Goal: Task Accomplishment & Management: Use online tool/utility

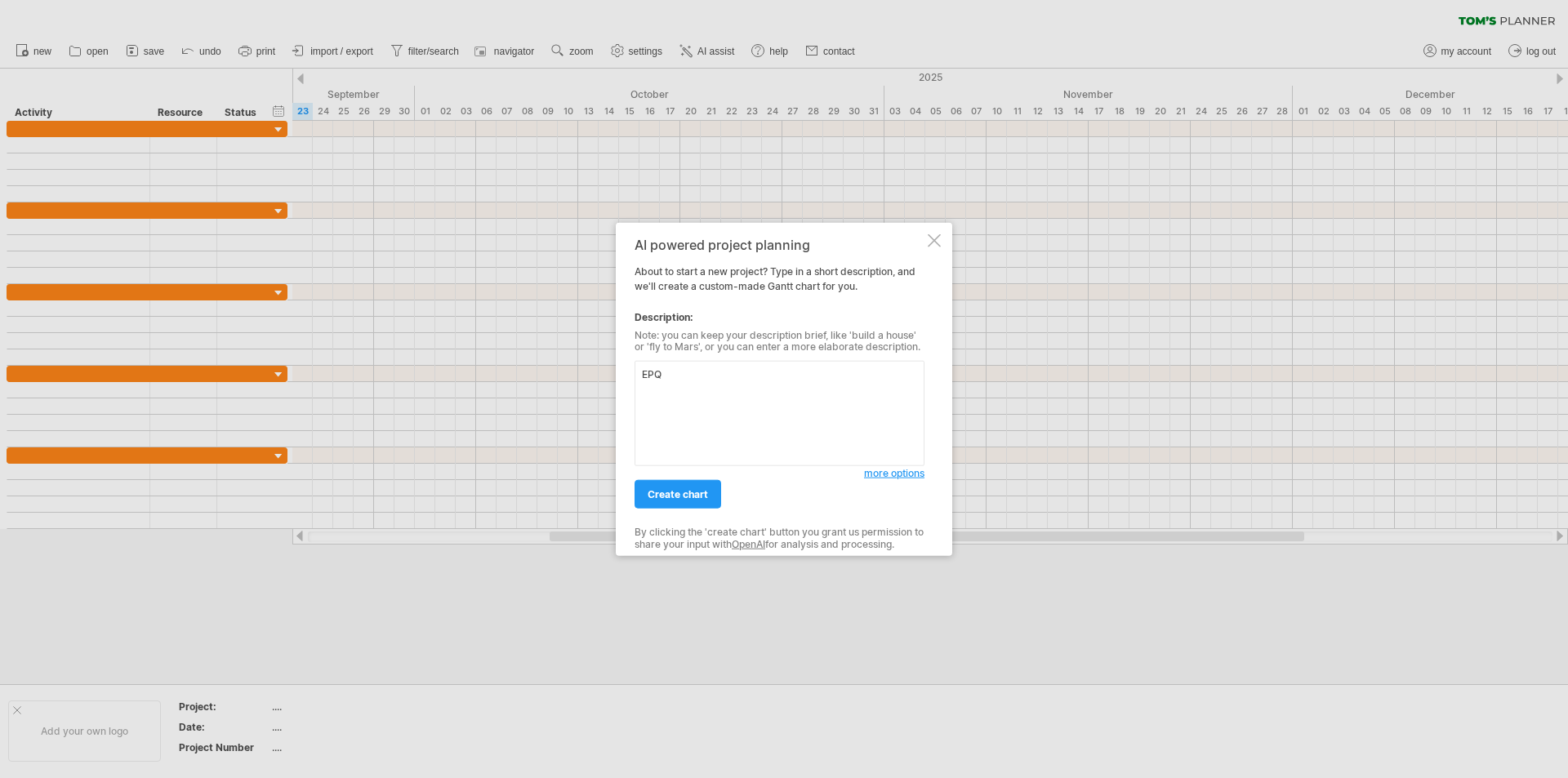
click at [640, 376] on textarea "EPQ" at bounding box center [780, 414] width 290 height 106
type textarea "Brief plan for my EPQ"
click at [692, 478] on div "create chart" at bounding box center [749, 487] width 230 height 42
click at [691, 489] on span "create chart" at bounding box center [678, 495] width 61 height 12
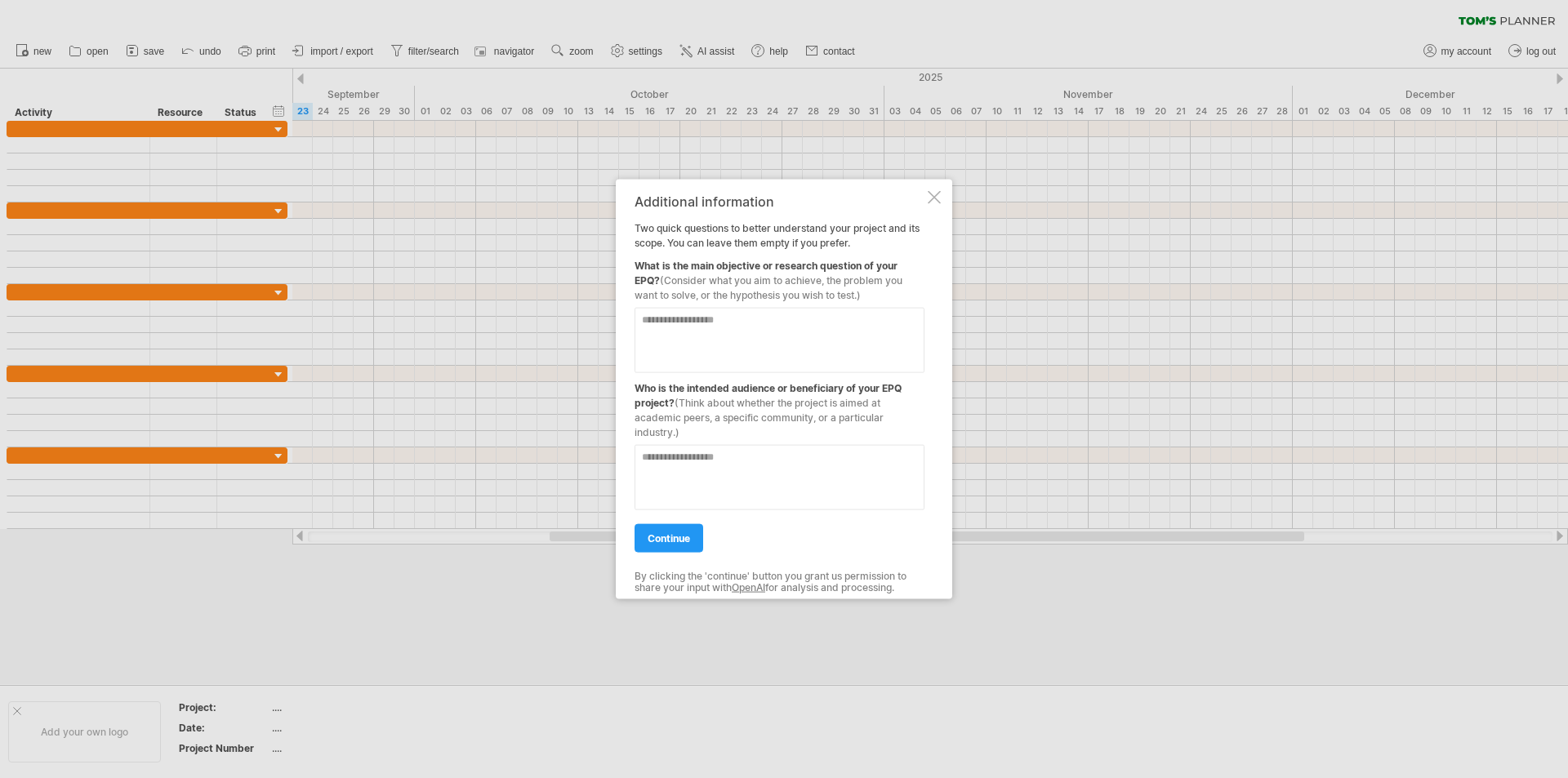
click at [855, 332] on textarea at bounding box center [780, 339] width 290 height 65
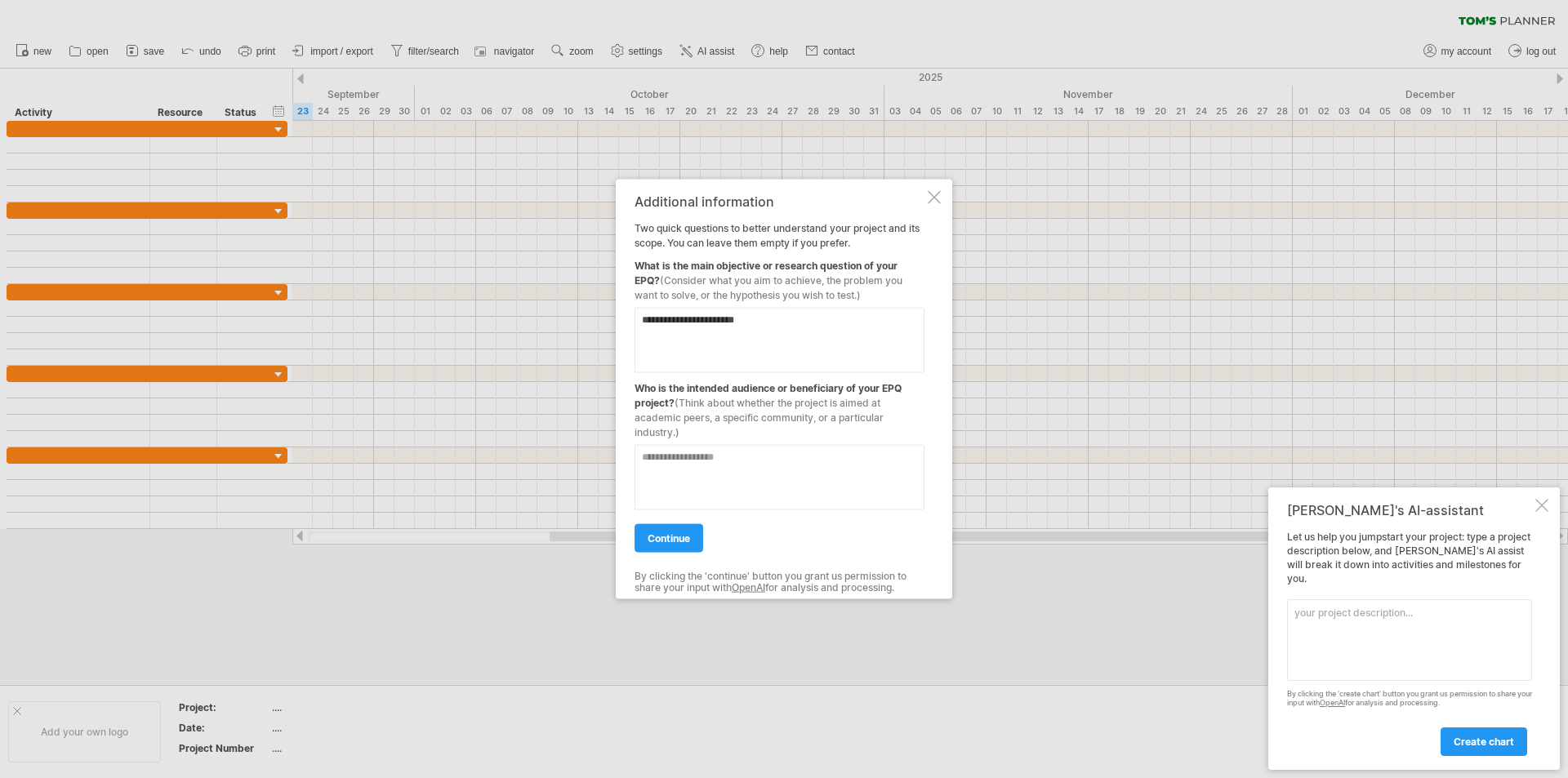
type textarea "**********"
click at [793, 464] on textarea at bounding box center [780, 477] width 290 height 65
type textarea "**********"
click at [693, 547] on link "continue" at bounding box center [669, 537] width 68 height 29
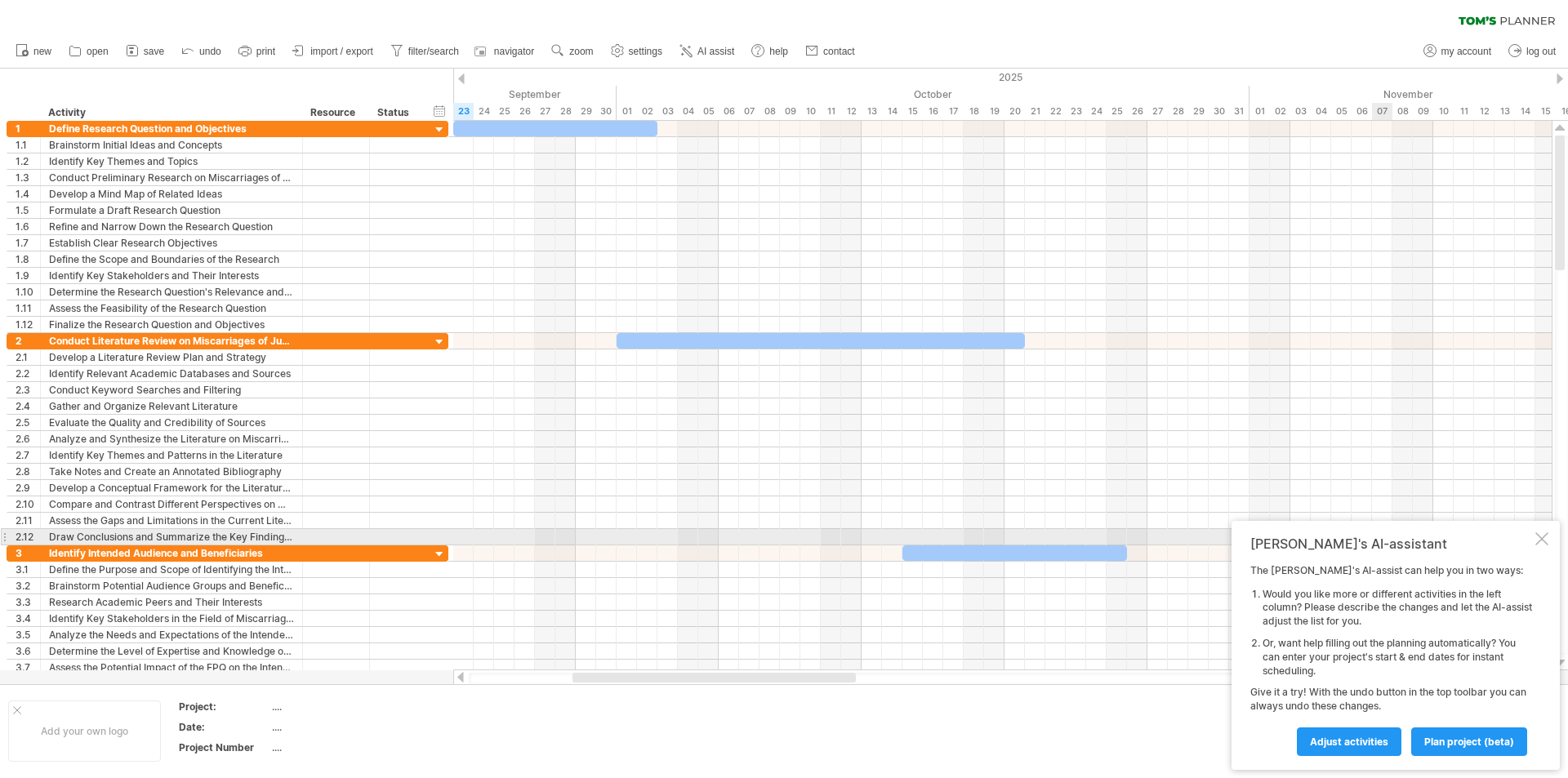
click at [1547, 542] on div at bounding box center [1541, 539] width 13 height 13
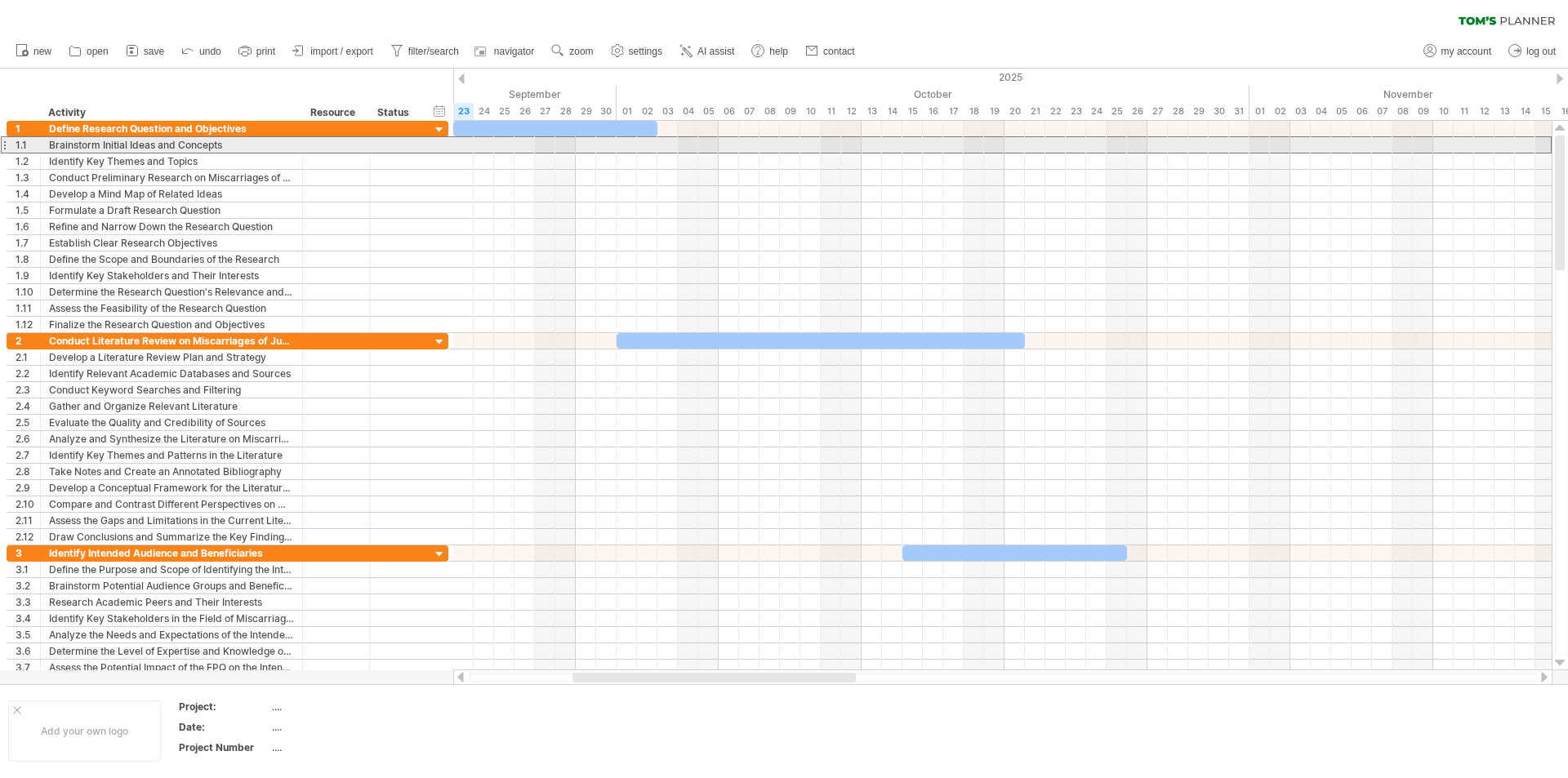
click at [4, 147] on div at bounding box center [4, 145] width 7 height 17
click at [4, 145] on div at bounding box center [4, 145] width 7 height 17
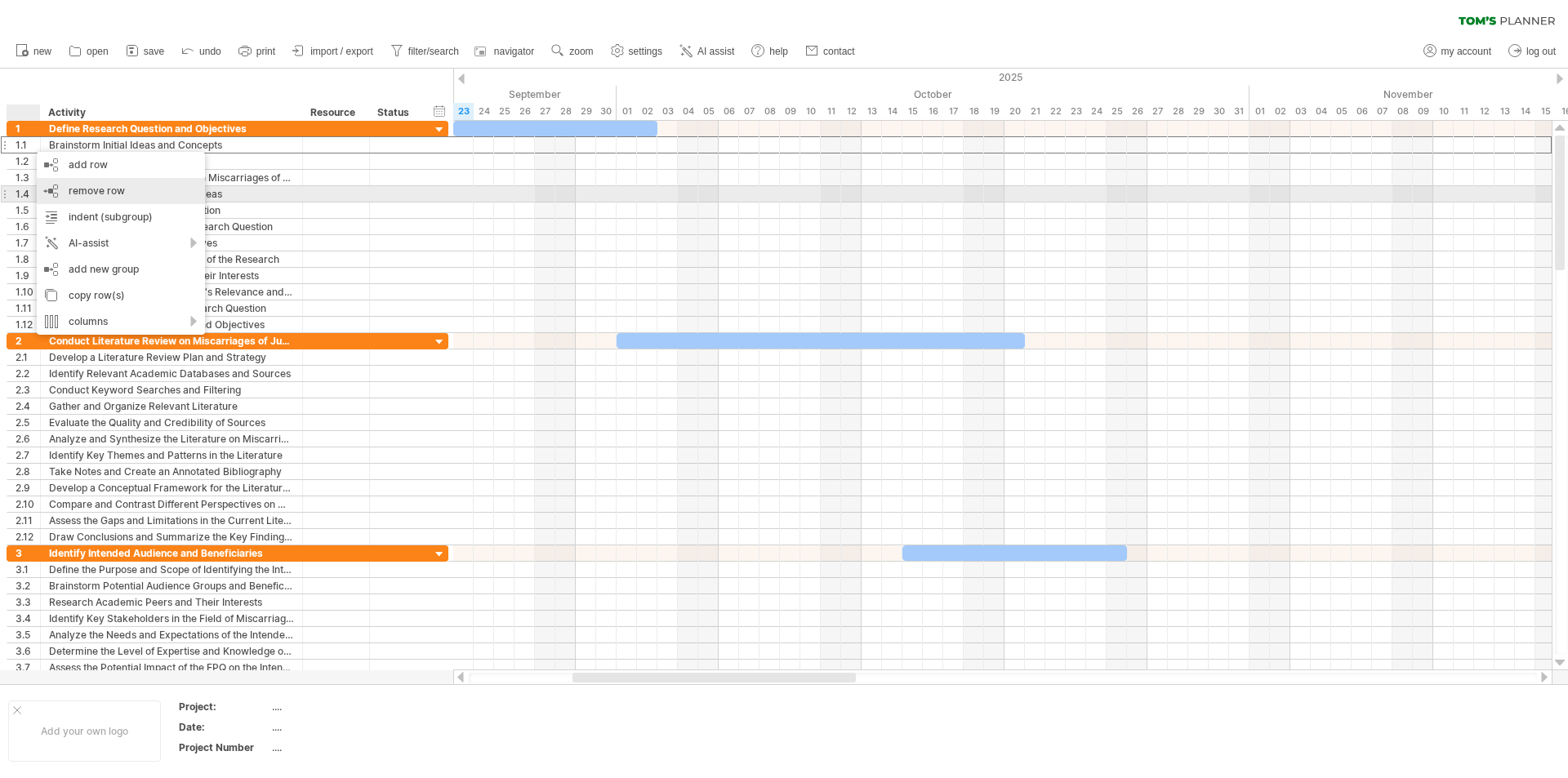
click at [102, 186] on span "remove row" at bounding box center [96, 191] width 56 height 12
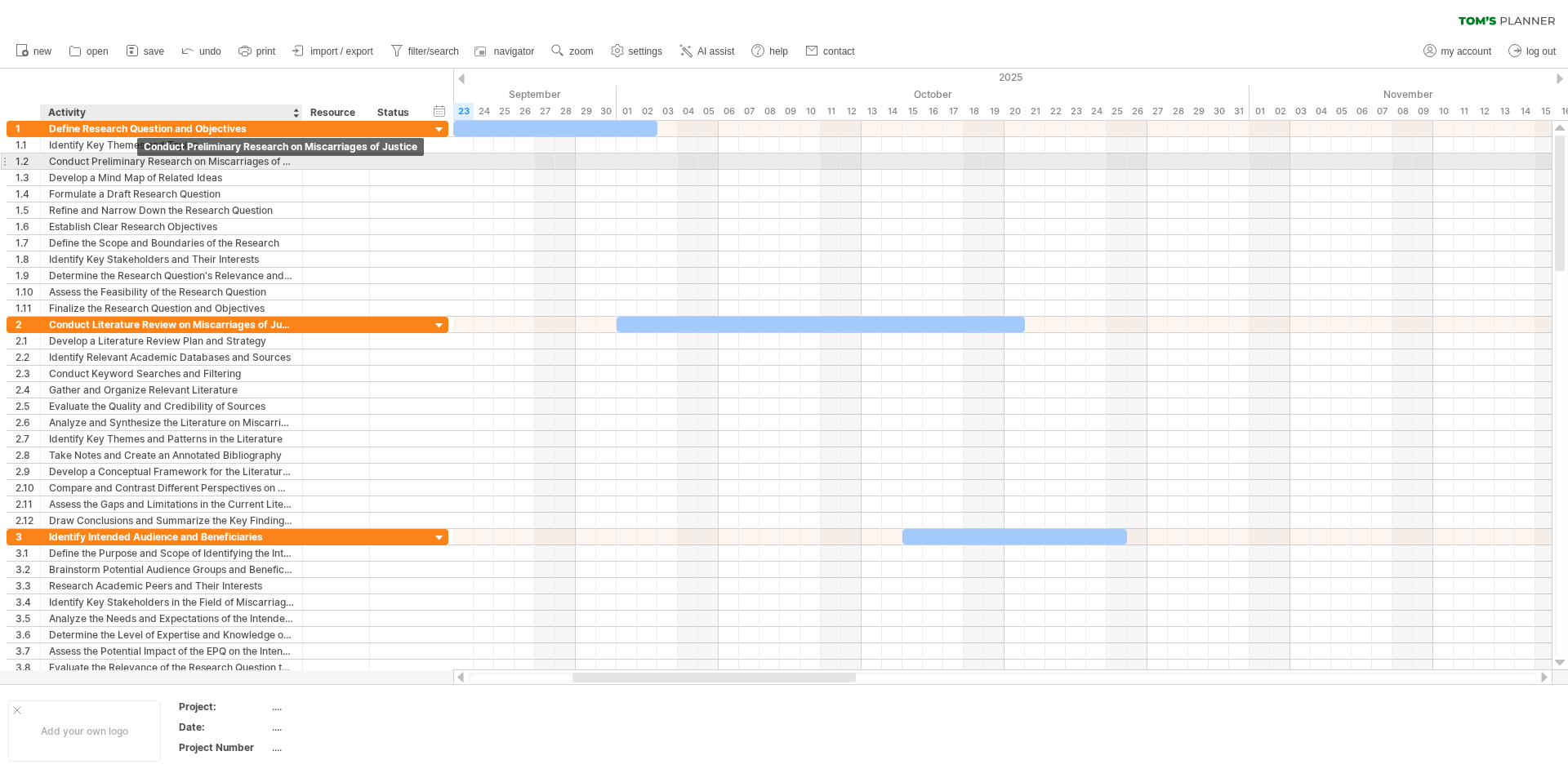
click at [137, 162] on div "Conduct Preliminary Research on Miscarriages of Justice" at bounding box center [172, 161] width 245 height 16
click at [242, 178] on div "Develop a Mind Map of Related Ideas" at bounding box center [172, 178] width 245 height 16
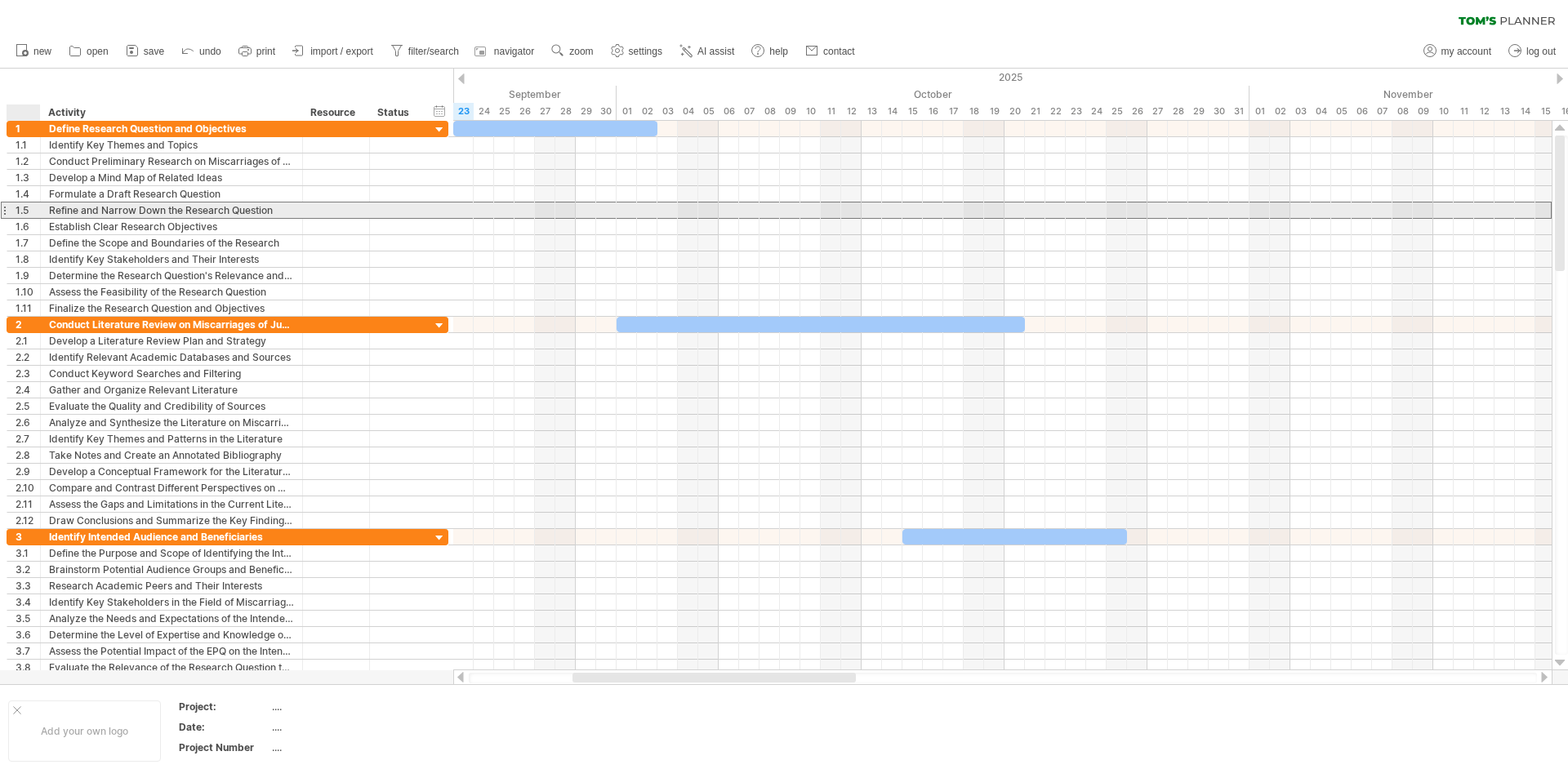
click at [18, 205] on div "1.5" at bounding box center [28, 211] width 24 height 16
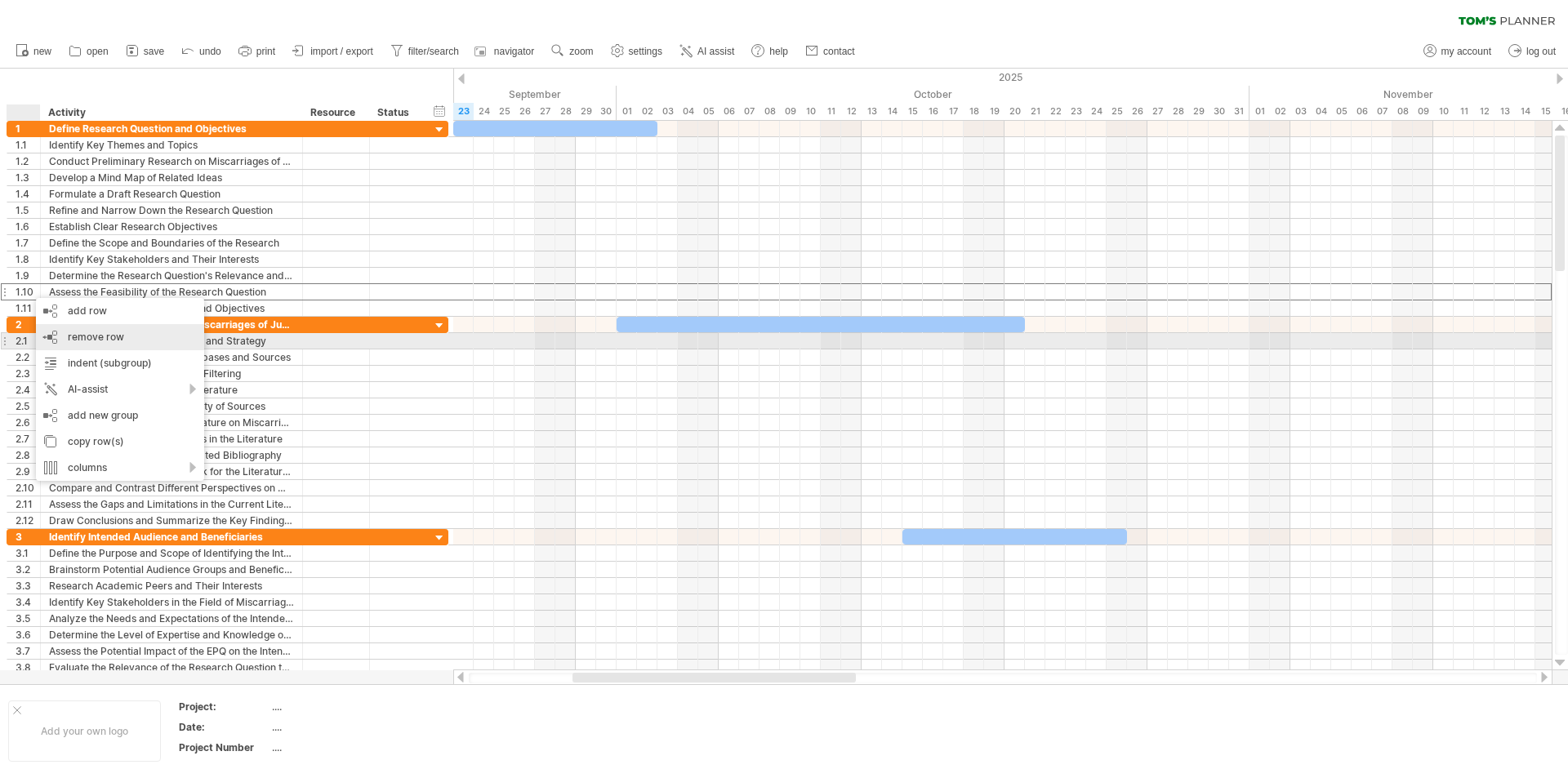
click at [93, 343] on div "remove row remove selected rows" at bounding box center [120, 337] width 168 height 26
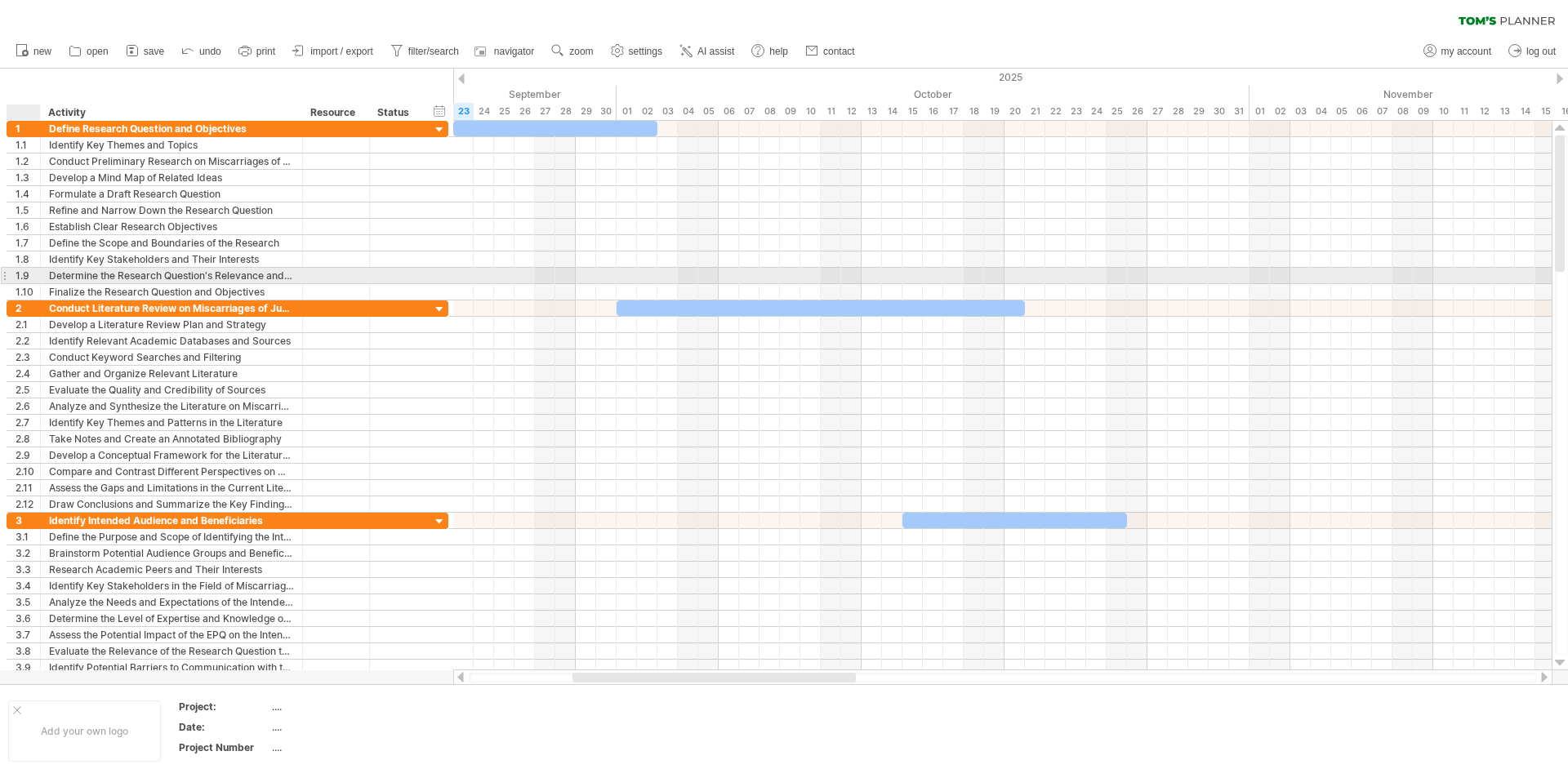
click at [35, 269] on div at bounding box center [38, 276] width 8 height 16
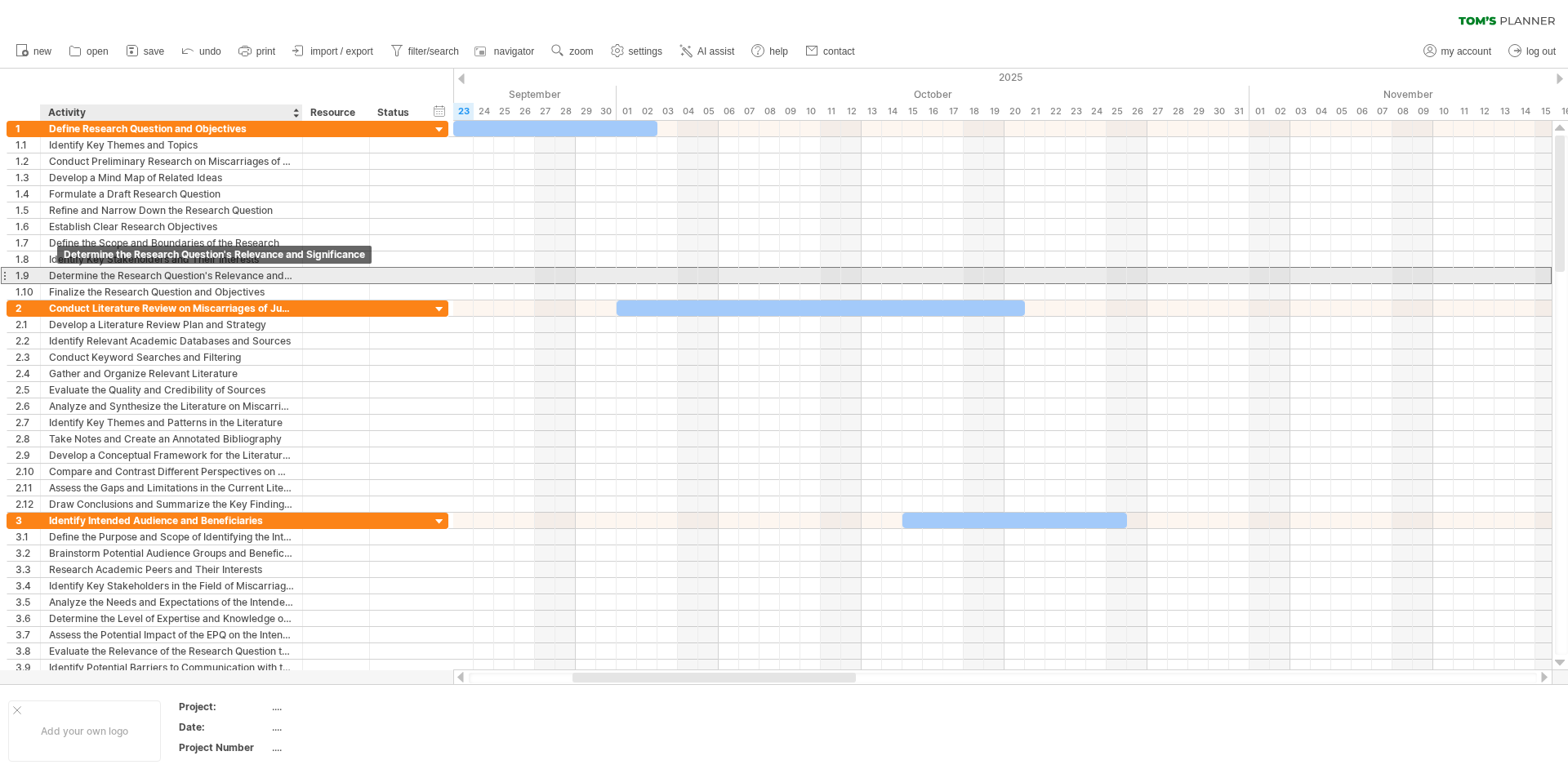
click at [80, 272] on div "Determine the Research Question's Relevance and Significance" at bounding box center [172, 276] width 245 height 16
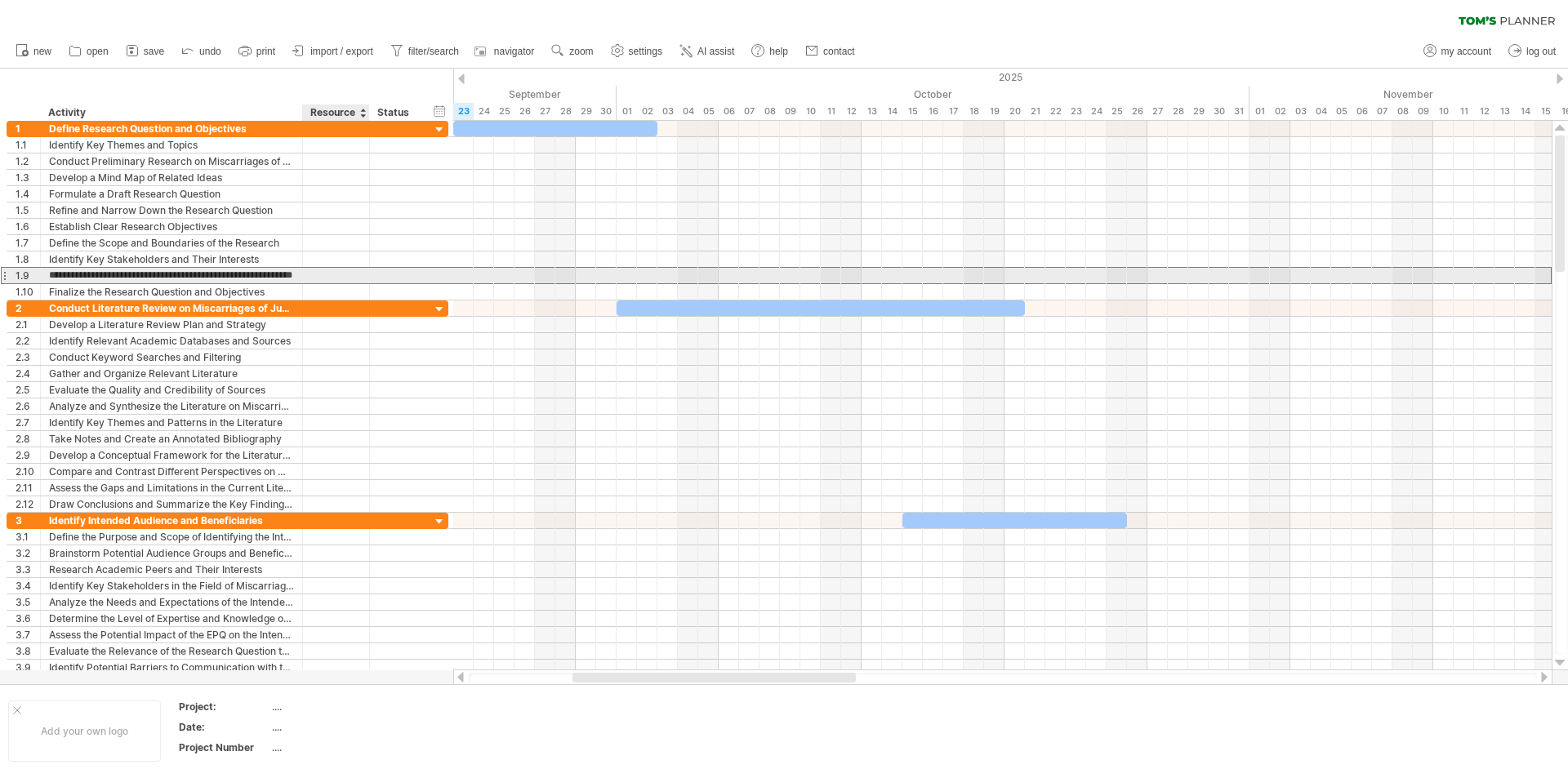
click at [314, 269] on div at bounding box center [336, 276] width 50 height 16
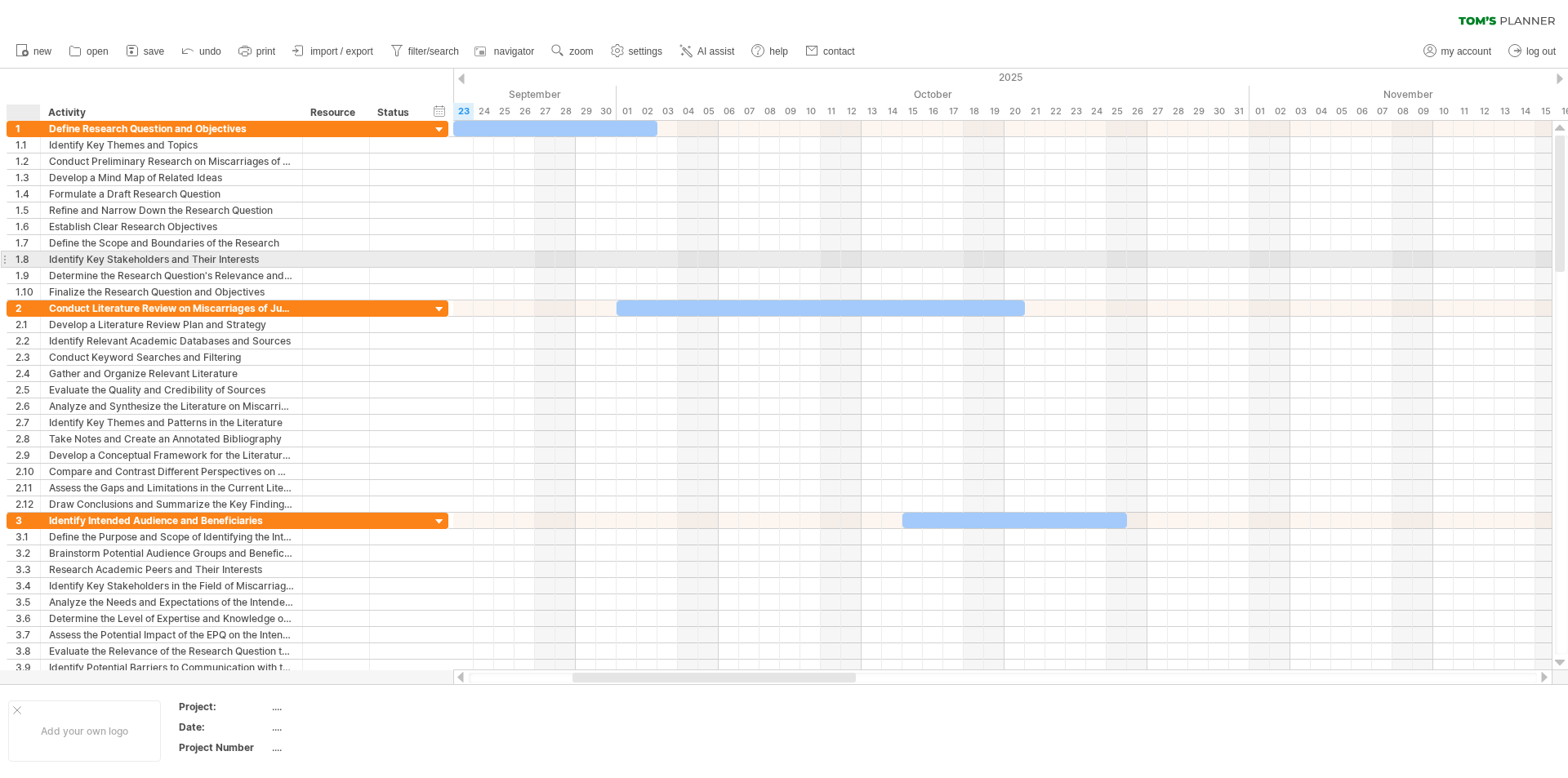
click at [33, 257] on div "1.8" at bounding box center [28, 259] width 24 height 16
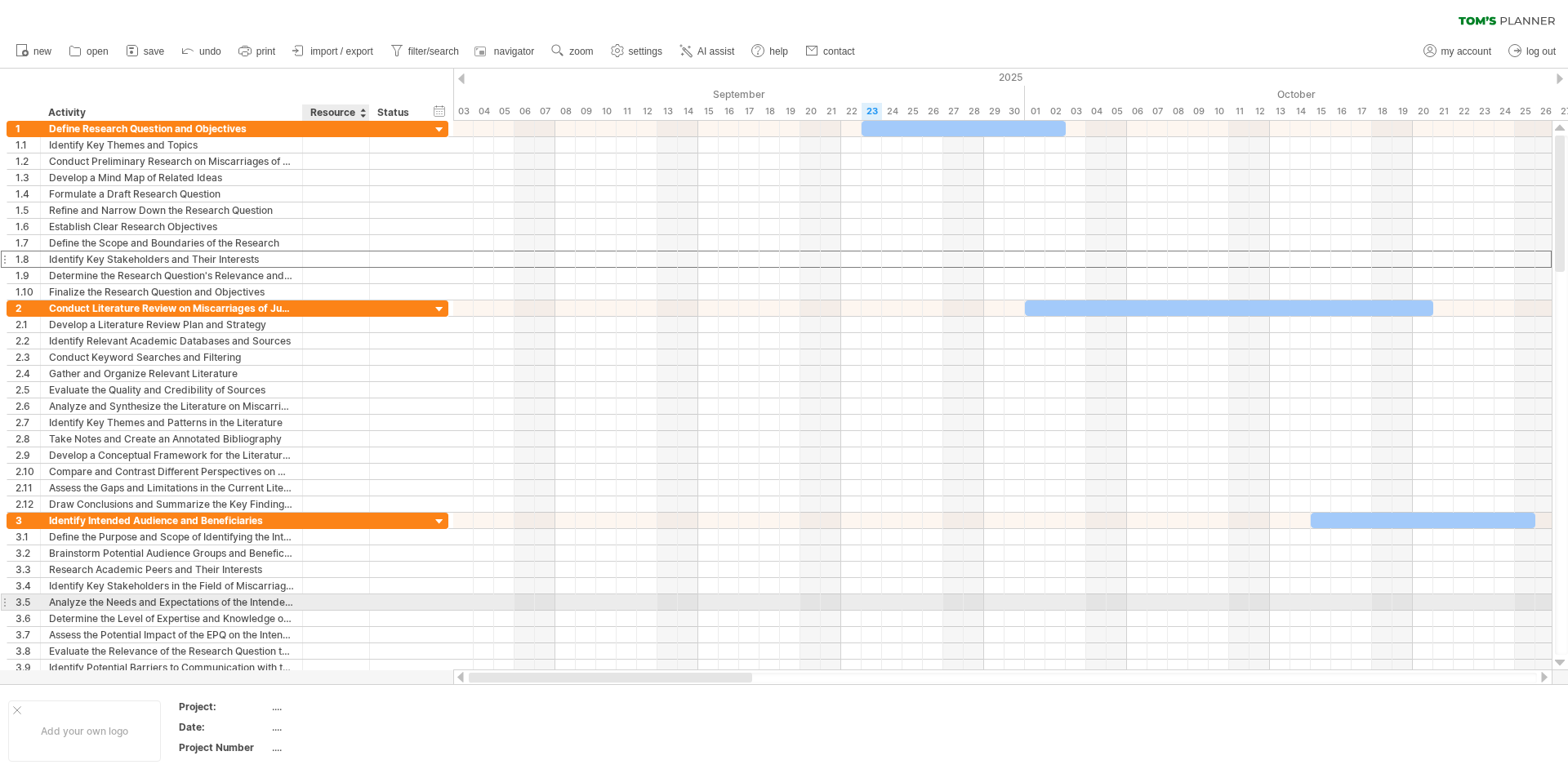
drag, startPoint x: 796, startPoint y: 680, endPoint x: 359, endPoint y: 596, distance: 445.0
click at [359, 596] on div "Trying to reach [DOMAIN_NAME] Connected again... 0% clear filter new 1" at bounding box center [784, 389] width 1568 height 778
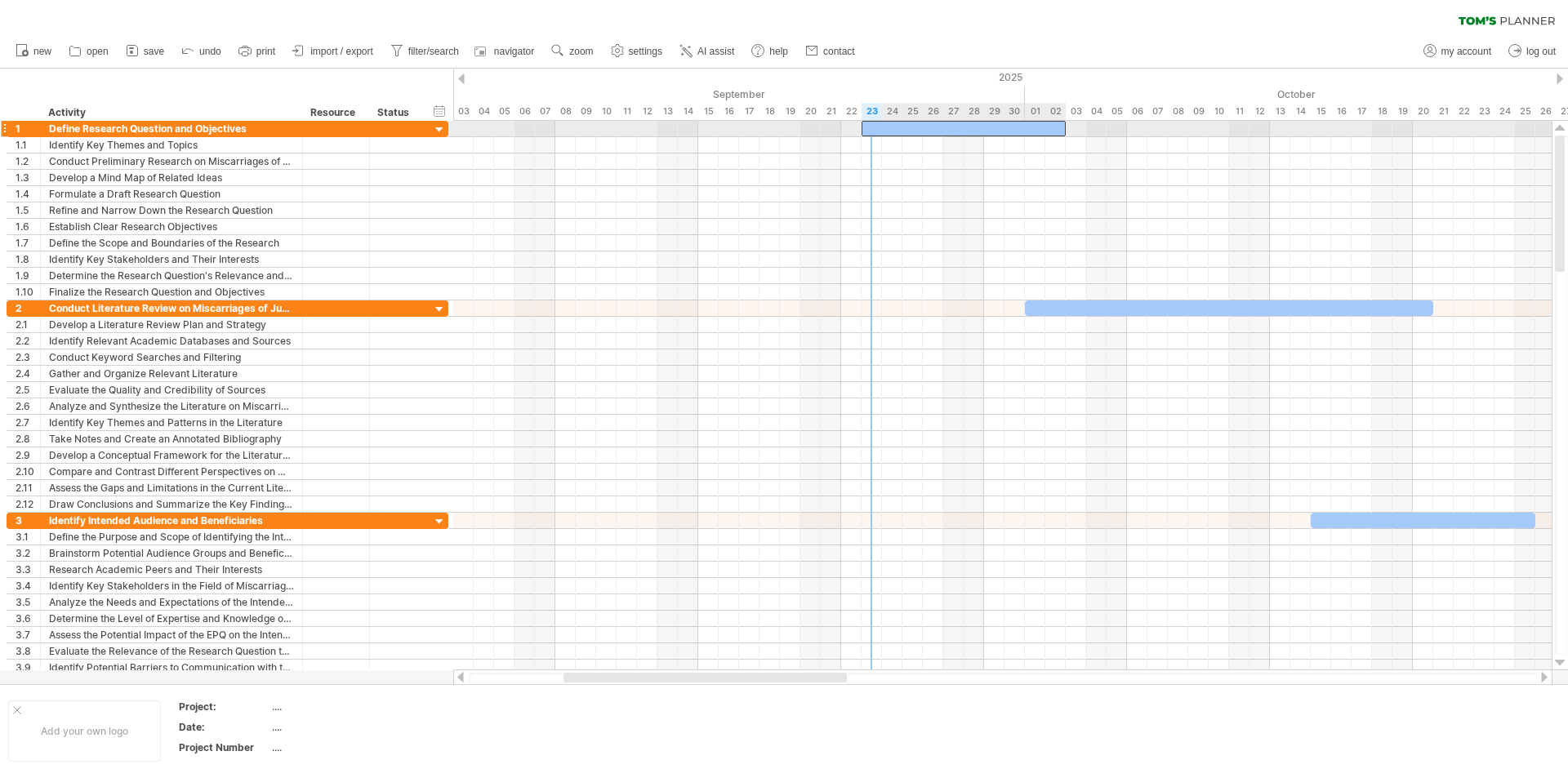
click at [875, 128] on div at bounding box center [964, 129] width 204 height 16
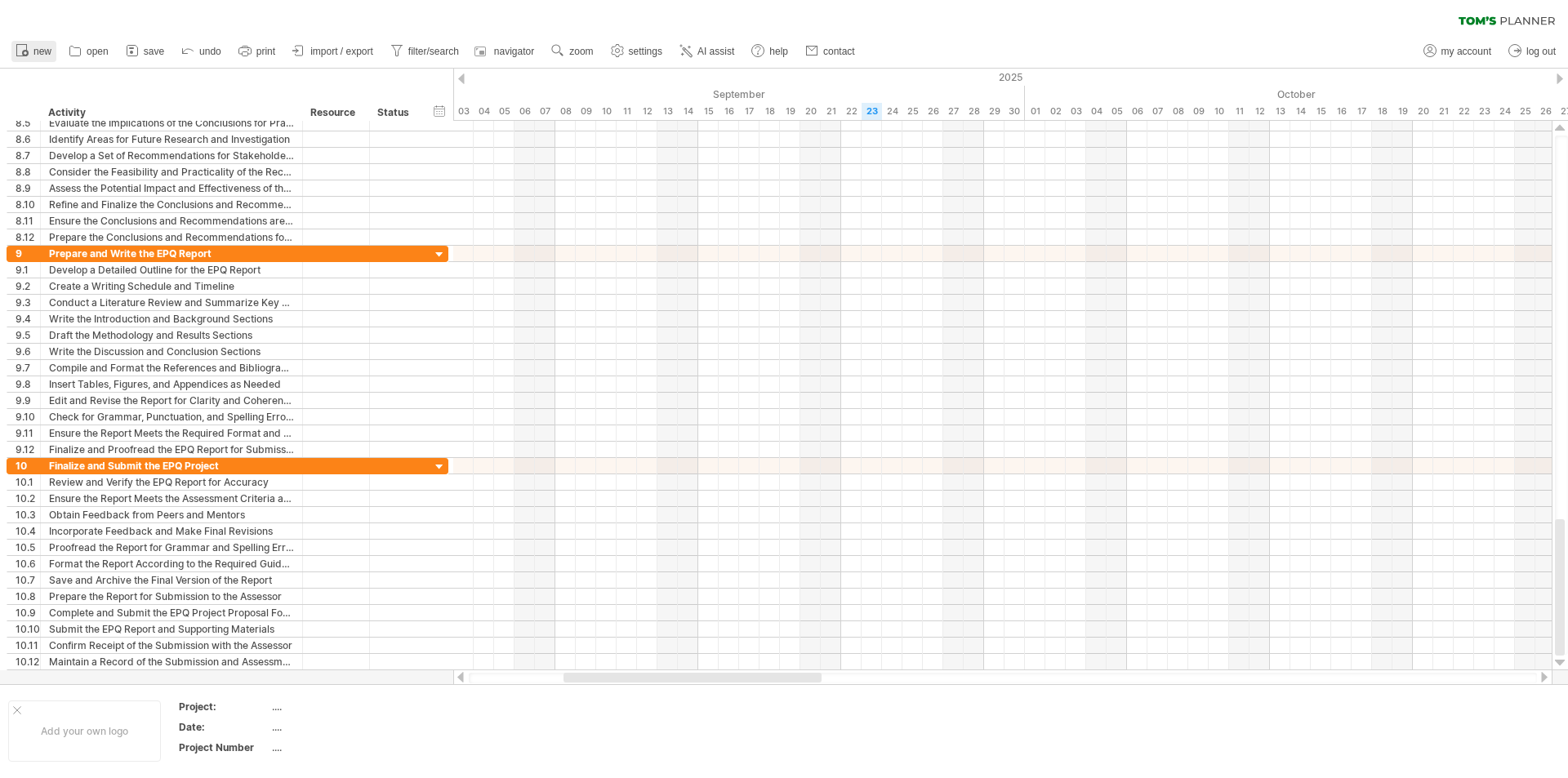
click at [27, 47] on rect at bounding box center [22, 50] width 10 height 11
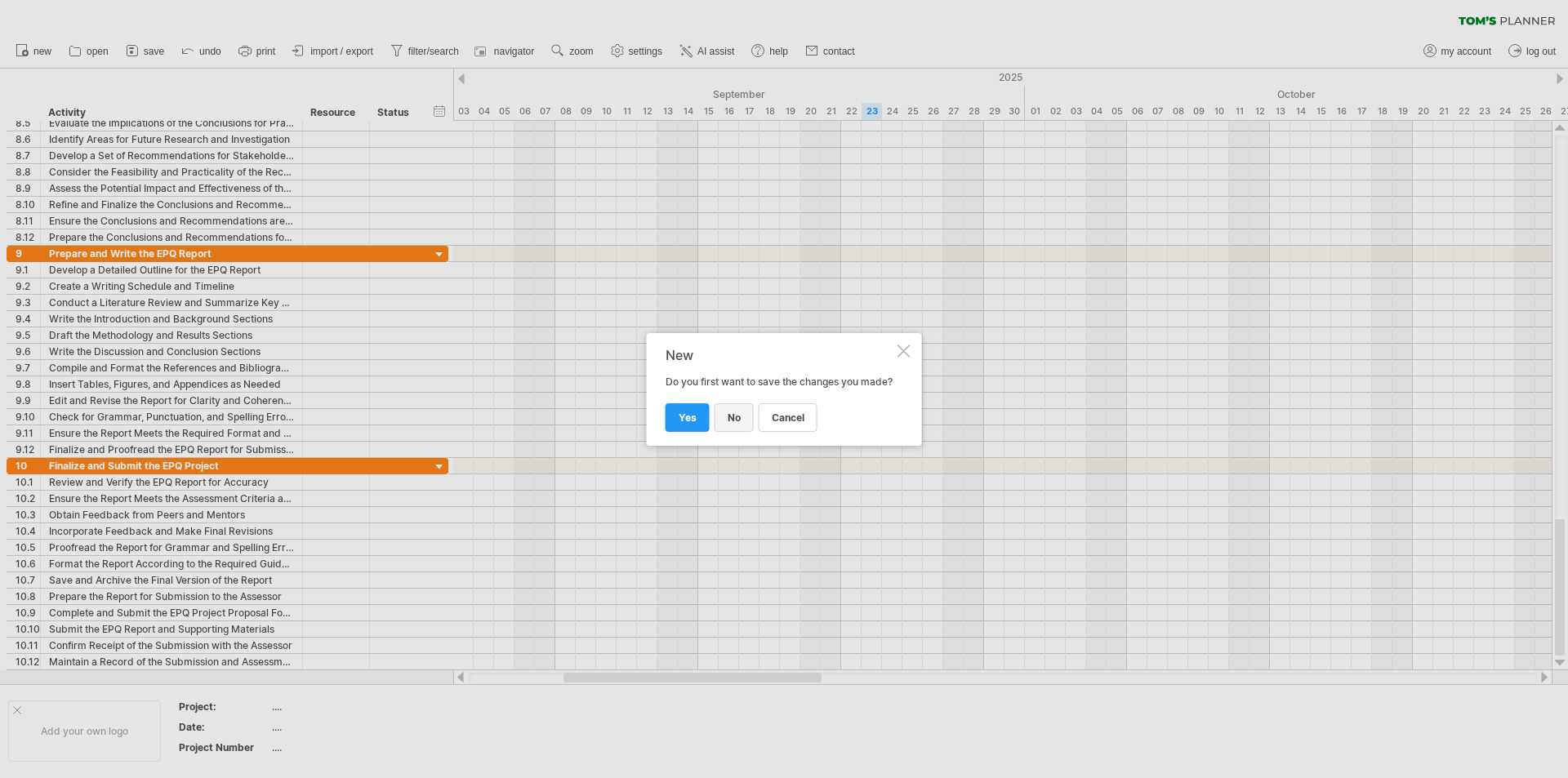
click at [735, 420] on span "no" at bounding box center [734, 418] width 13 height 12
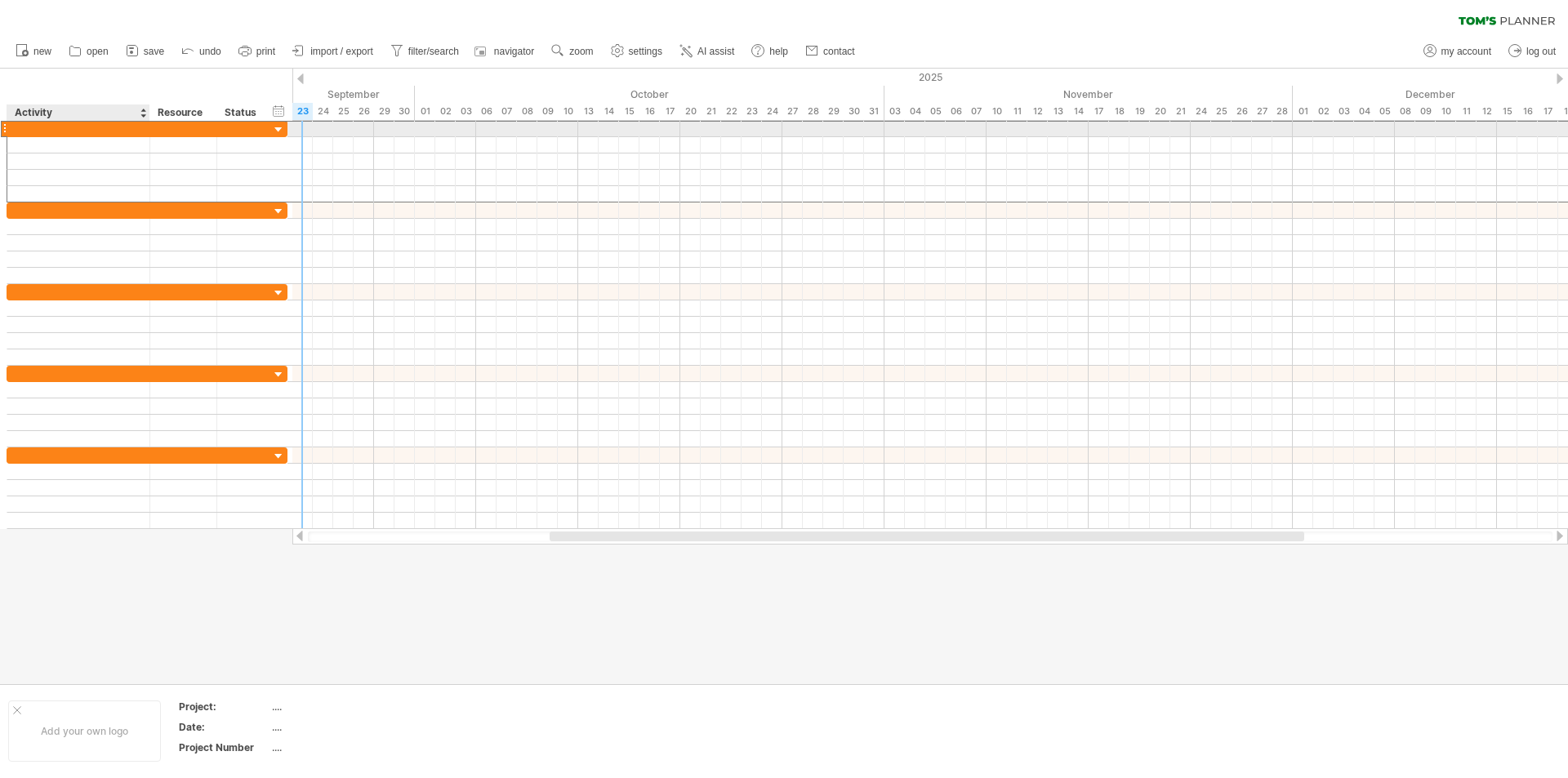
click at [131, 126] on div at bounding box center [78, 129] width 126 height 16
click at [277, 127] on div at bounding box center [279, 130] width 16 height 16
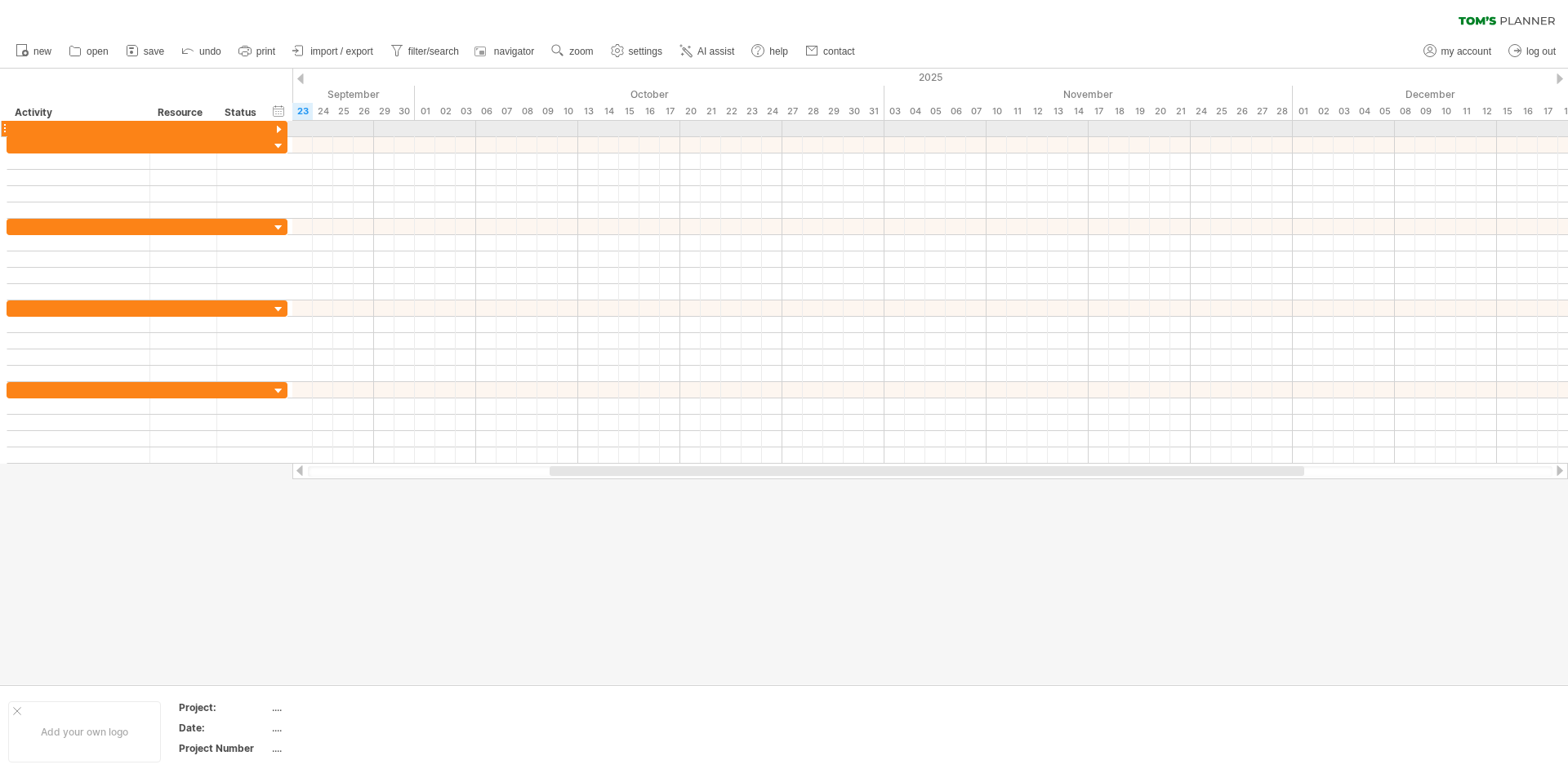
click at [277, 127] on div at bounding box center [279, 130] width 16 height 16
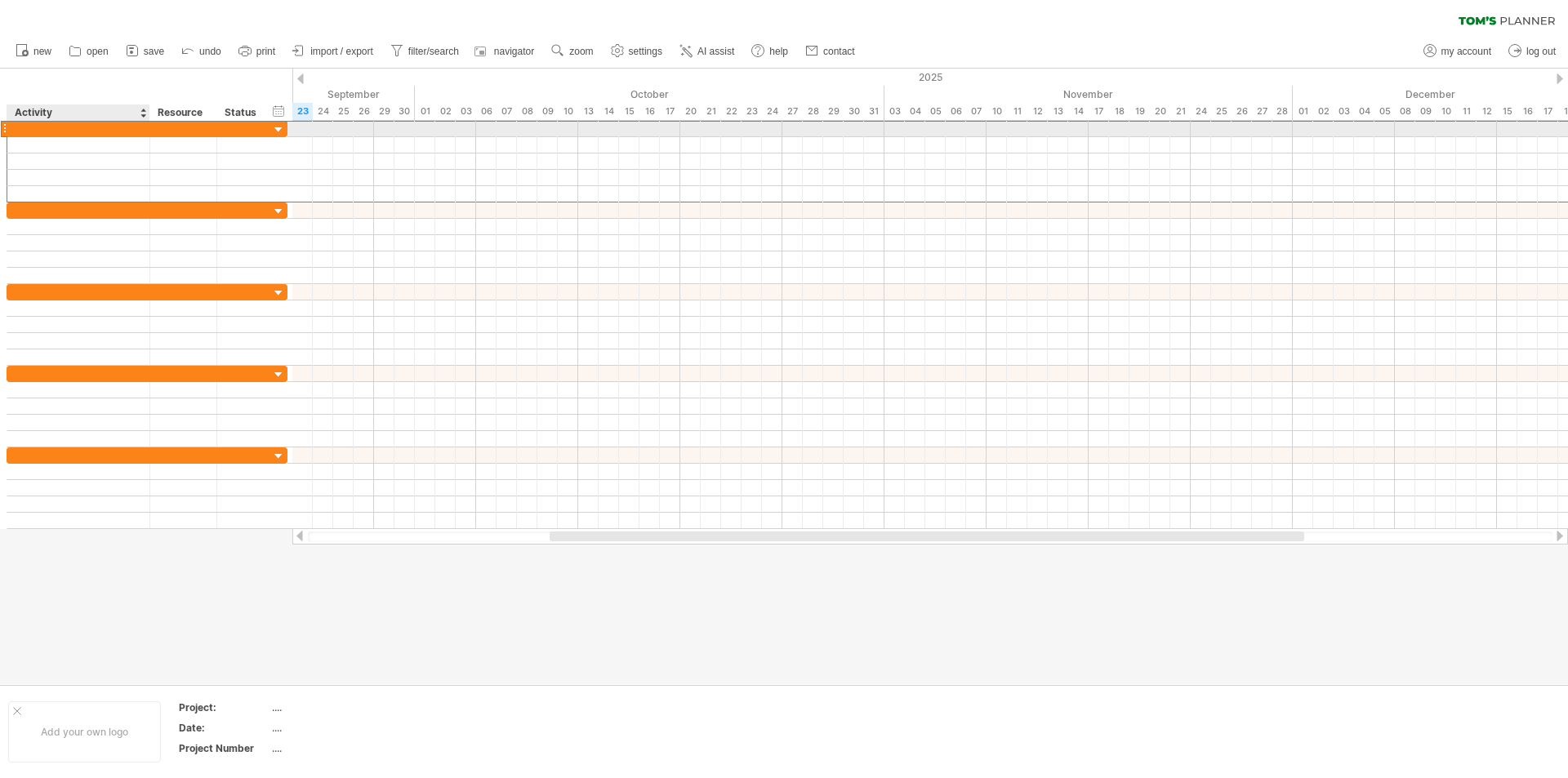
click at [34, 130] on div at bounding box center [78, 129] width 126 height 16
click at [14, 130] on div "**********" at bounding box center [78, 129] width 143 height 16
click at [17, 130] on div "Set question" at bounding box center [78, 129] width 126 height 16
type input "**********"
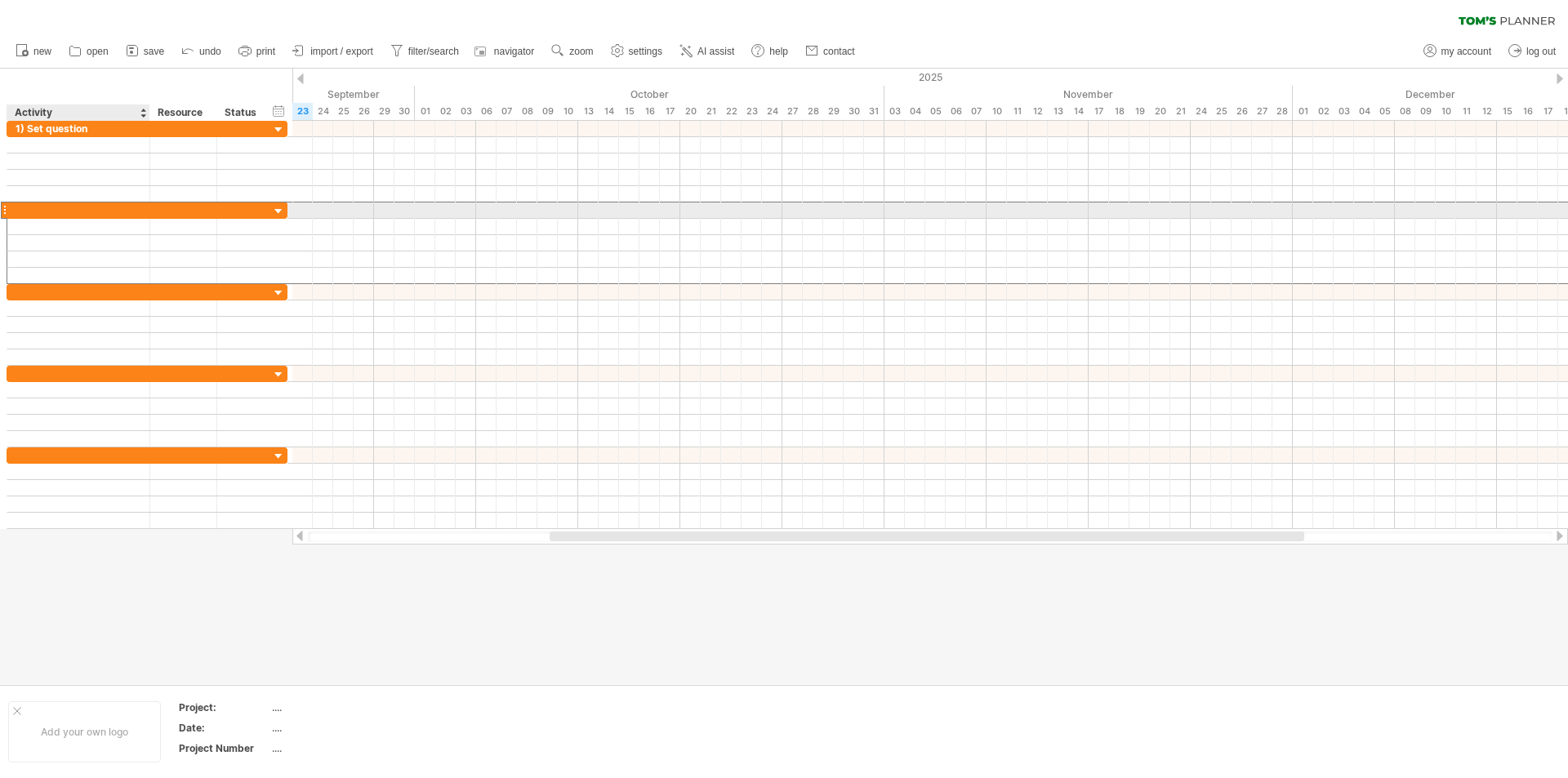
click at [87, 207] on div at bounding box center [78, 211] width 126 height 16
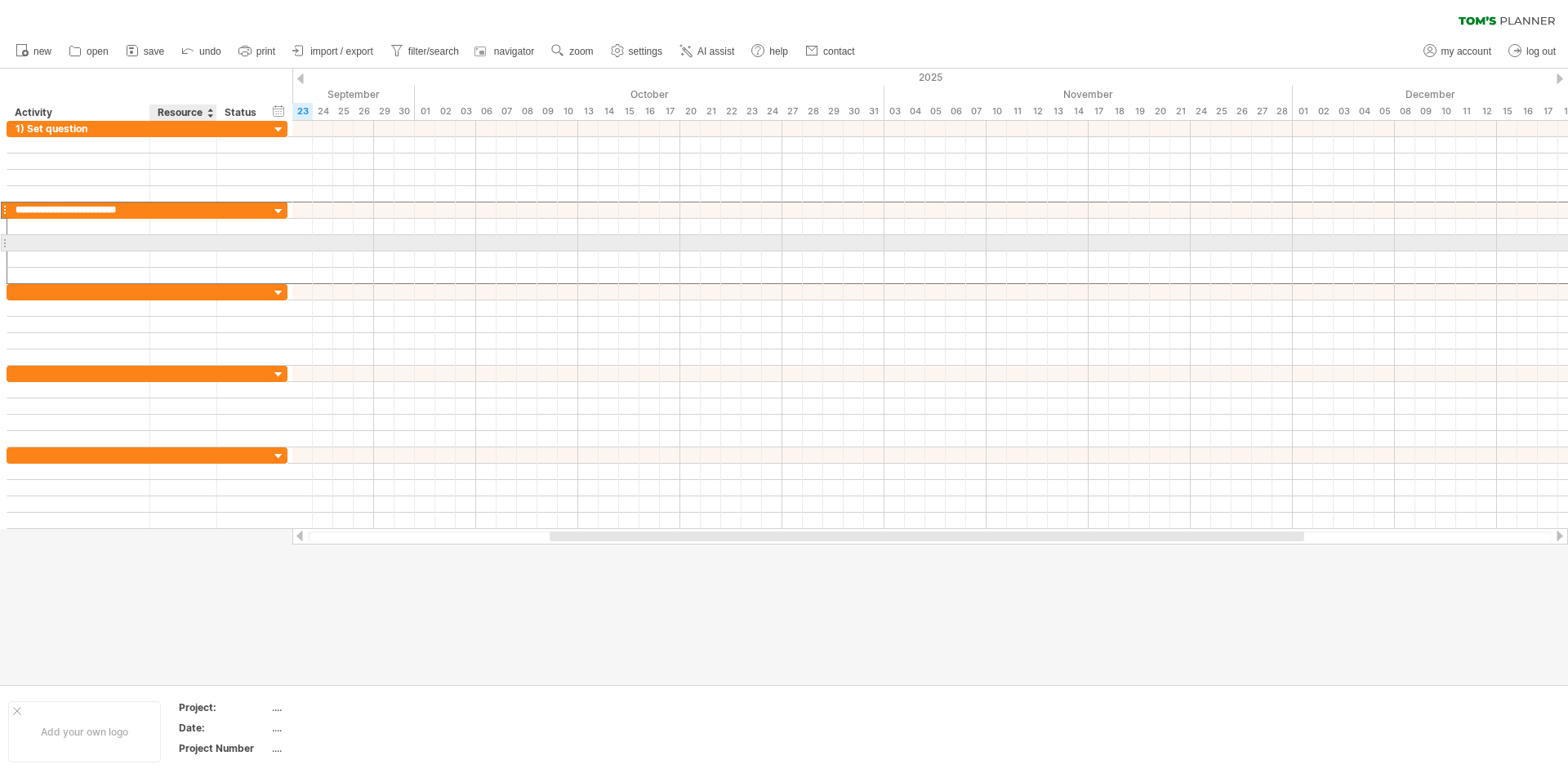
type input "**********"
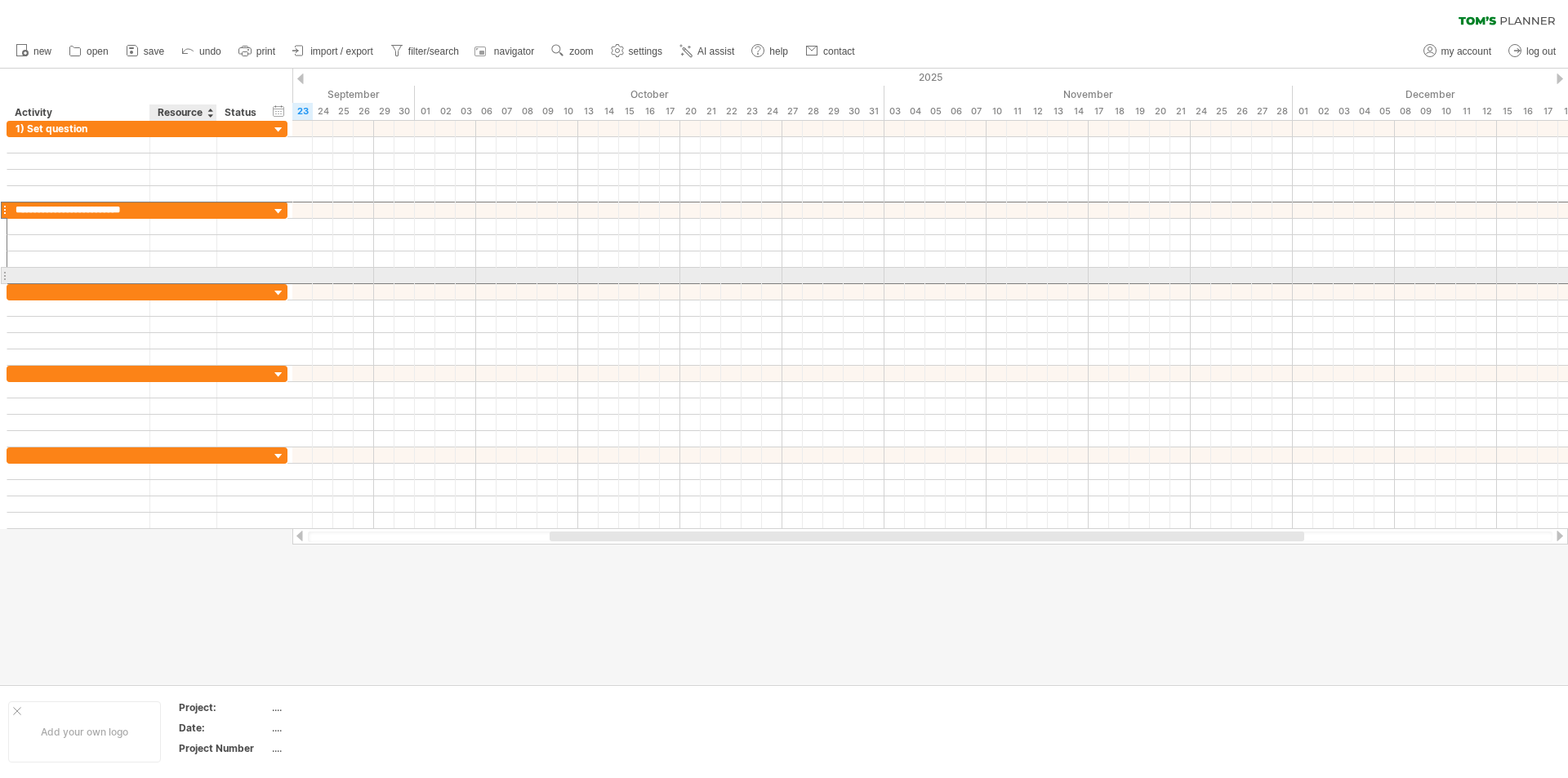
click at [152, 283] on div at bounding box center [147, 276] width 281 height 16
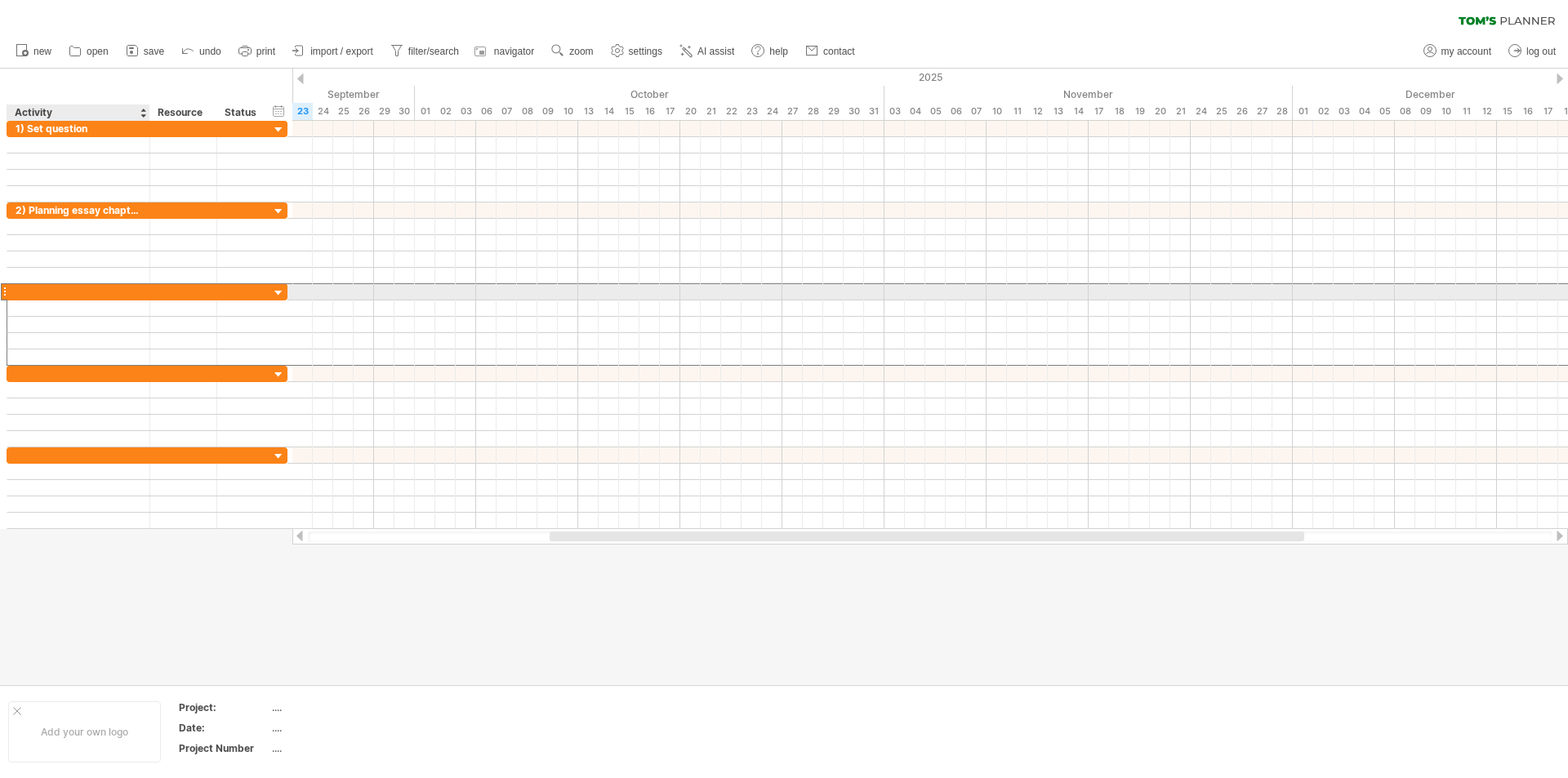
click at [150, 294] on div at bounding box center [78, 292] width 143 height 16
click at [150, 289] on div at bounding box center [78, 292] width 143 height 16
click at [57, 289] on div at bounding box center [78, 292] width 126 height 16
type input "**********"
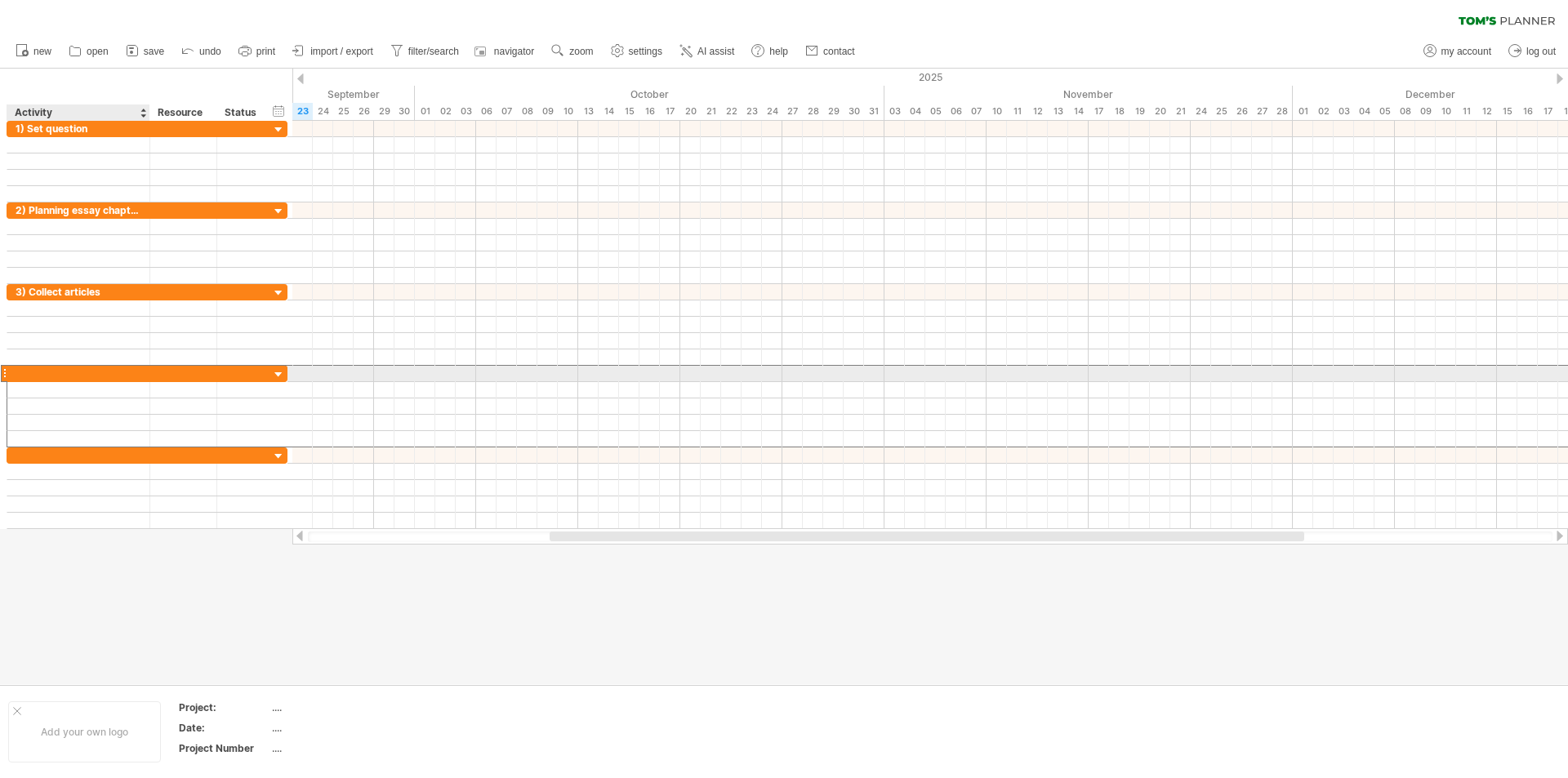
click at [113, 372] on div at bounding box center [78, 373] width 126 height 16
type input "*"
type input "**********"
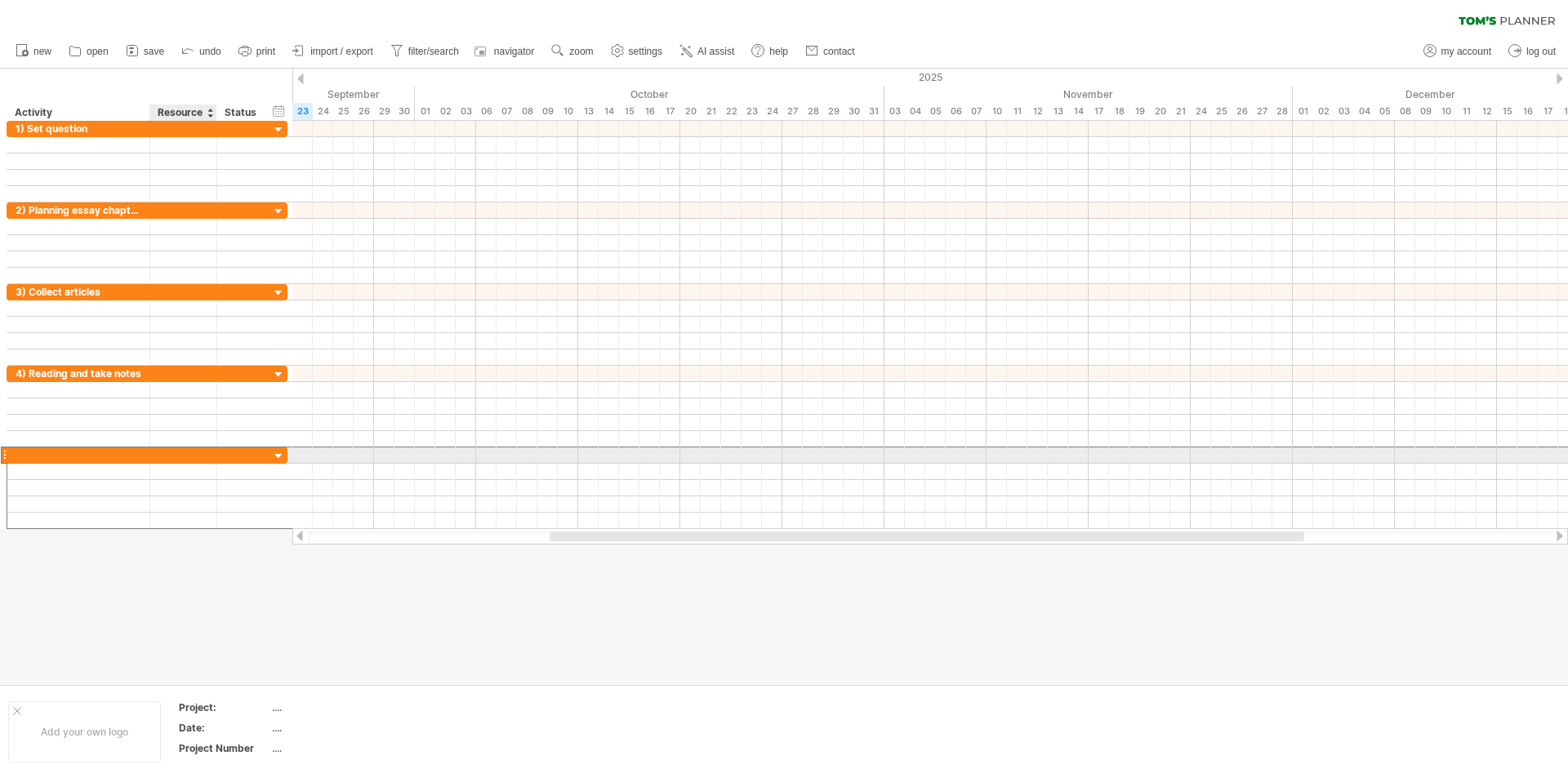
click at [153, 456] on div at bounding box center [183, 456] width 67 height 16
click at [152, 449] on div at bounding box center [183, 456] width 67 height 16
click at [147, 456] on div at bounding box center [147, 456] width 8 height 16
click at [37, 451] on div at bounding box center [78, 456] width 126 height 16
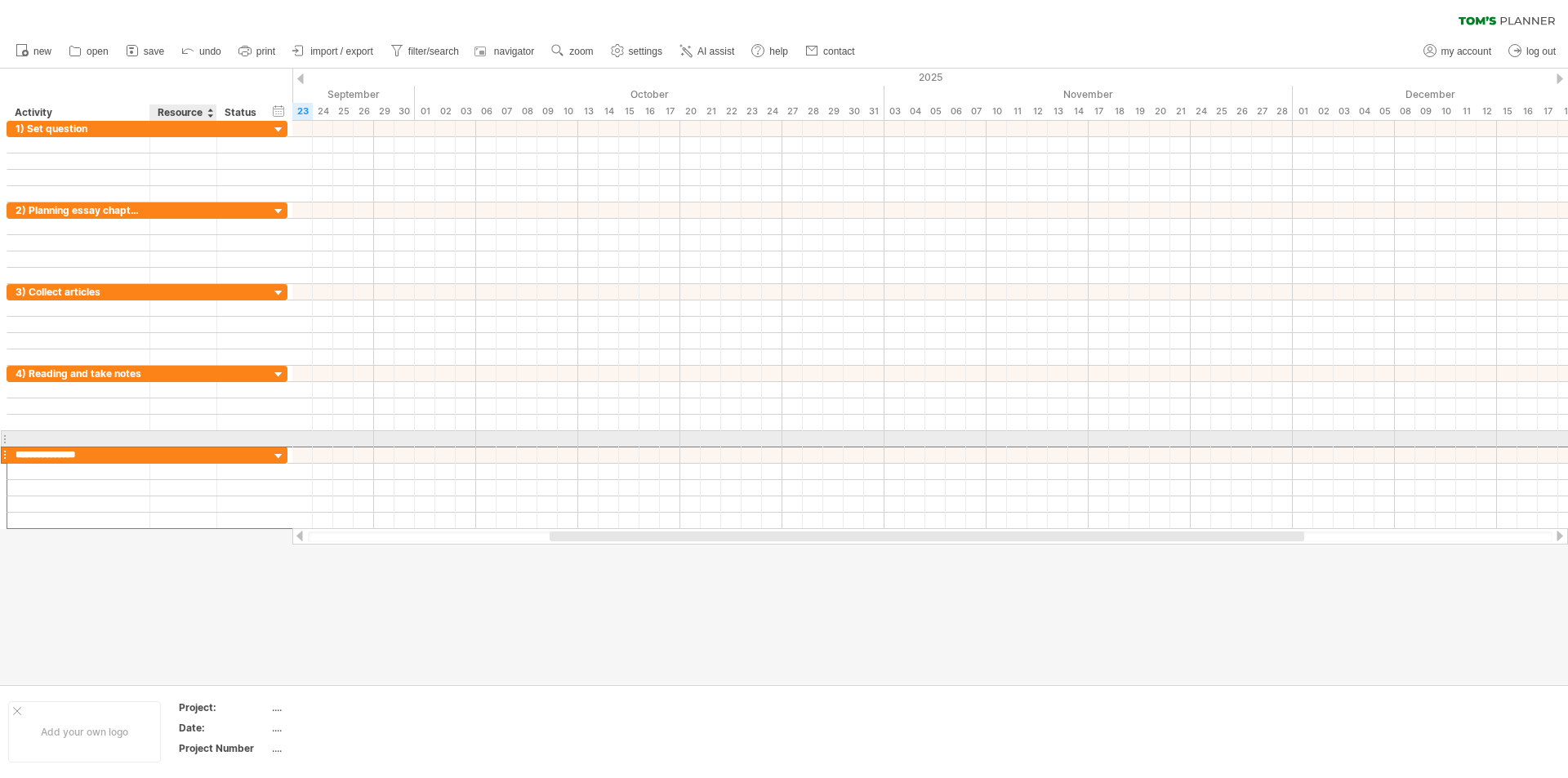
type input "**********"
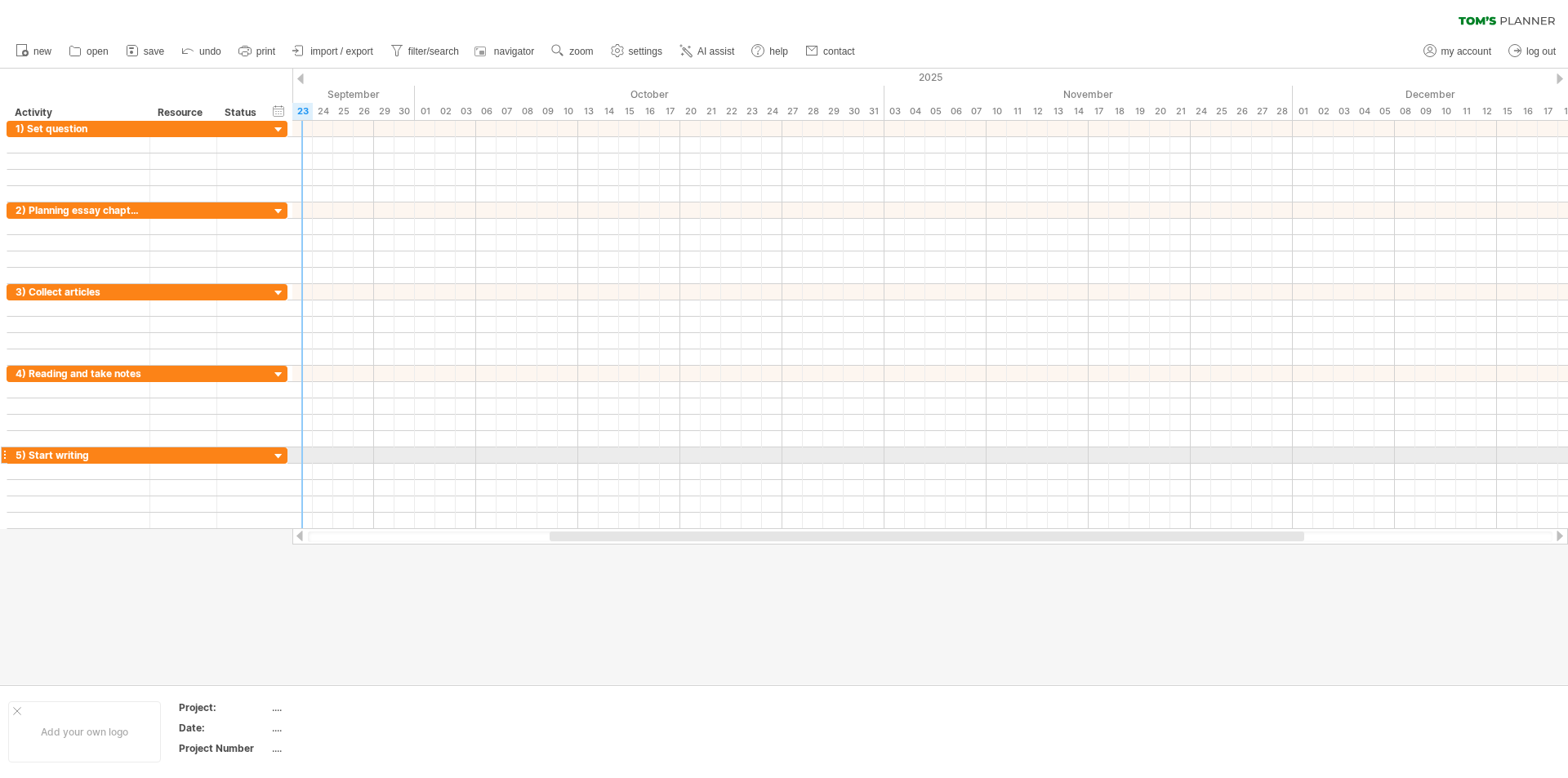
click at [280, 454] on div at bounding box center [279, 457] width 16 height 16
click at [278, 454] on div at bounding box center [279, 457] width 16 height 16
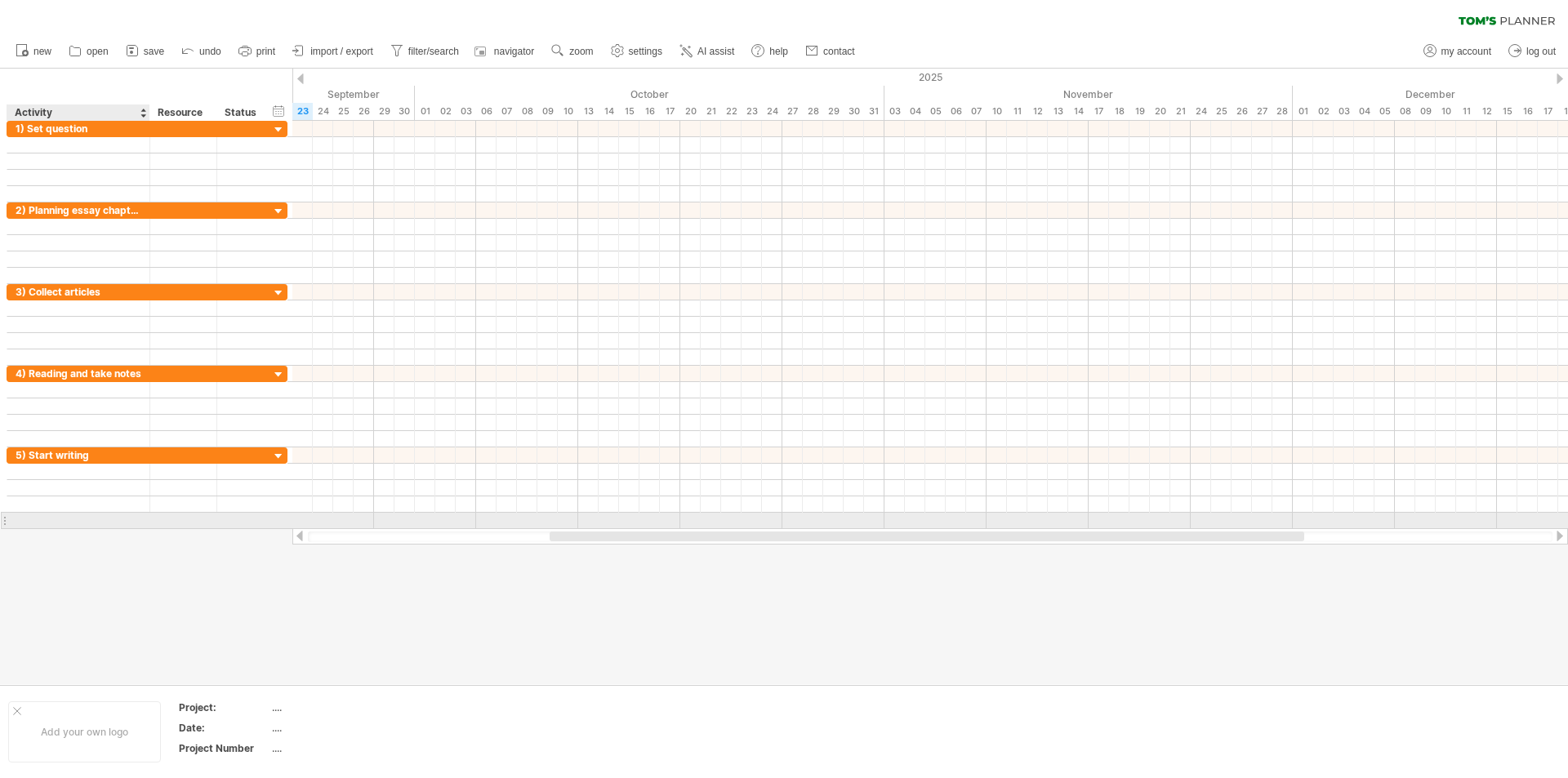
click at [50, 522] on div at bounding box center [78, 521] width 126 height 16
click at [1, 517] on div at bounding box center [4, 521] width 7 height 17
click at [6, 520] on div at bounding box center [4, 521] width 7 height 17
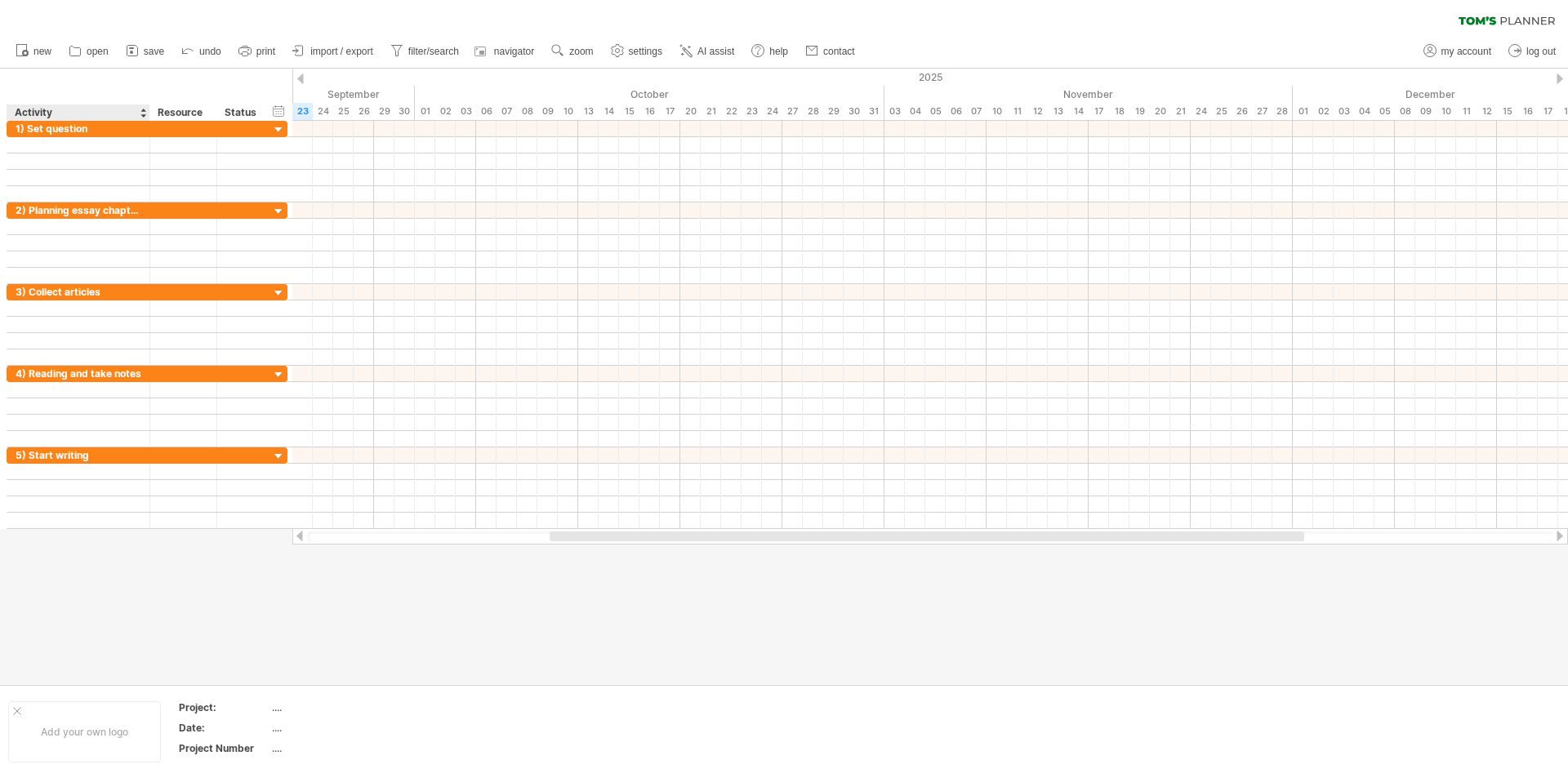
click at [140, 107] on div at bounding box center [143, 113] width 7 height 16
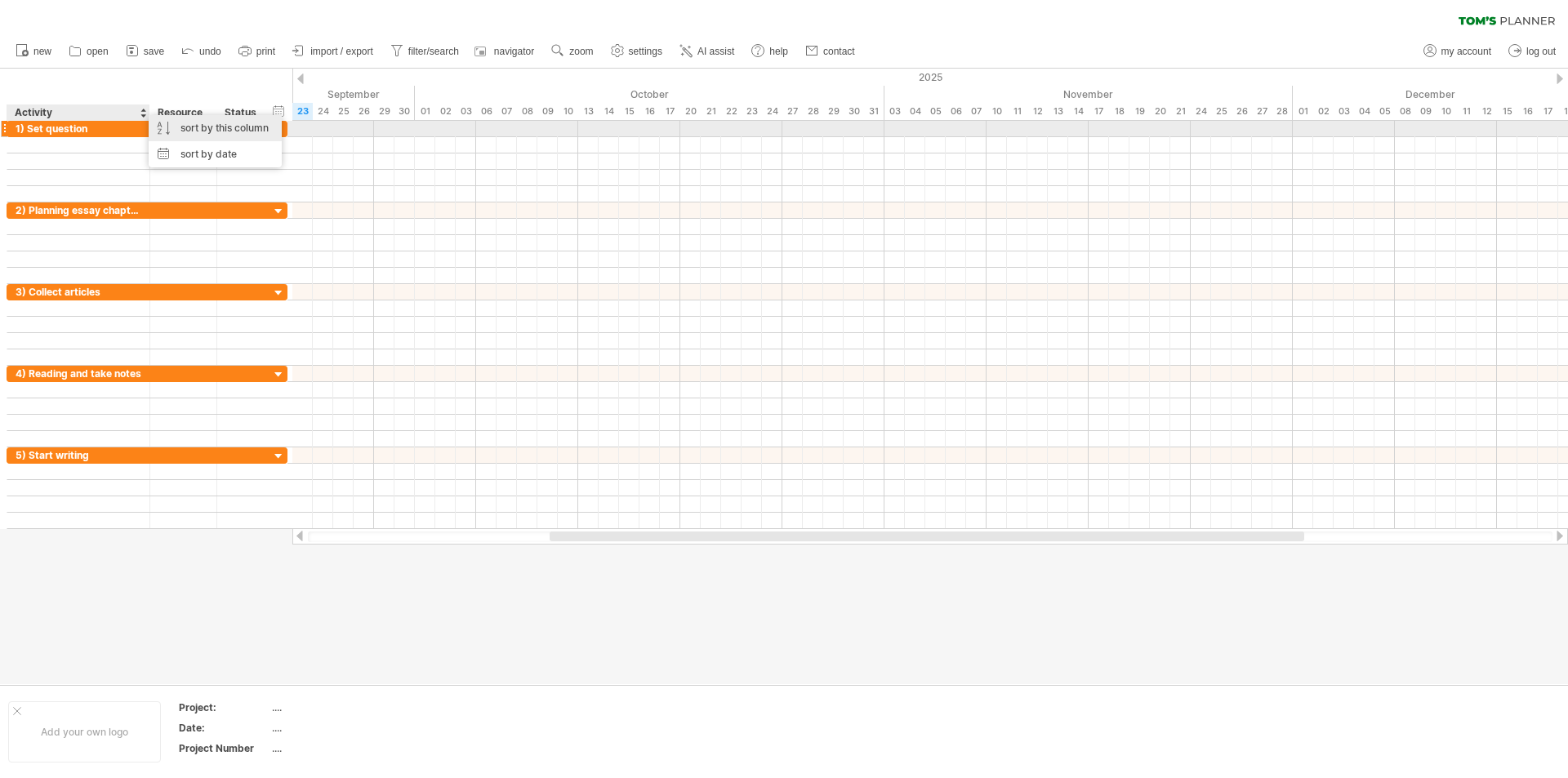
click at [213, 131] on div "sort by this column" at bounding box center [216, 128] width 133 height 26
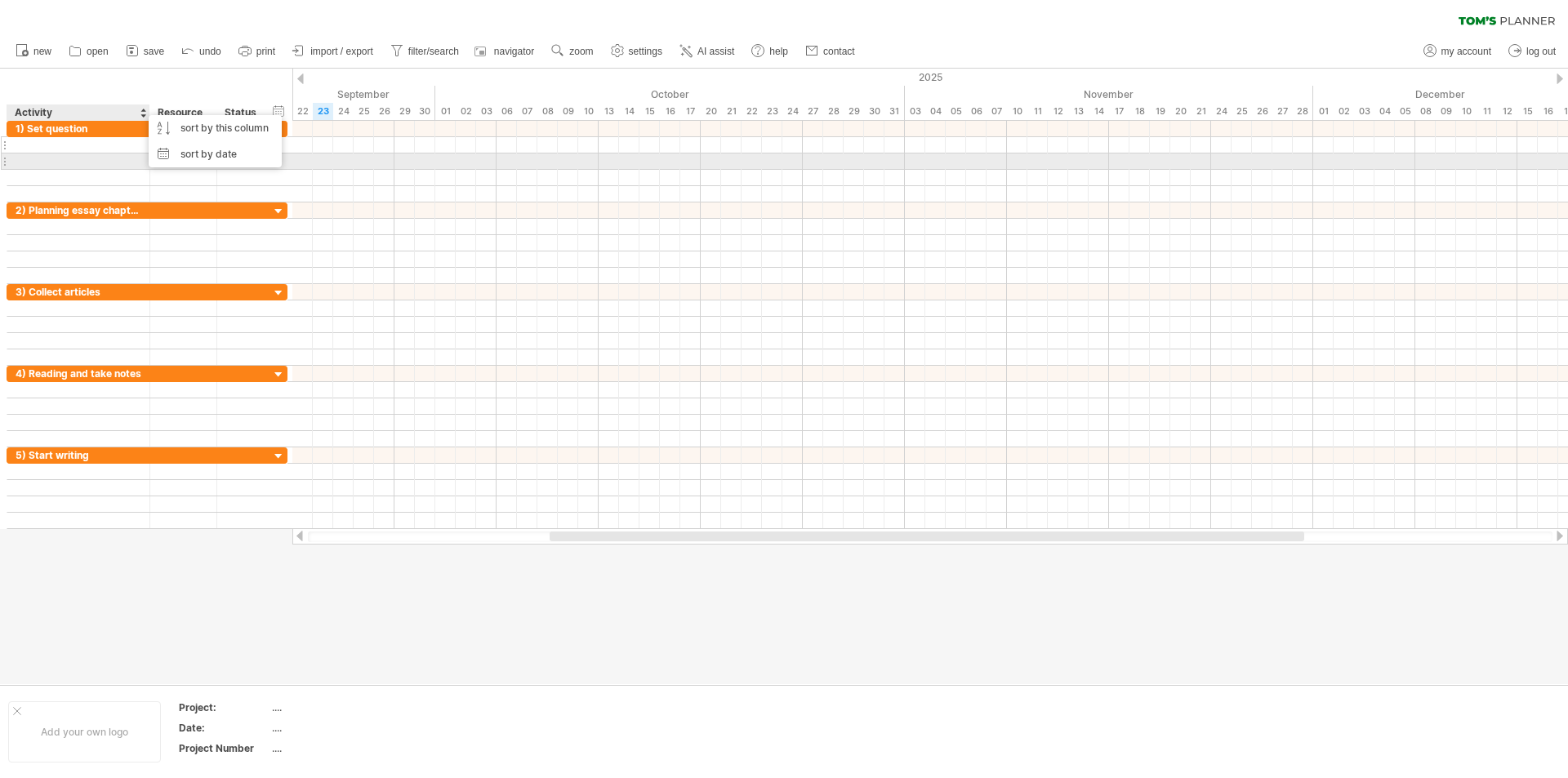
drag, startPoint x: 62, startPoint y: 161, endPoint x: 88, endPoint y: 146, distance: 30.0
click at [61, 162] on div at bounding box center [78, 161] width 126 height 16
click at [178, 110] on div "Resource" at bounding box center [183, 113] width 50 height 16
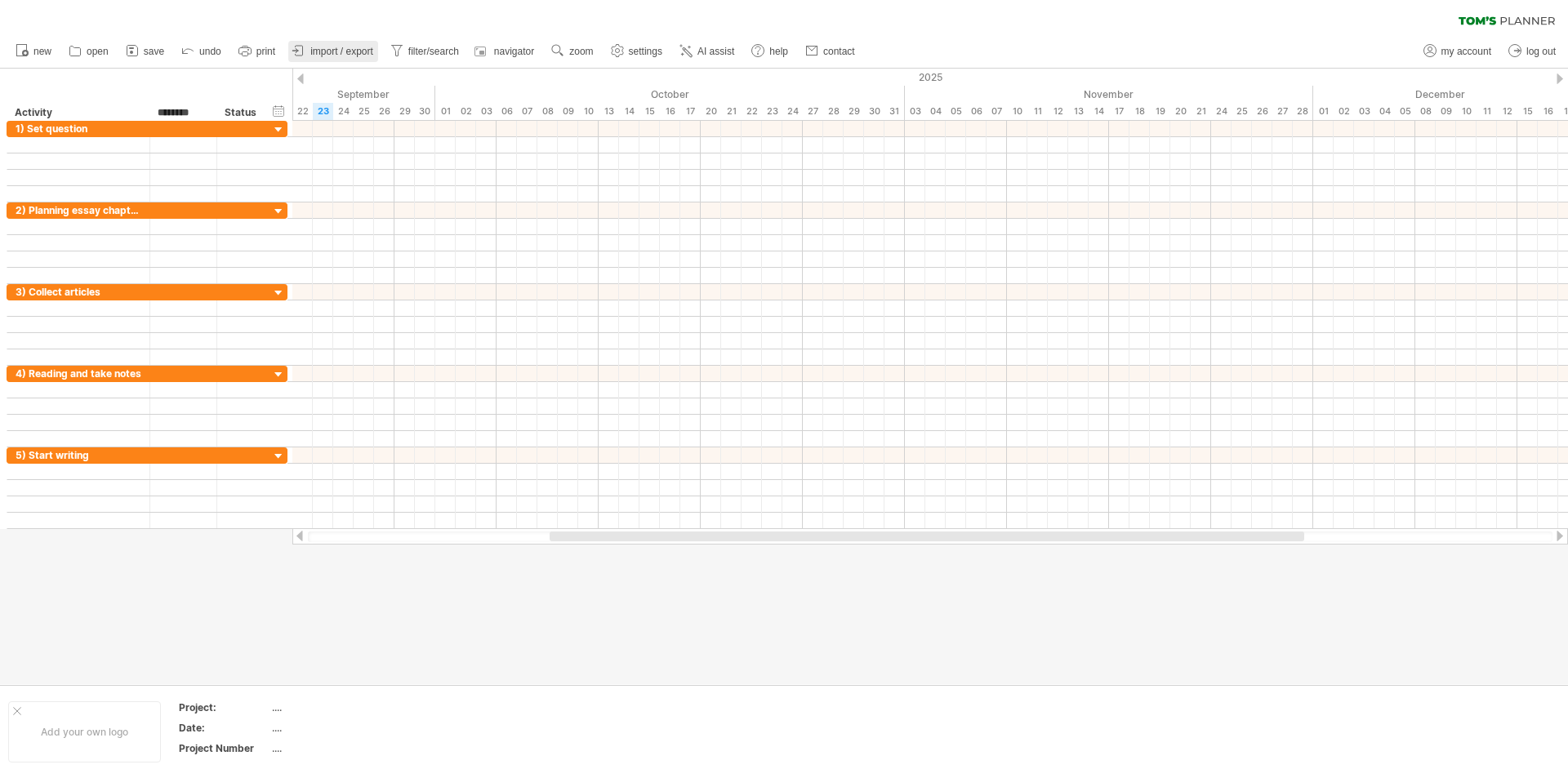
click at [312, 43] on link "import / export" at bounding box center [334, 51] width 90 height 22
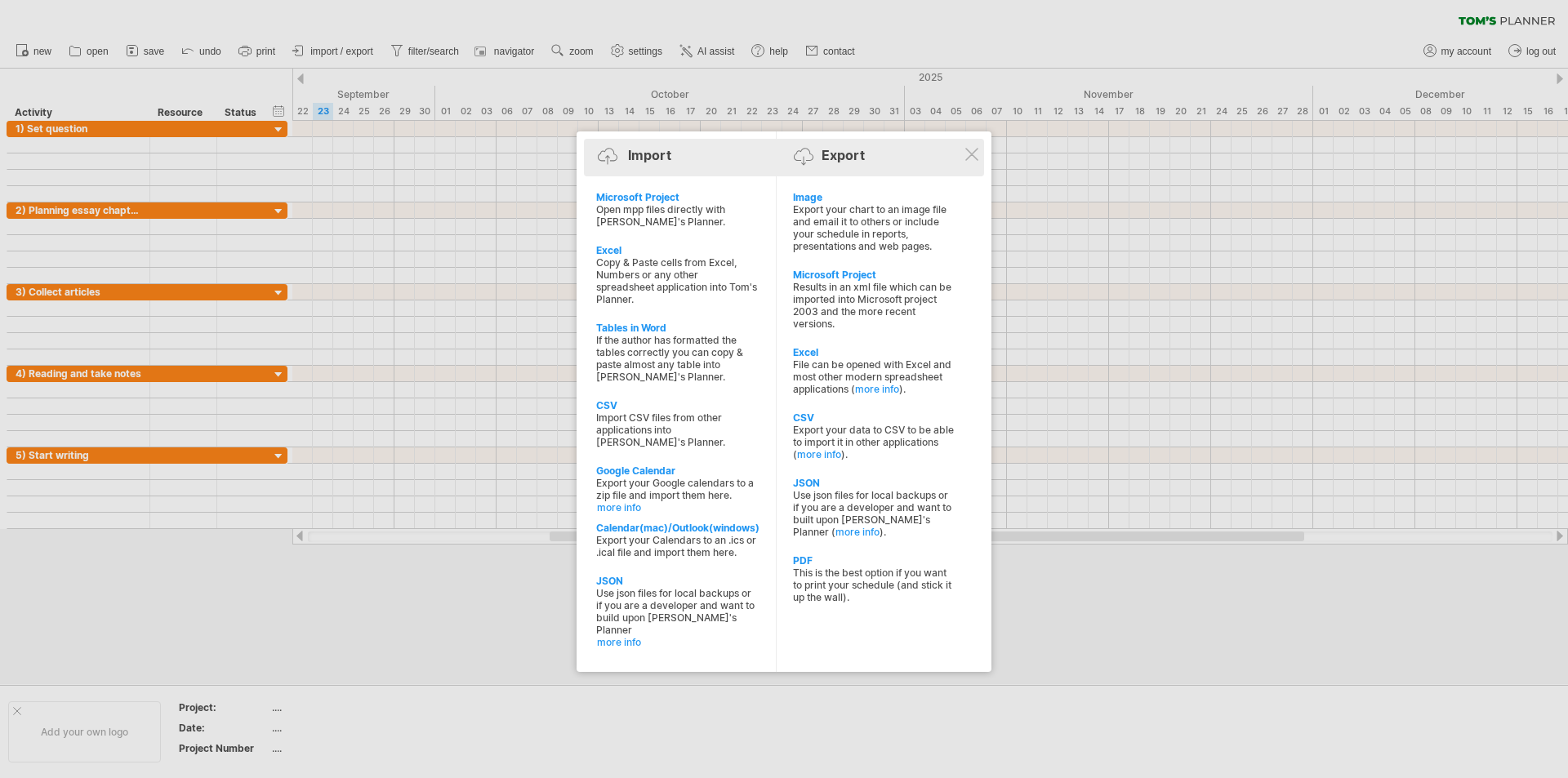
click at [969, 164] on div "Import Export" at bounding box center [784, 159] width 392 height 24
click at [976, 158] on div at bounding box center [971, 154] width 13 height 13
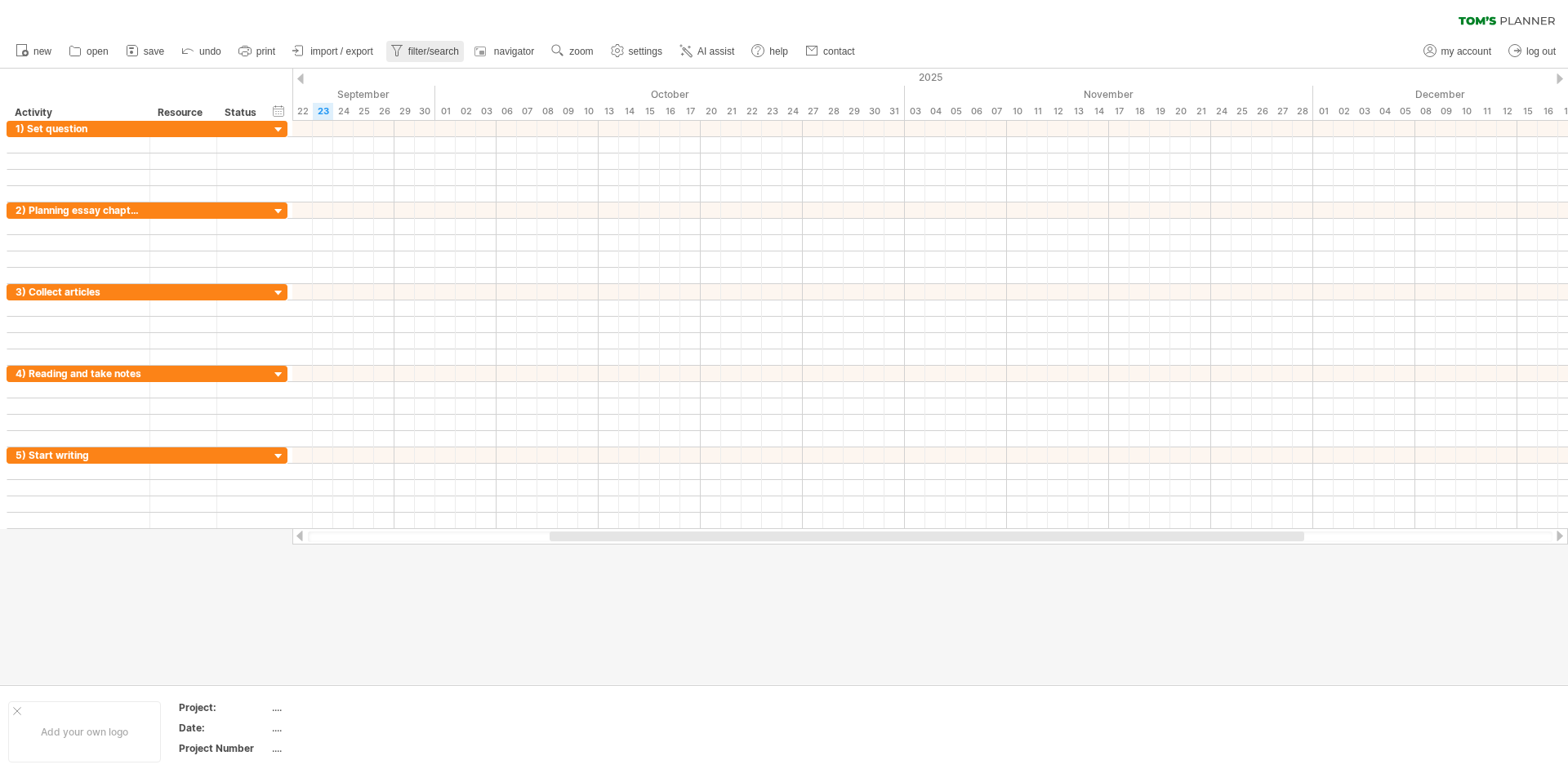
click at [405, 44] on icon at bounding box center [397, 50] width 16 height 16
type input "**********"
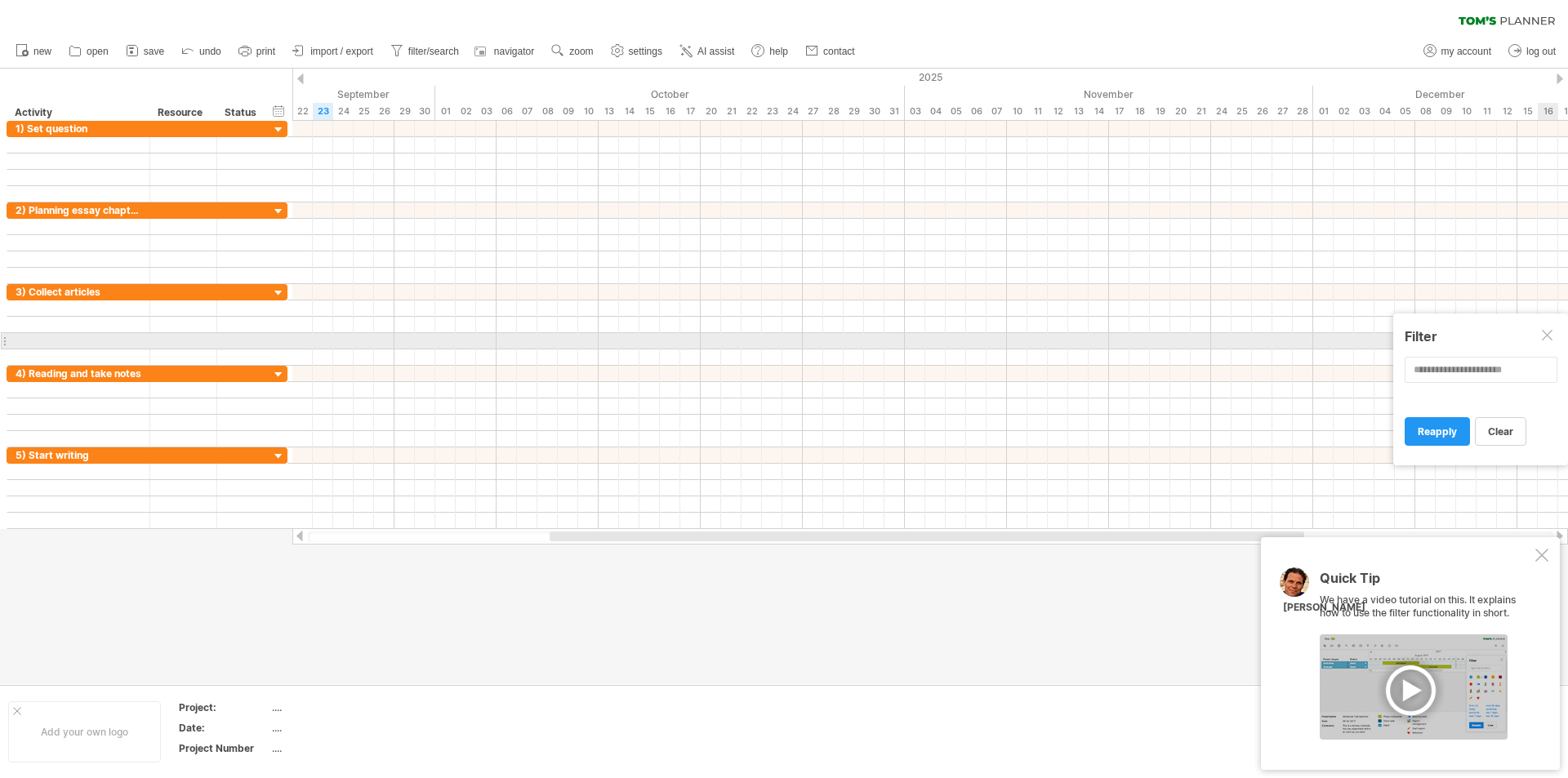
click at [1550, 337] on div at bounding box center [1548, 336] width 13 height 13
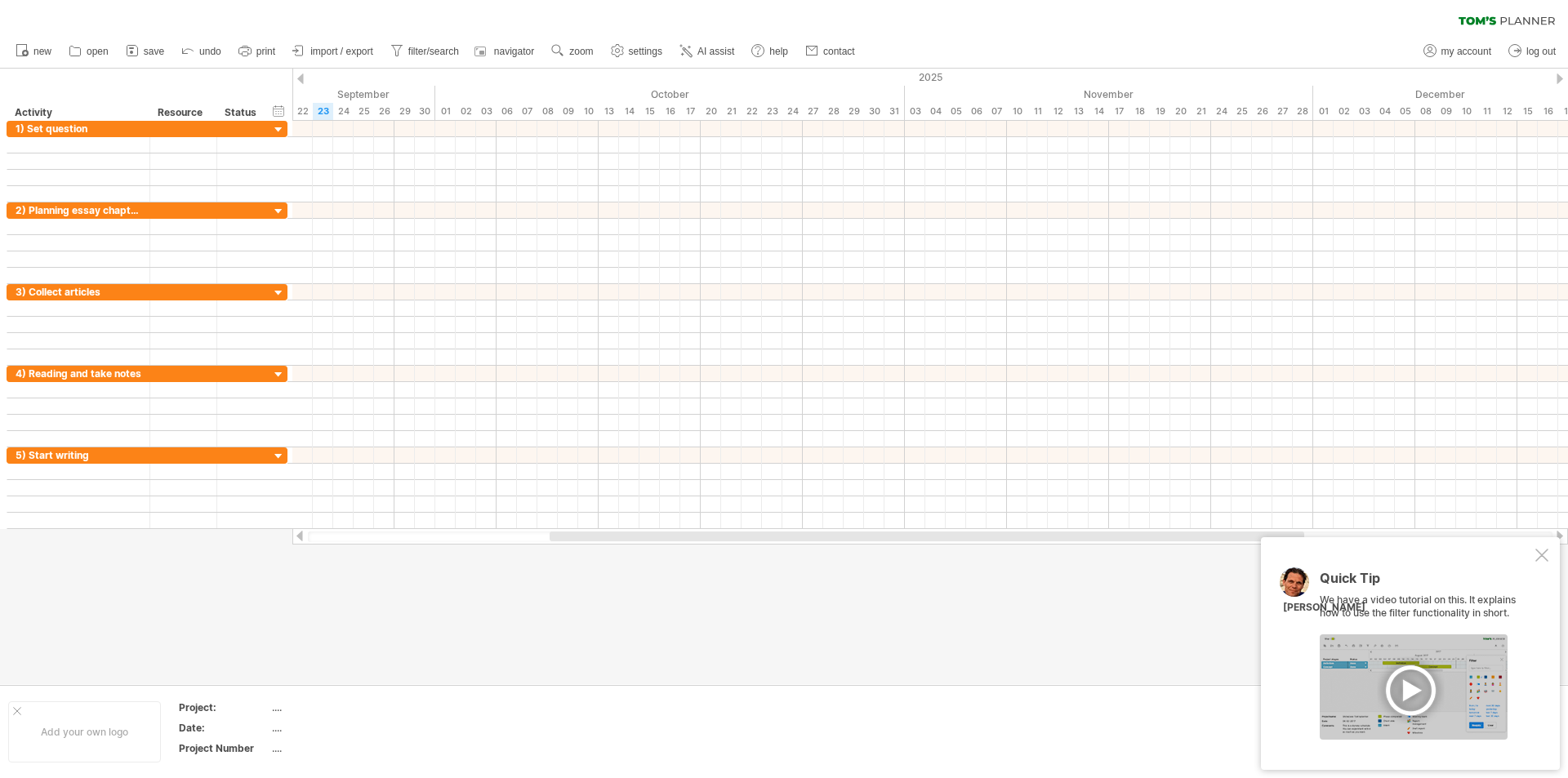
click at [1537, 558] on div at bounding box center [1541, 555] width 13 height 13
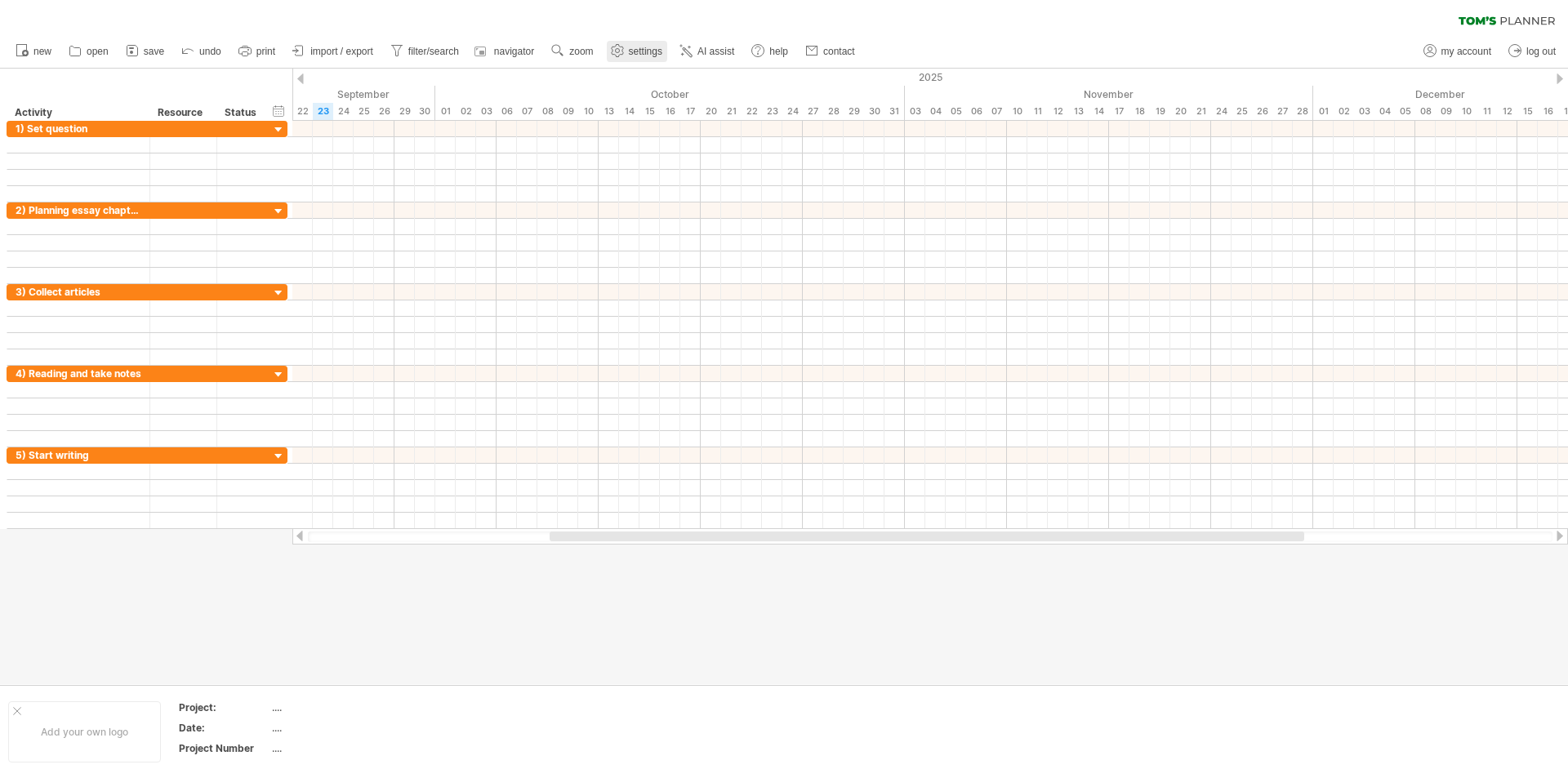
click at [619, 55] on use at bounding box center [617, 50] width 16 height 16
select select "*"
select select "**"
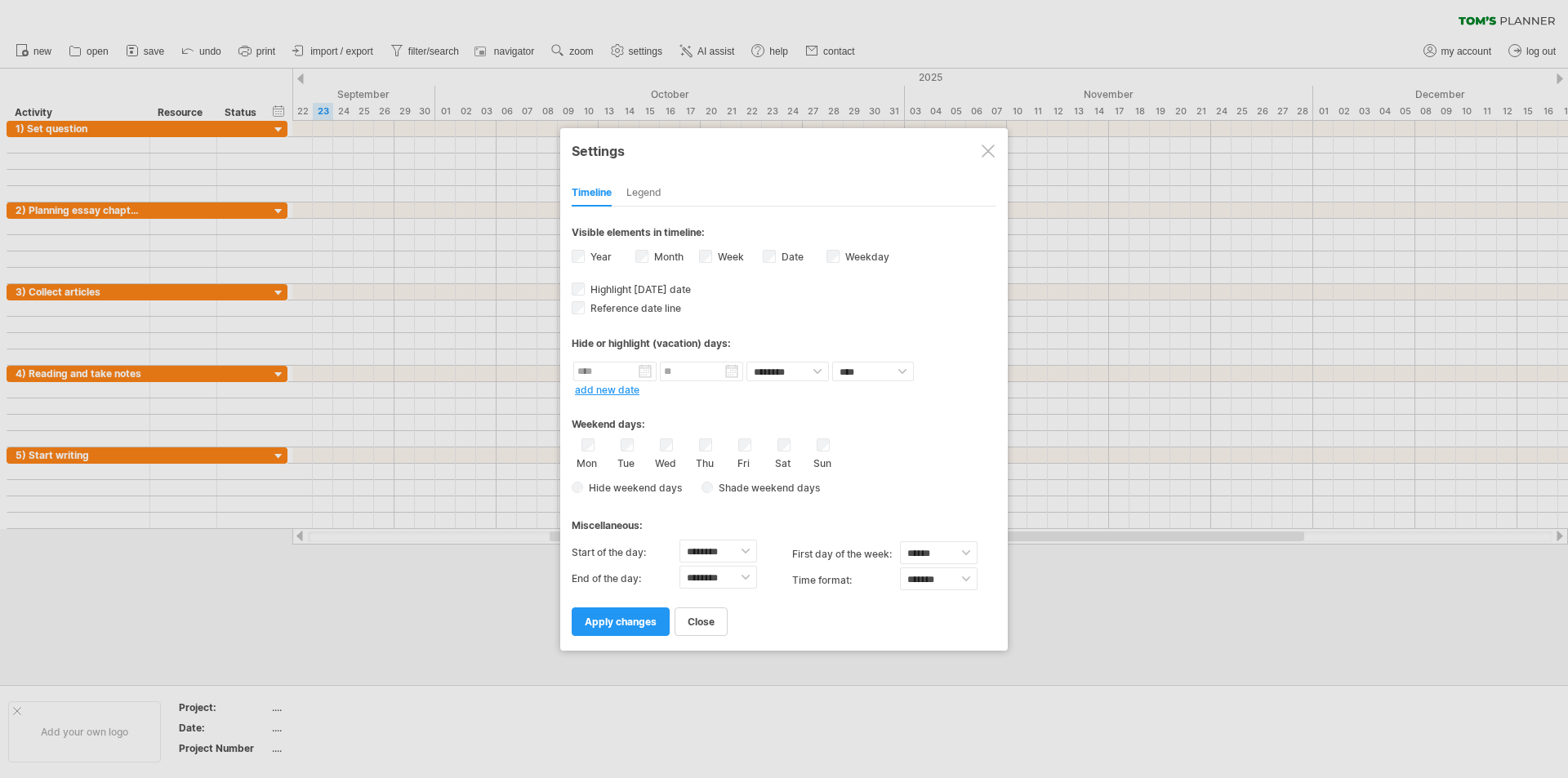
click at [983, 146] on div at bounding box center [988, 151] width 13 height 13
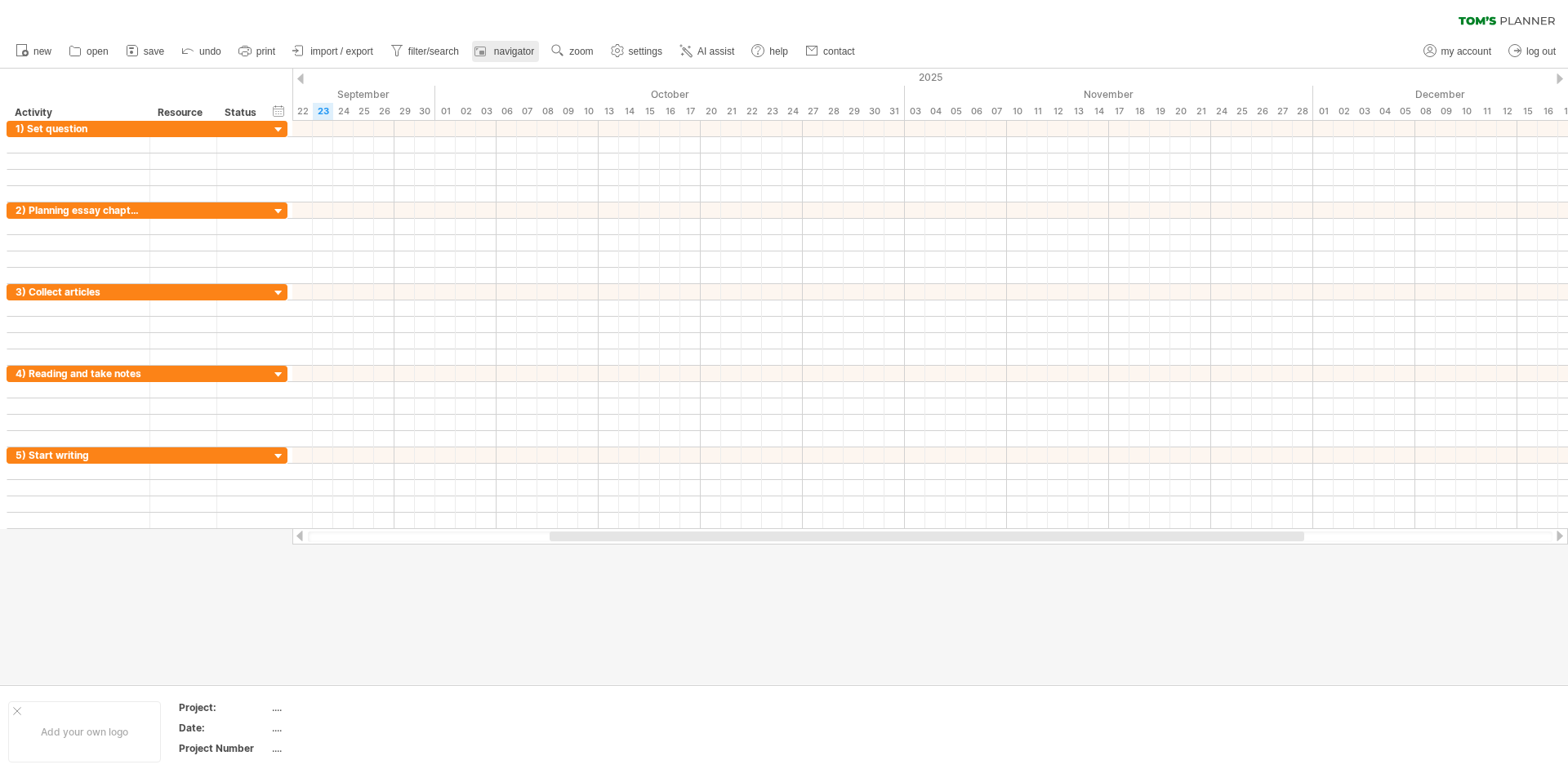
click at [490, 55] on div at bounding box center [483, 51] width 16 height 16
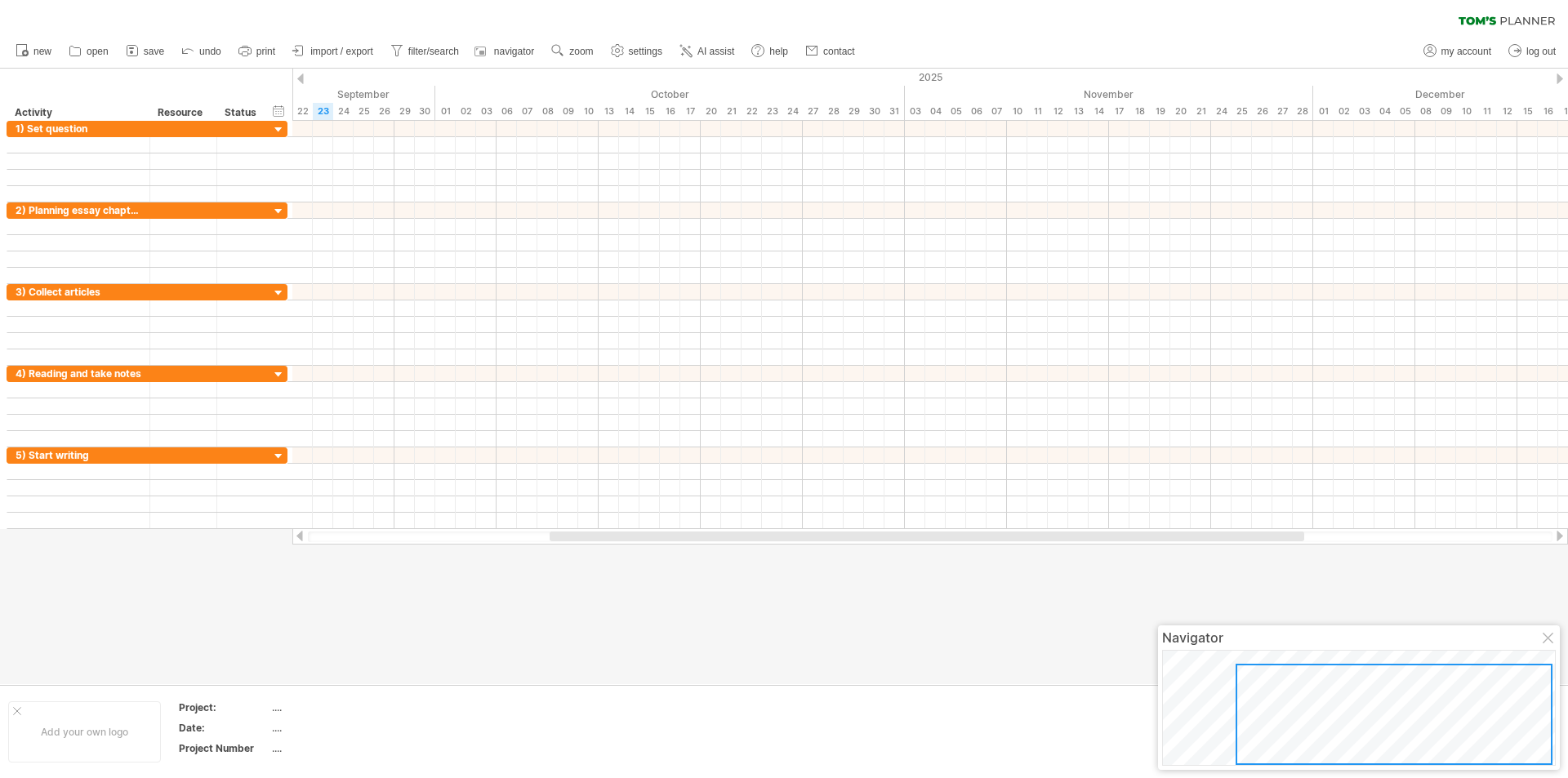
click at [1333, 720] on div at bounding box center [1394, 715] width 317 height 101
click at [1147, 664] on div at bounding box center [784, 376] width 1568 height 616
click at [541, 591] on body "progress(100%) Trying to reach [DOMAIN_NAME] Connected again... 0% clear filter…" at bounding box center [784, 391] width 1568 height 781
click at [1552, 635] on div at bounding box center [1549, 639] width 13 height 13
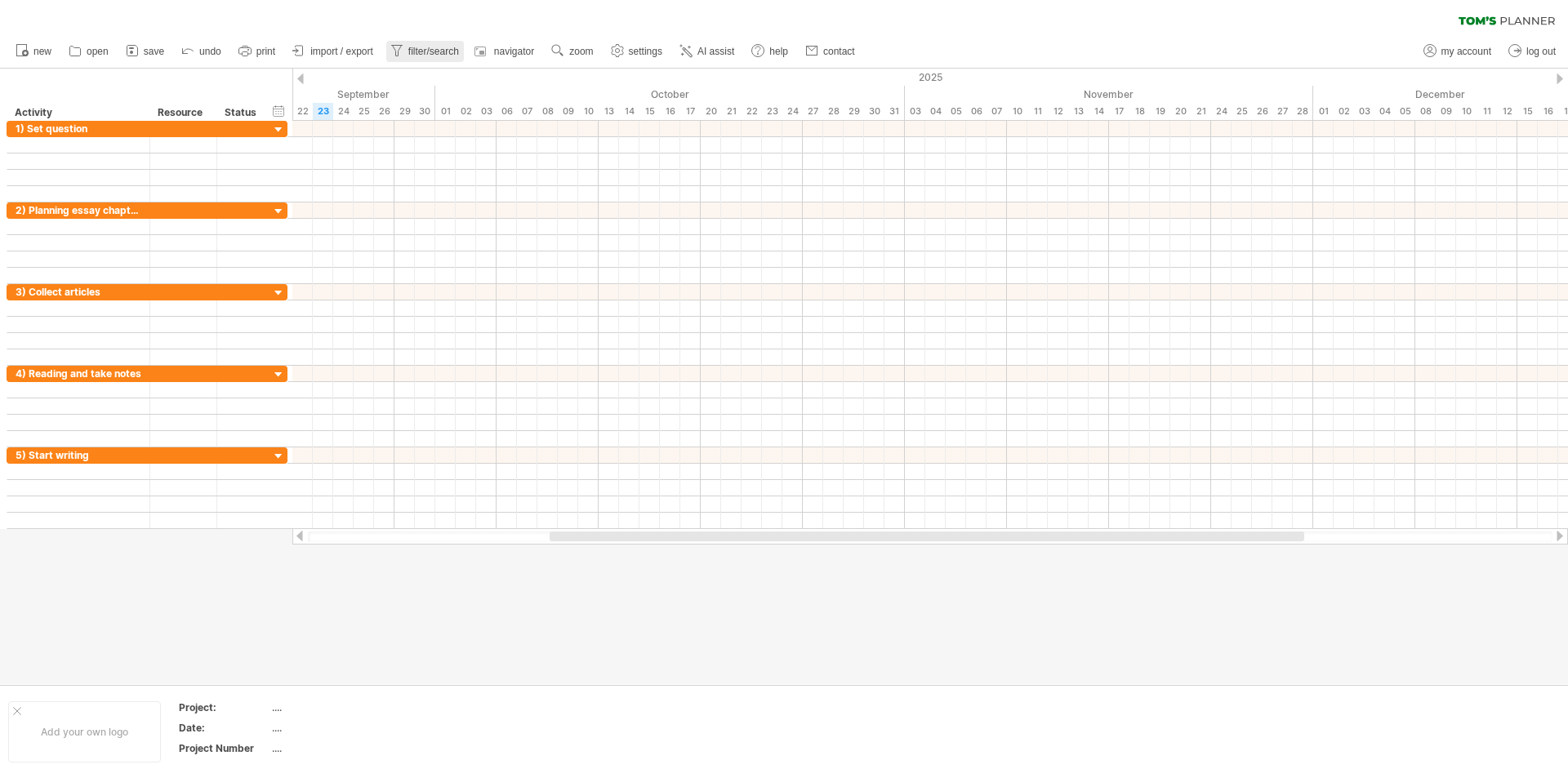
click at [429, 54] on span "filter/search" at bounding box center [433, 51] width 50 height 11
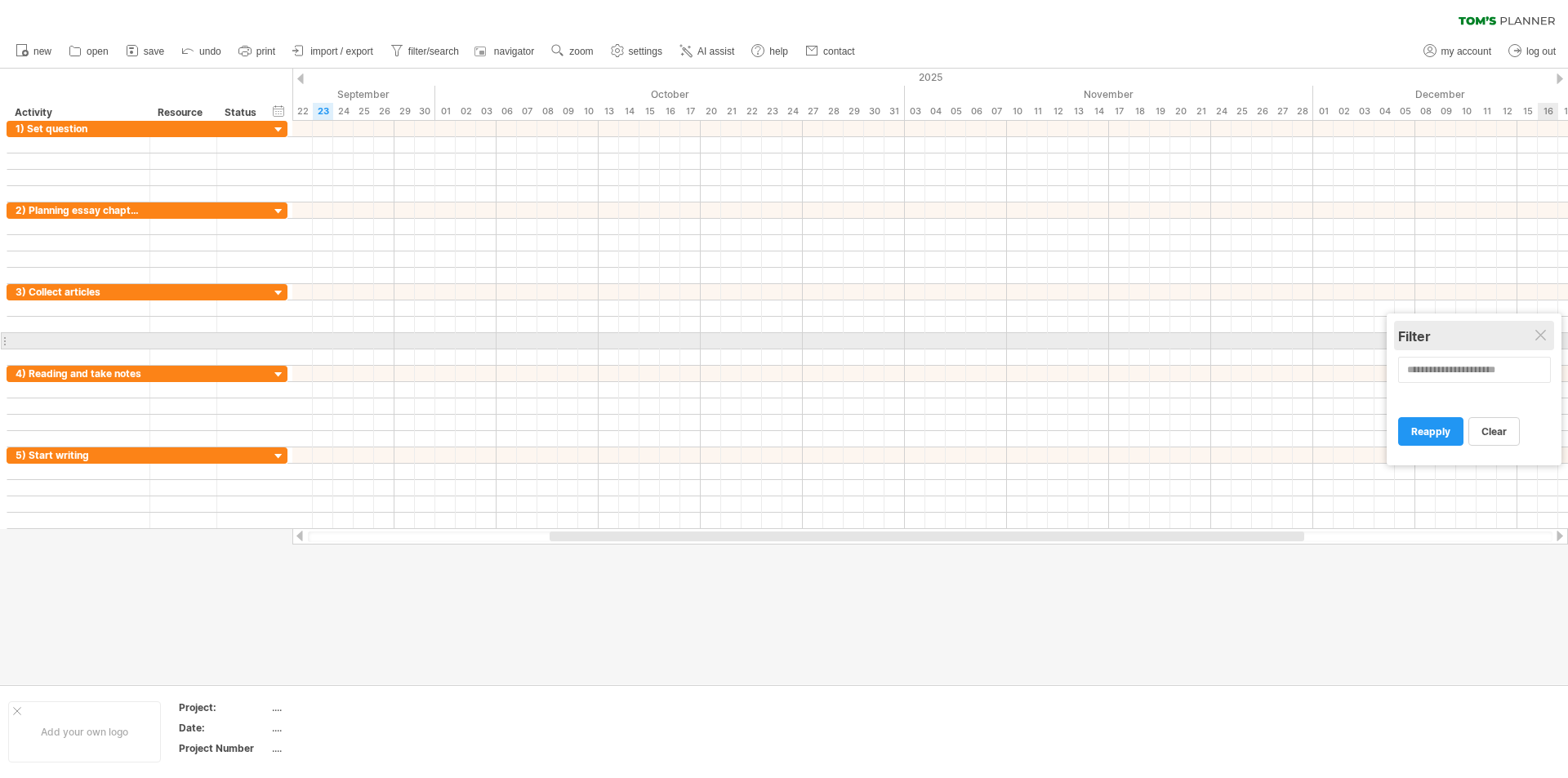
click at [1533, 335] on div "Filter" at bounding box center [1474, 336] width 152 height 16
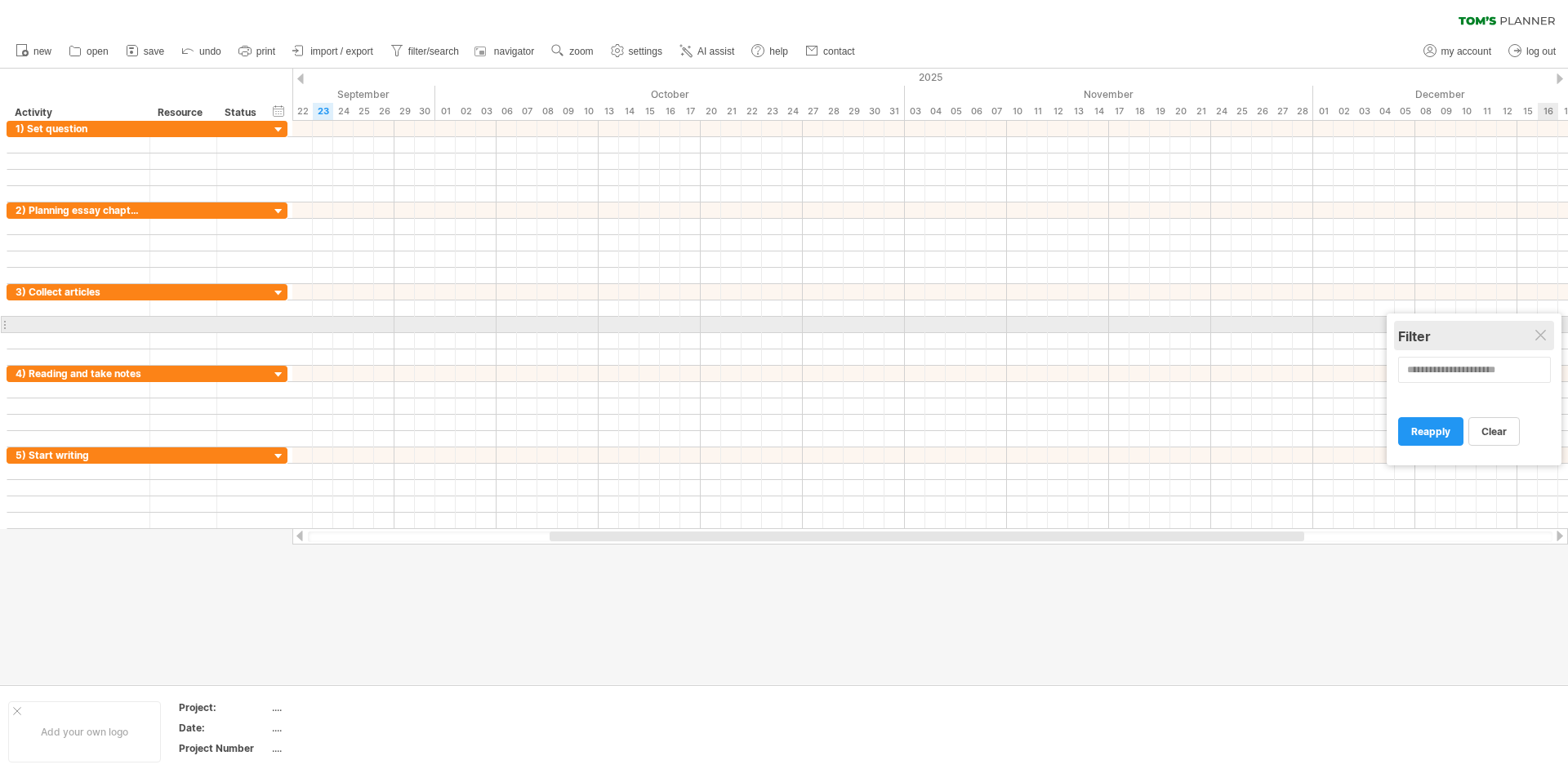
click at [1546, 328] on div "Filter" at bounding box center [1474, 336] width 152 height 16
click at [1533, 331] on div "Filter" at bounding box center [1474, 336] width 152 height 16
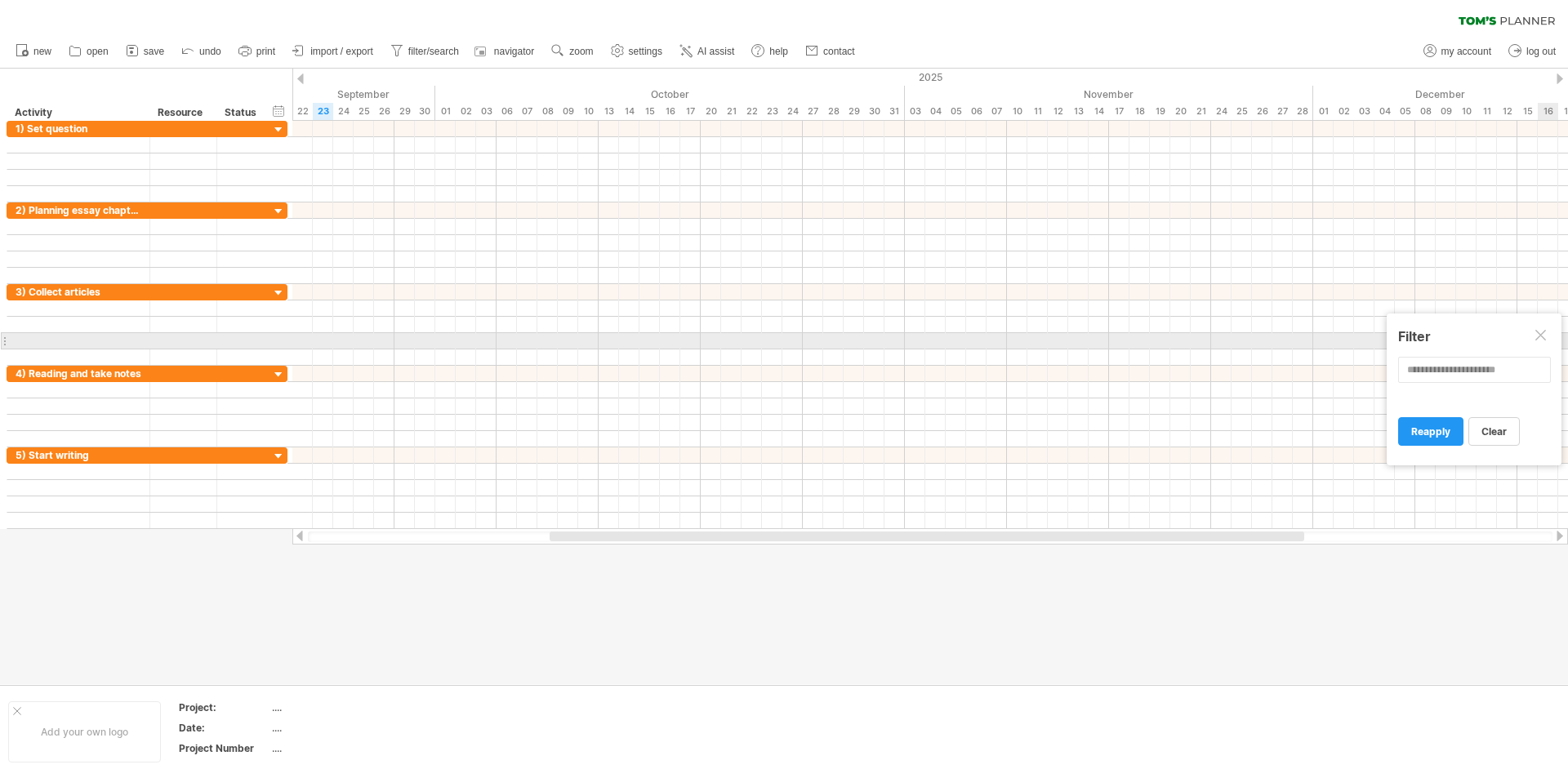
click at [1544, 334] on div at bounding box center [1541, 336] width 13 height 13
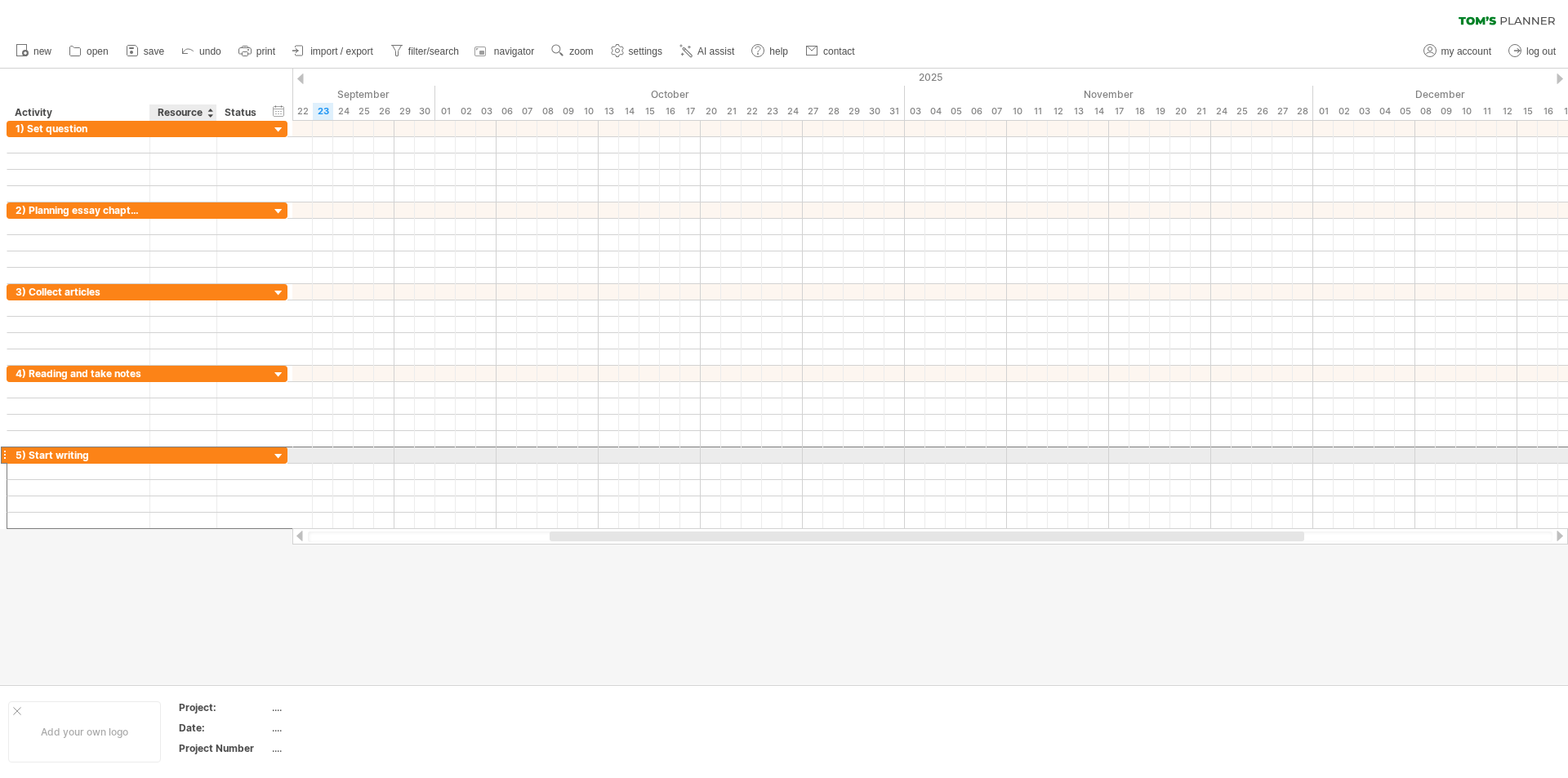
click at [162, 457] on div at bounding box center [184, 456] width 50 height 16
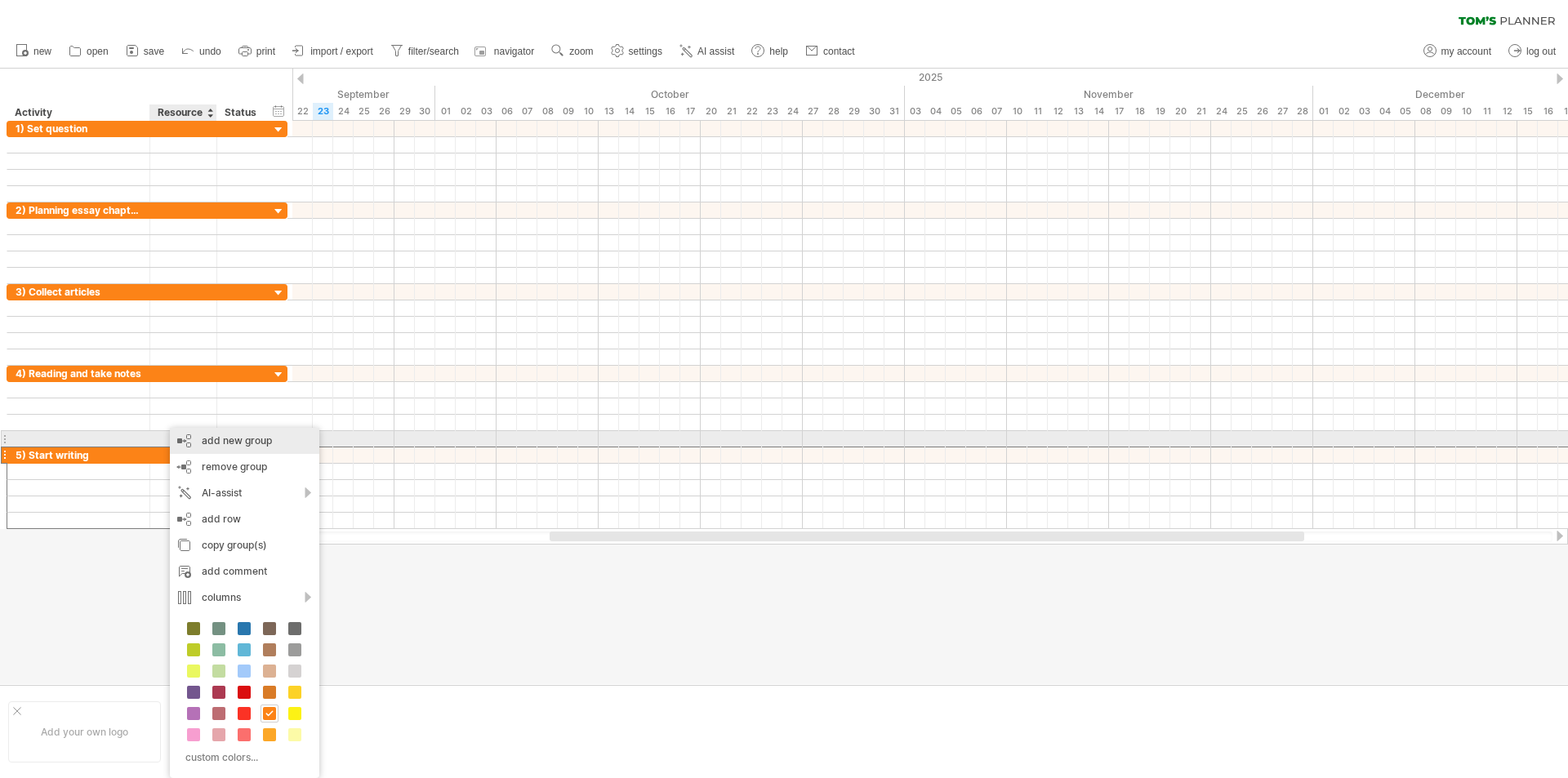
click at [259, 441] on div "add new group" at bounding box center [244, 441] width 150 height 26
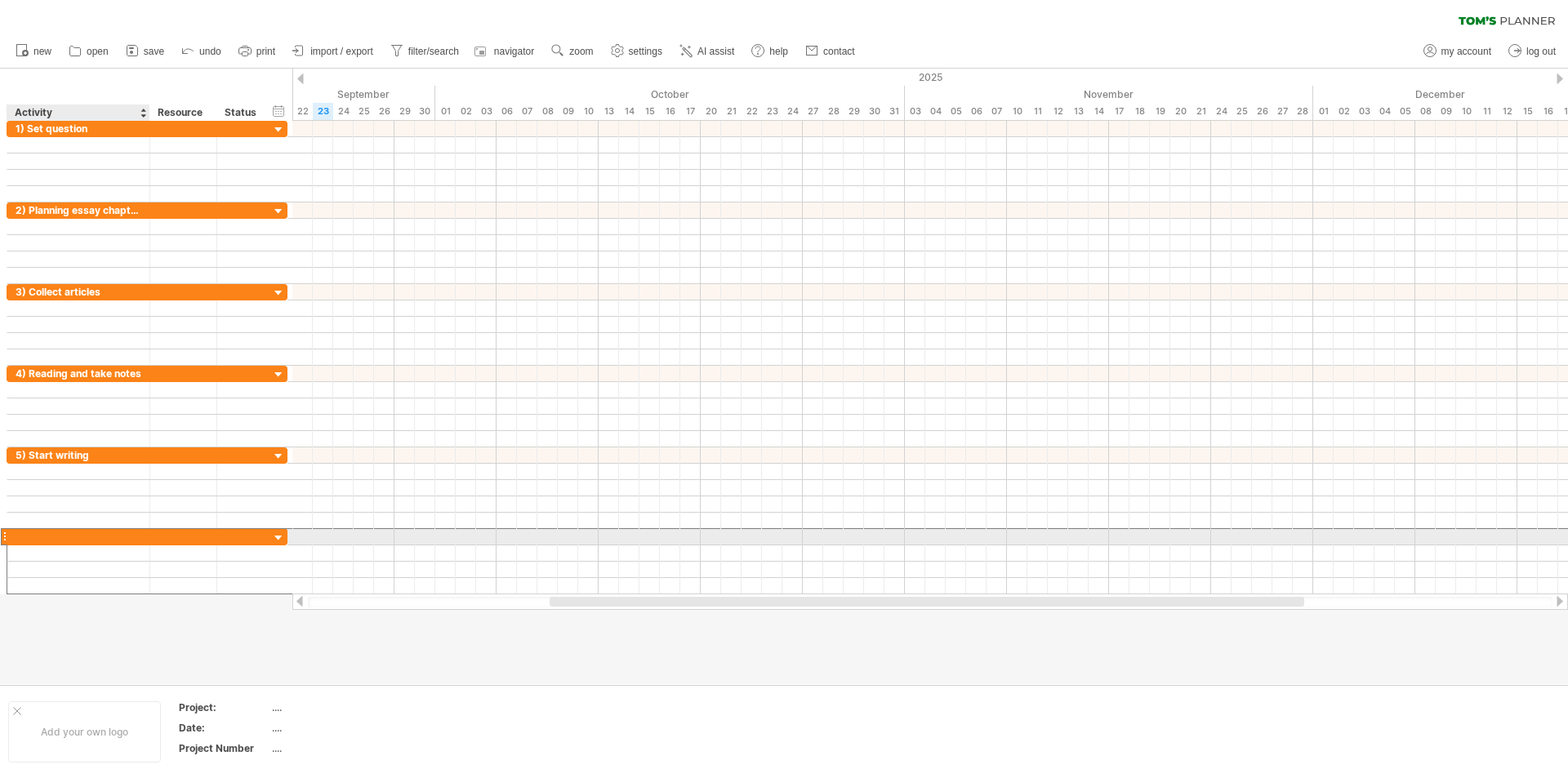
click at [95, 535] on div at bounding box center [78, 537] width 126 height 16
type input "**********"
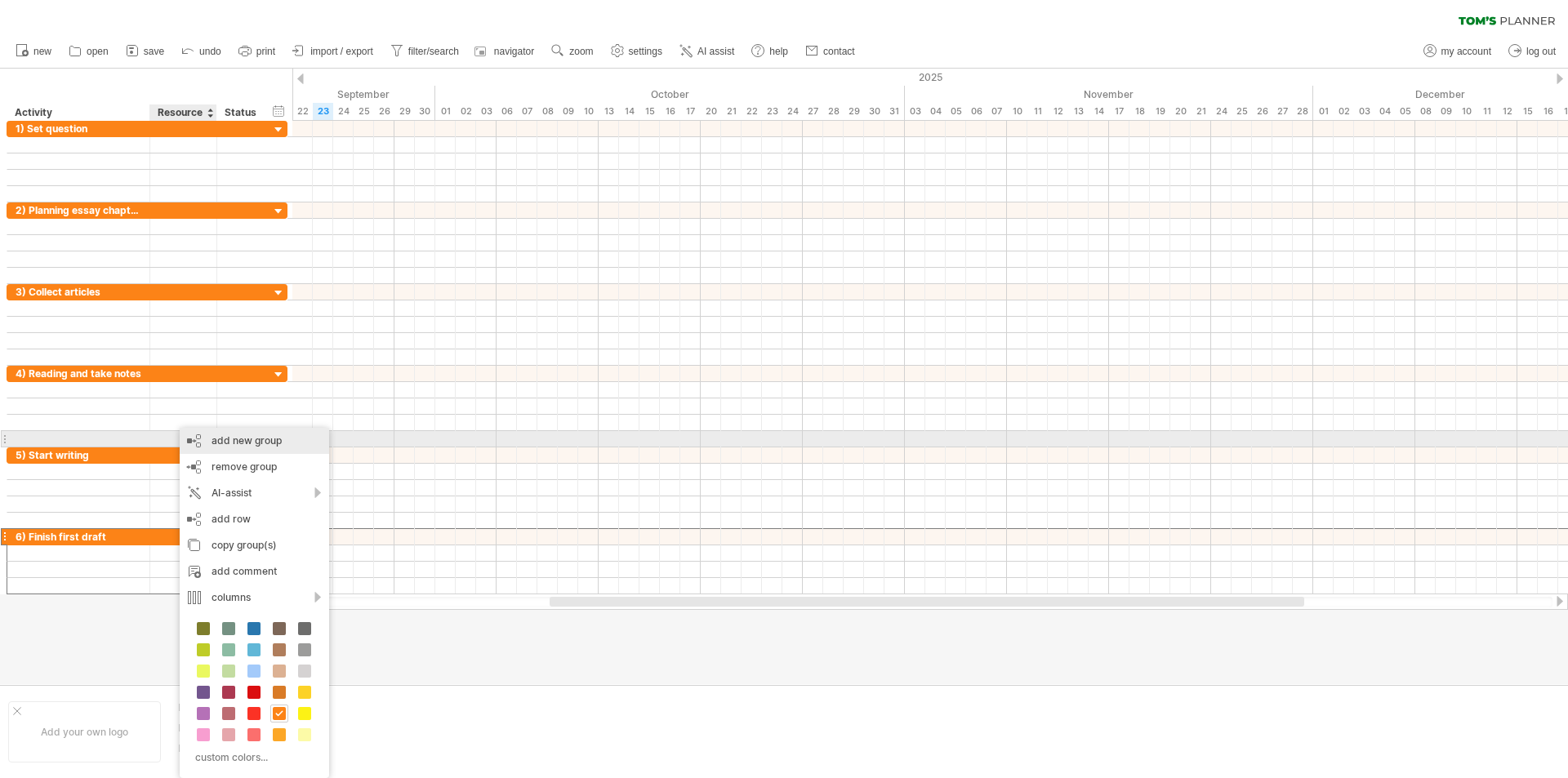
click at [267, 437] on div "add new group" at bounding box center [254, 441] width 150 height 26
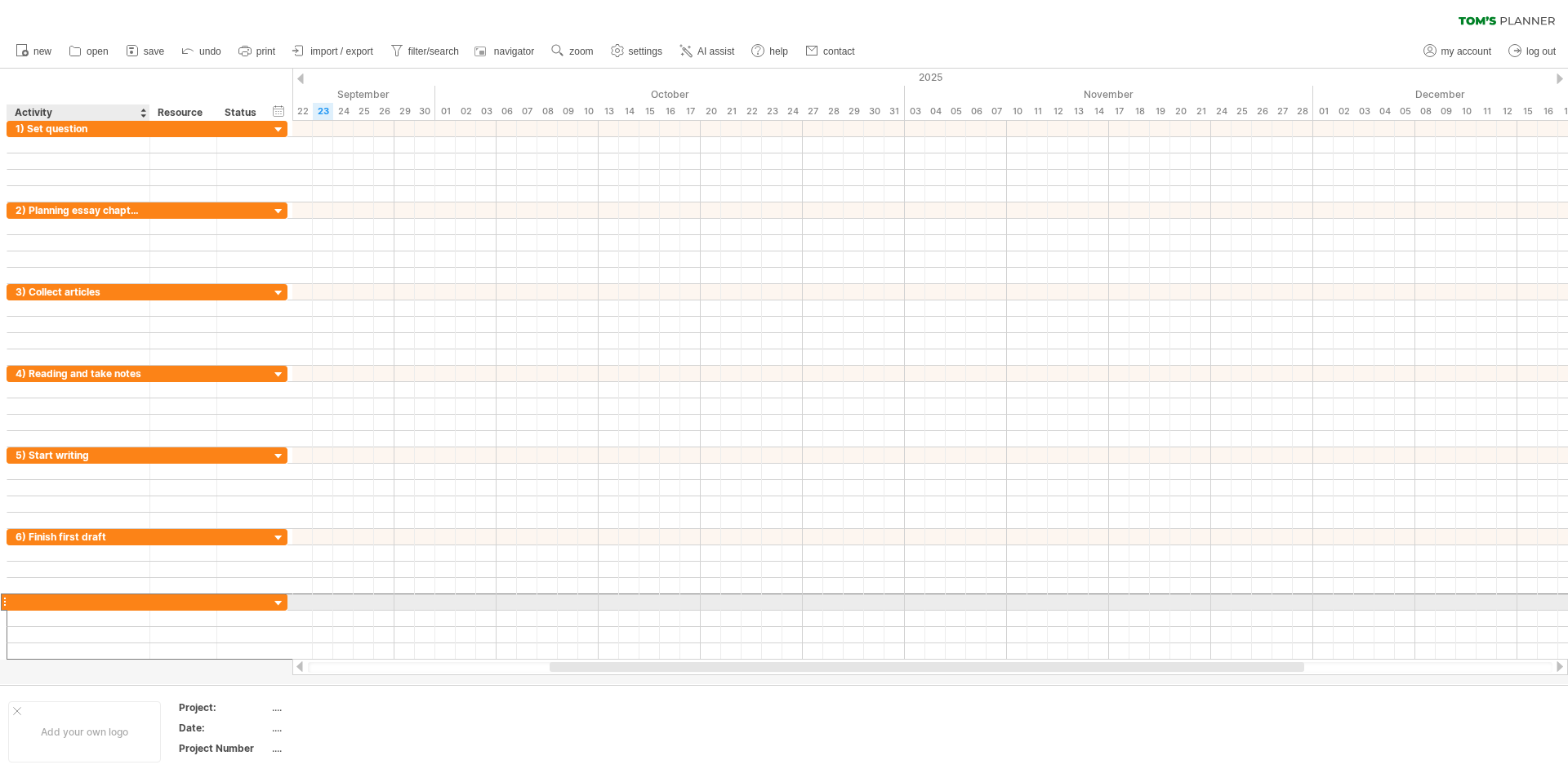
click at [55, 600] on div at bounding box center [78, 602] width 126 height 16
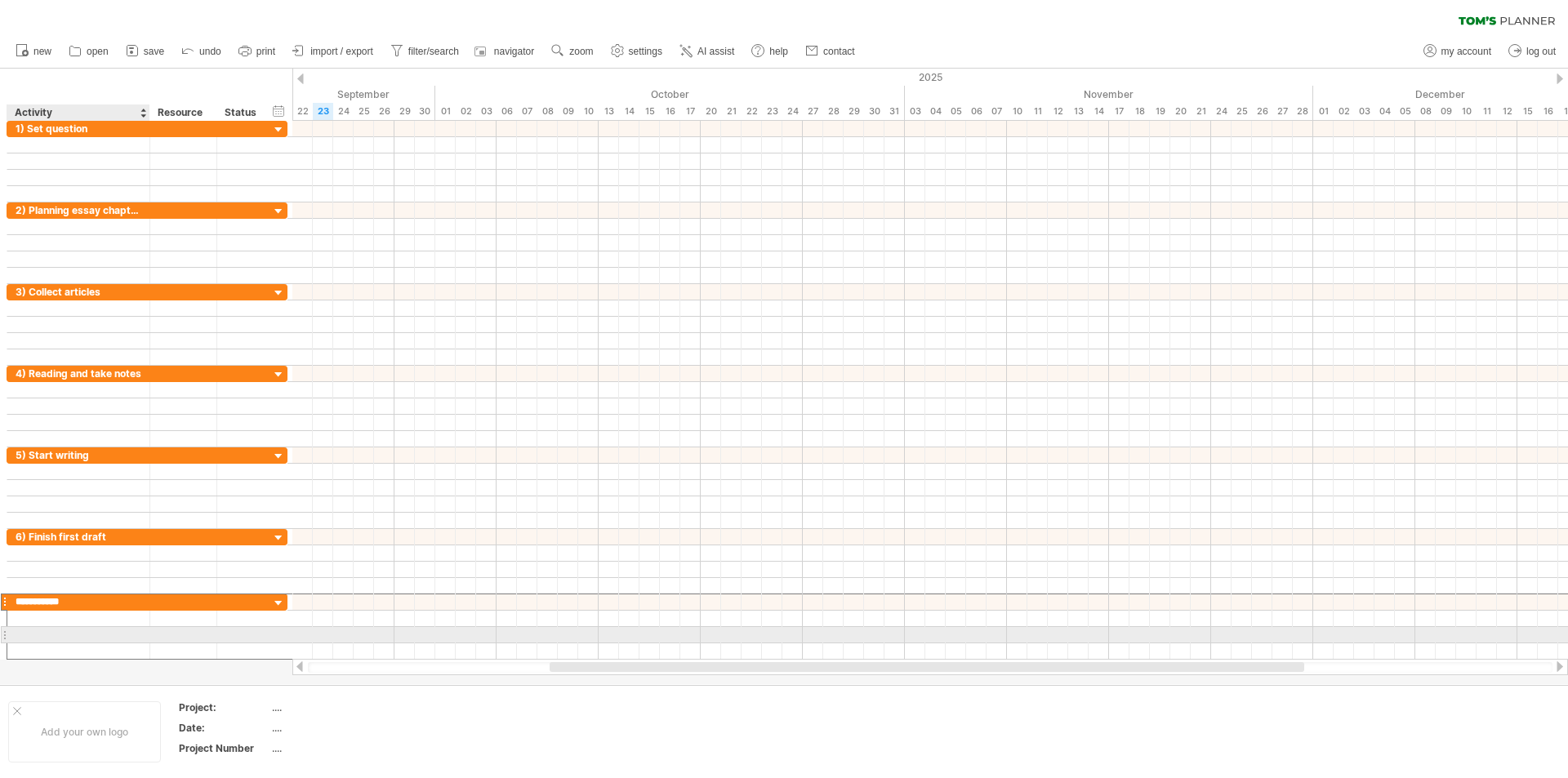
type input "**********"
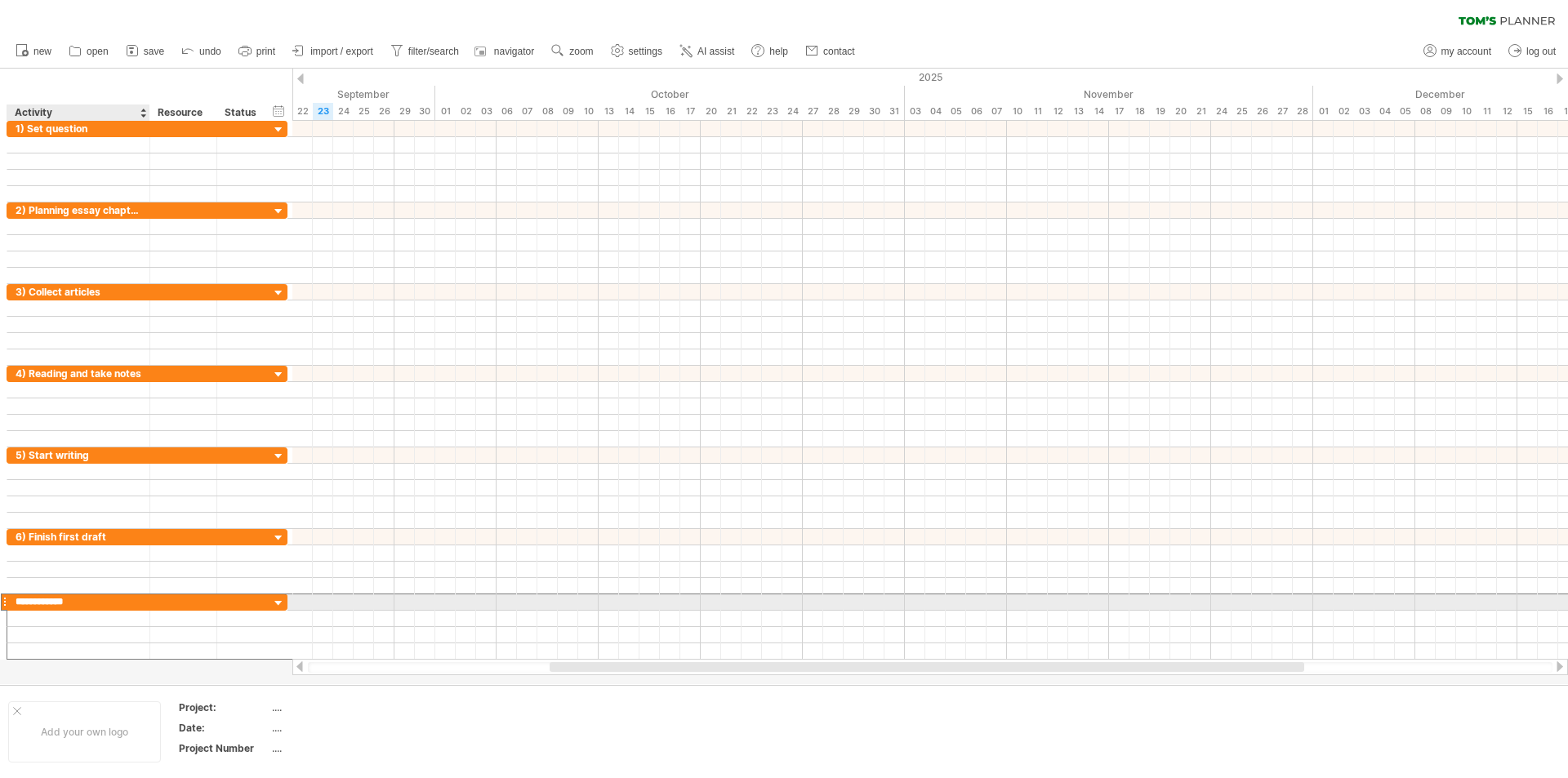
click at [121, 600] on input "**********" at bounding box center [78, 602] width 126 height 16
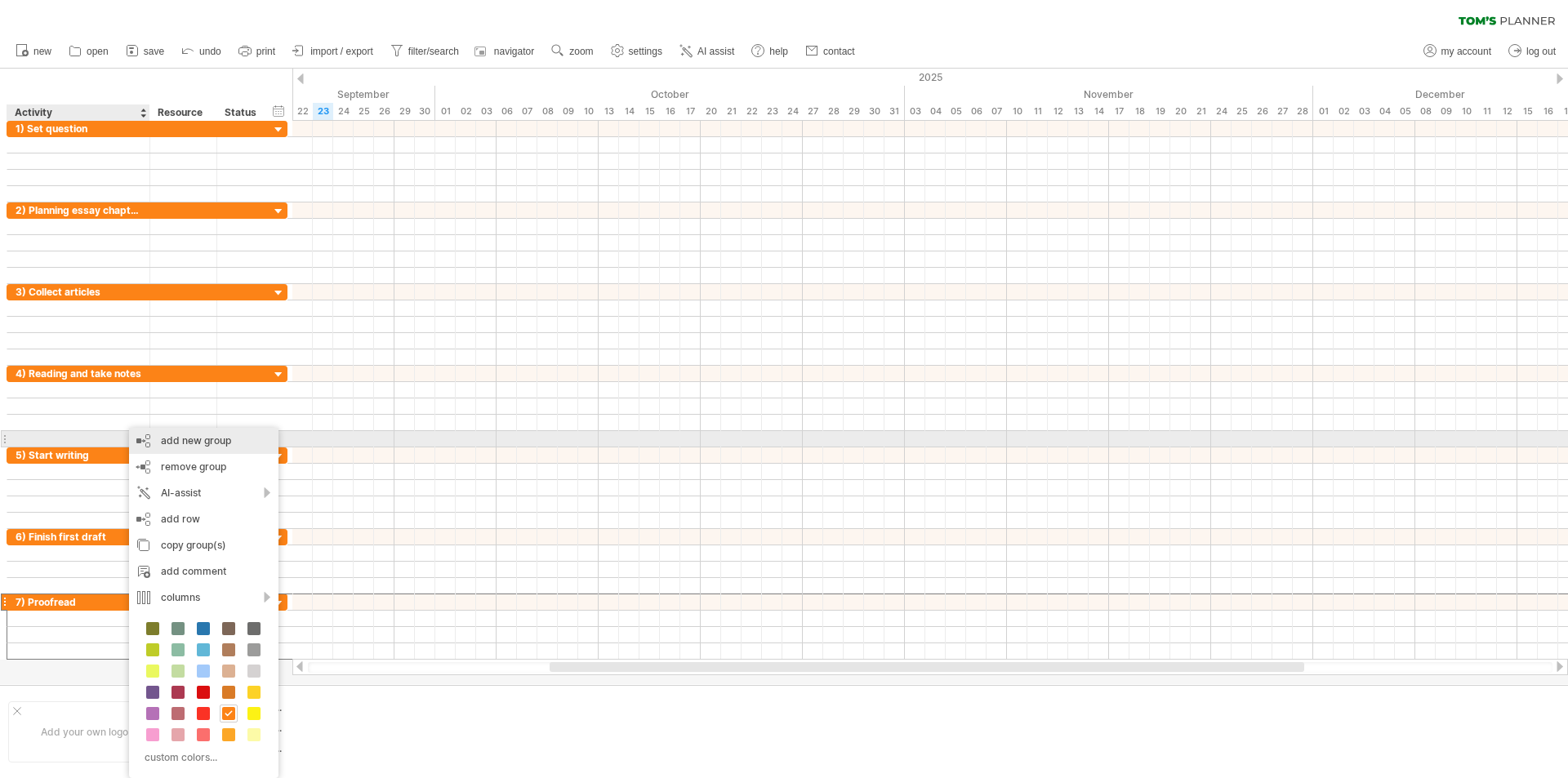
click at [213, 445] on div "add new group" at bounding box center [204, 441] width 150 height 26
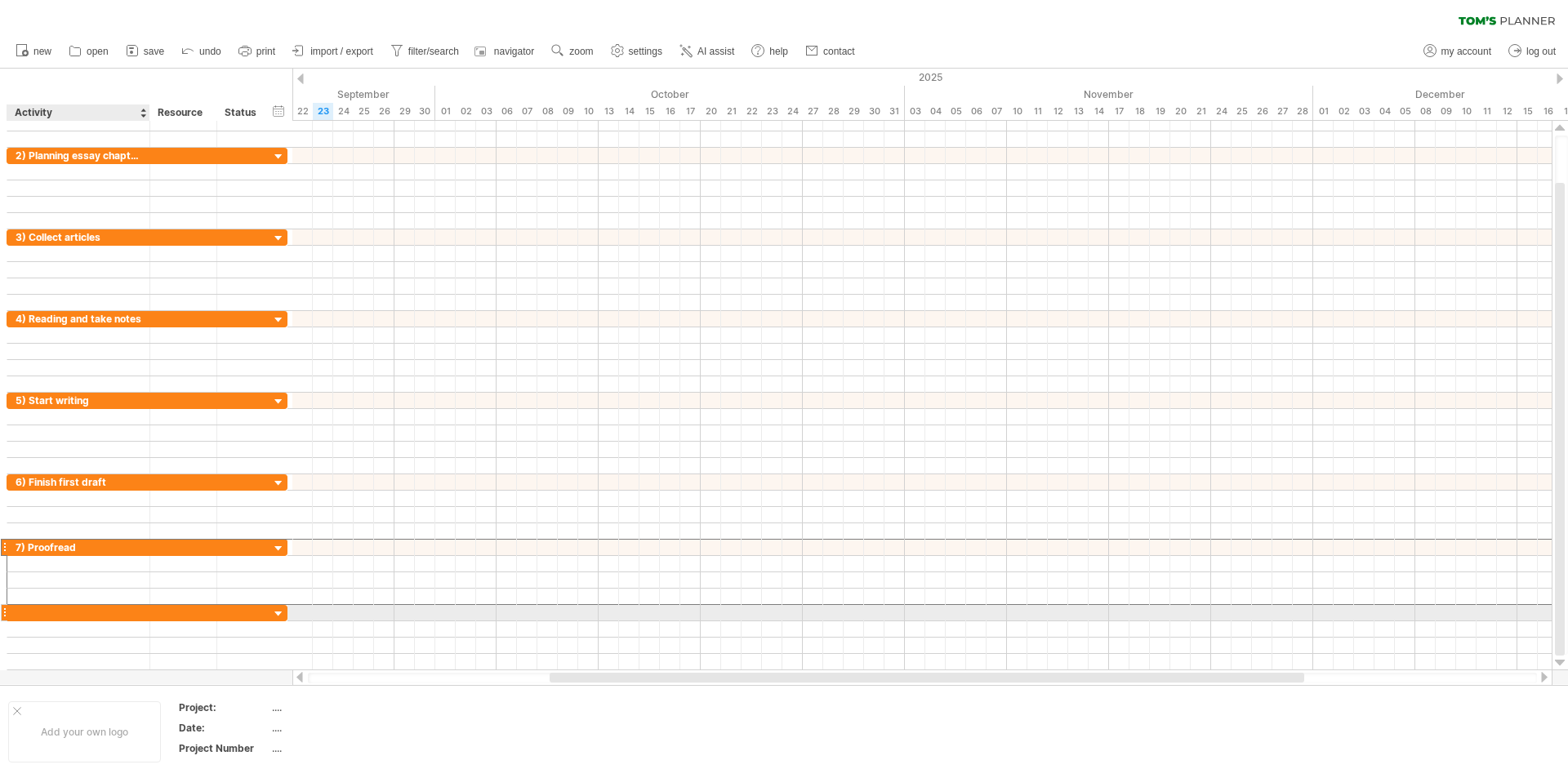
click at [116, 614] on div at bounding box center [78, 613] width 126 height 16
click at [16, 611] on input "**********" at bounding box center [78, 613] width 126 height 16
type input "**********"
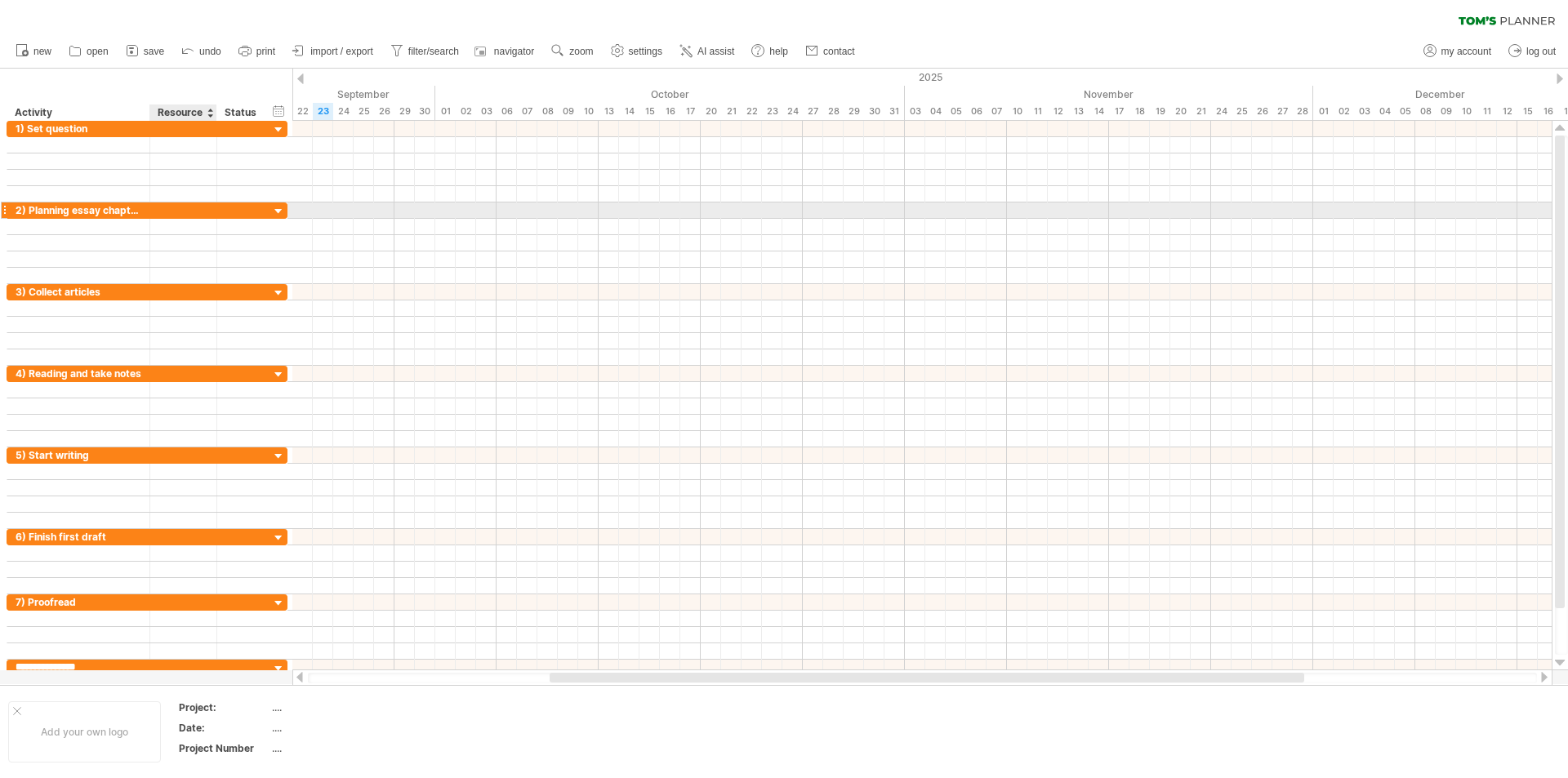
click at [185, 217] on div at bounding box center [184, 211] width 50 height 16
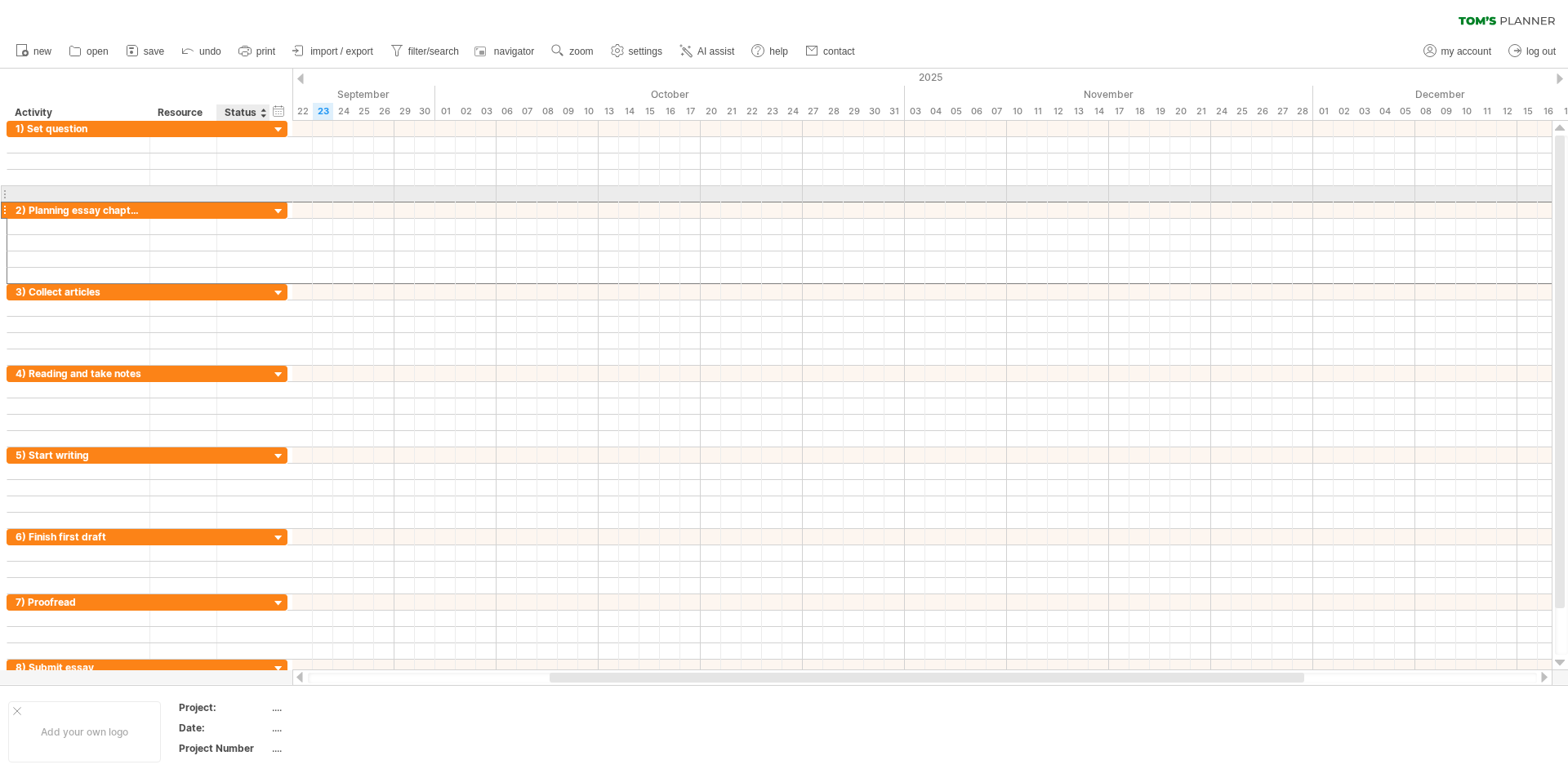
click at [242, 202] on div "**********" at bounding box center [147, 211] width 281 height 17
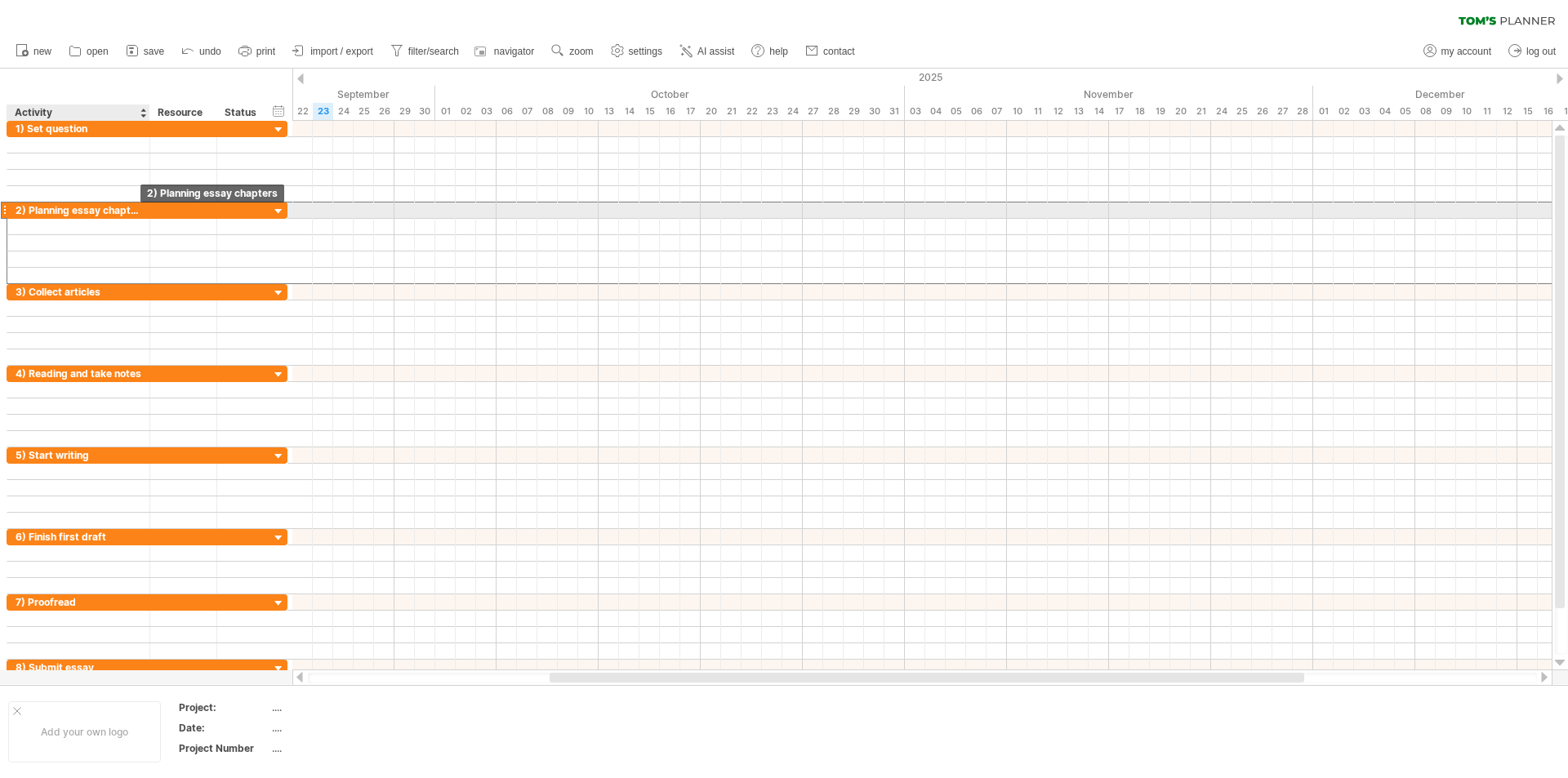
click at [121, 211] on div "2) Planning essay chapters" at bounding box center [78, 211] width 126 height 16
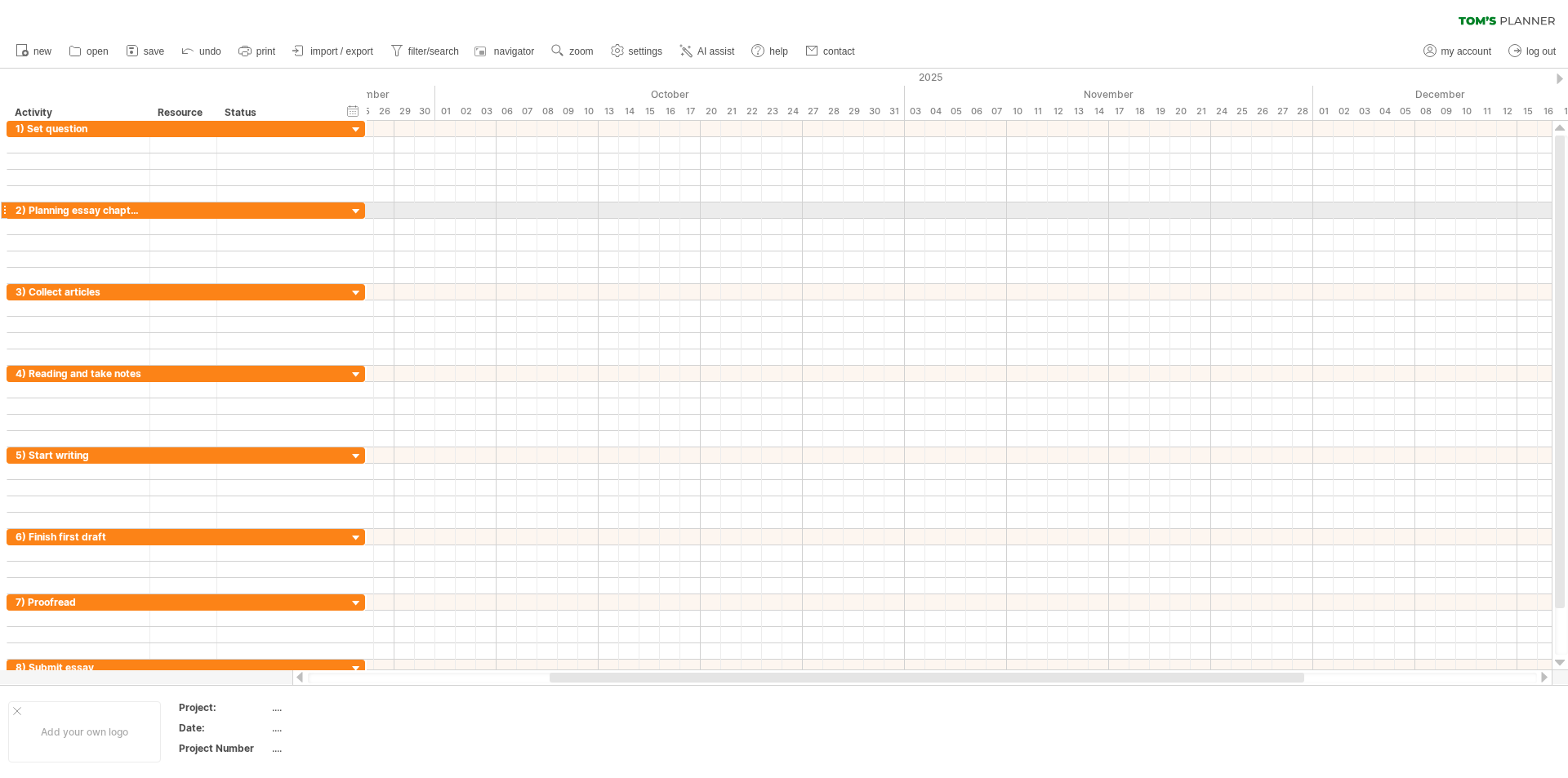
drag, startPoint x: 287, startPoint y: 207, endPoint x: 364, endPoint y: 209, distance: 77.0
click at [364, 209] on div at bounding box center [365, 211] width 5 height 16
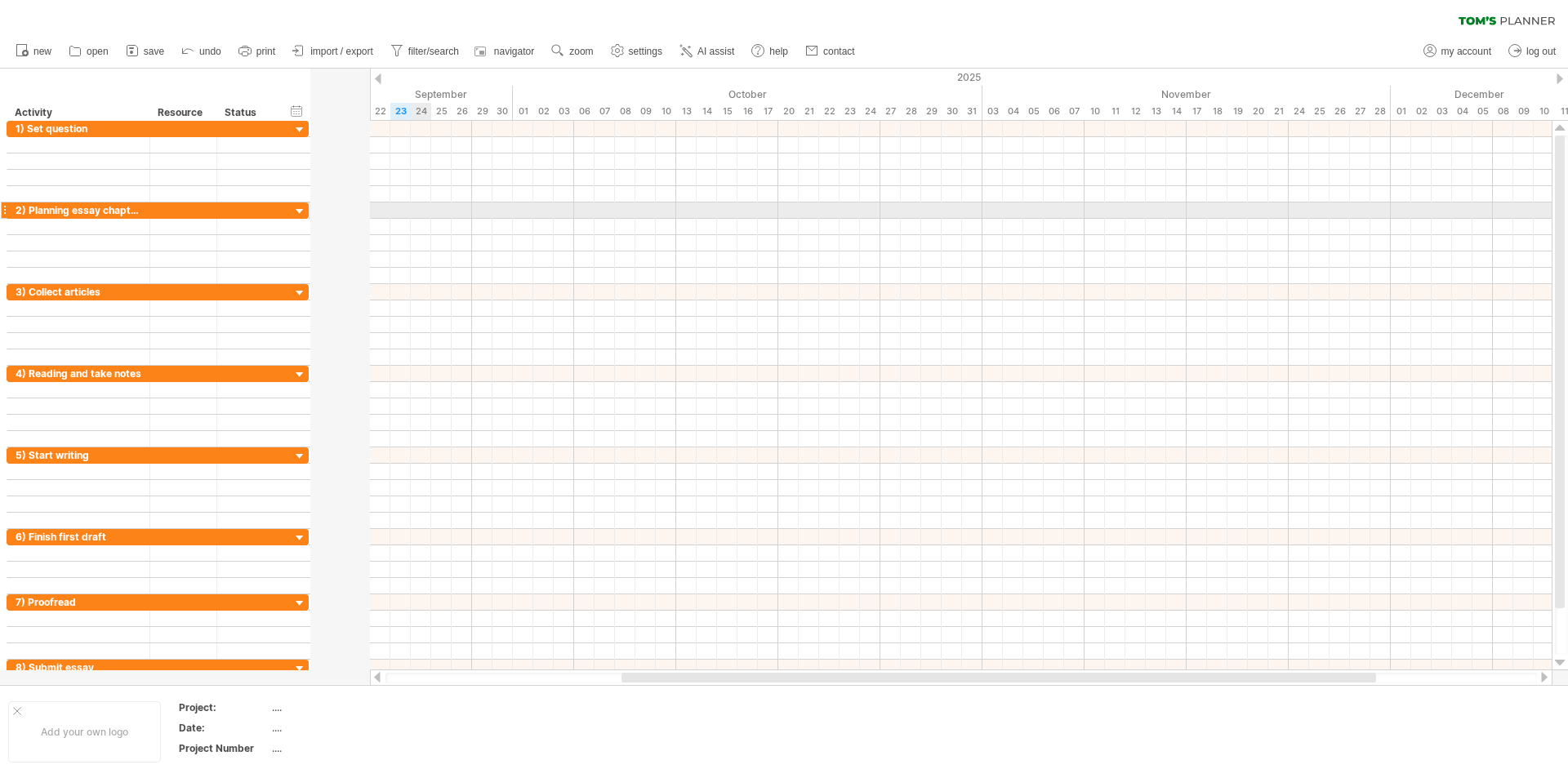
drag, startPoint x: 364, startPoint y: 211, endPoint x: 307, endPoint y: 217, distance: 57.3
click at [307, 217] on div at bounding box center [308, 211] width 5 height 16
click at [321, 70] on div "2025" at bounding box center [282, 77] width 3042 height 17
click at [320, 80] on div at bounding box center [321, 79] width 7 height 10
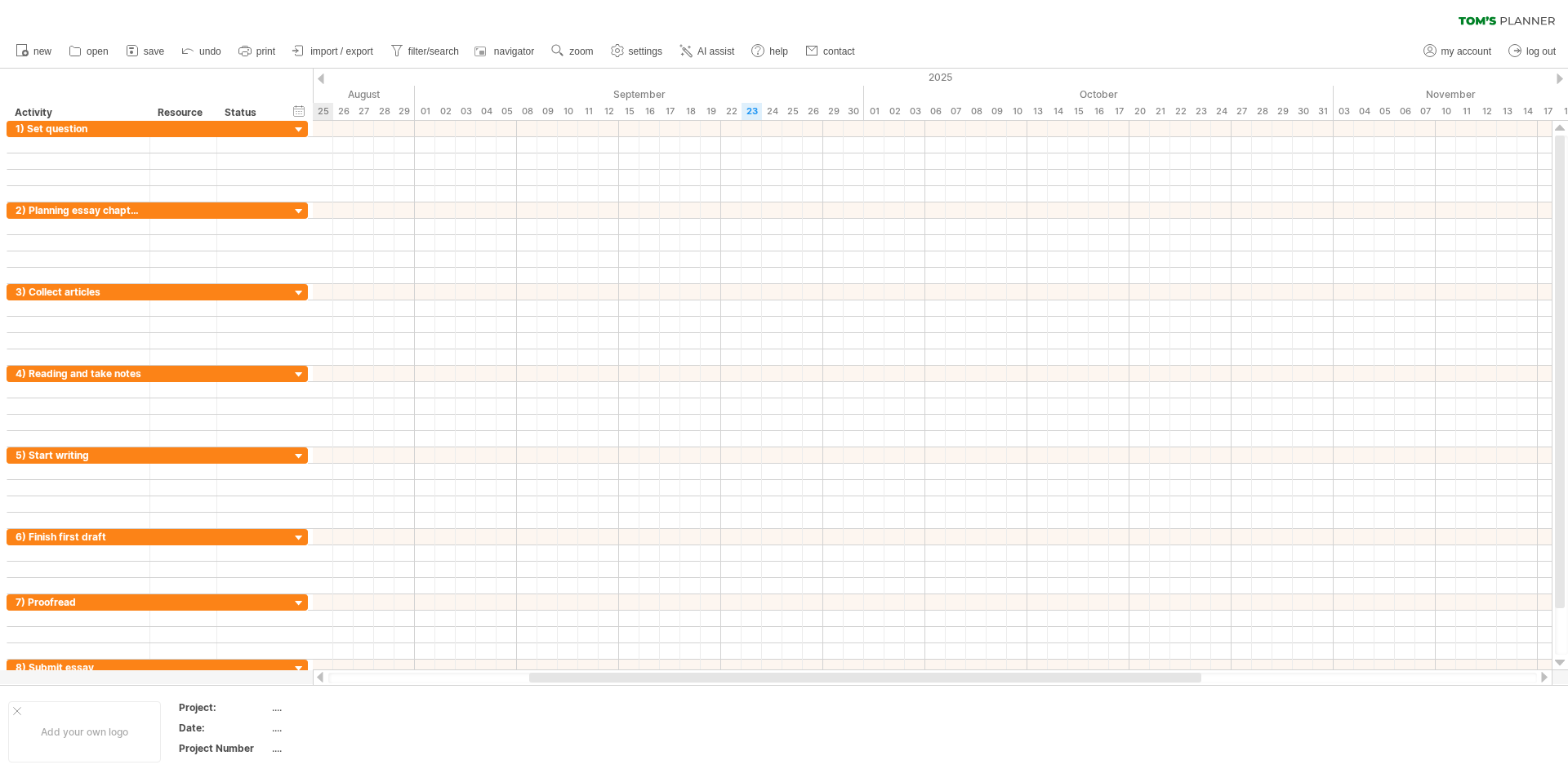
click at [320, 80] on div at bounding box center [321, 79] width 7 height 10
click at [793, 109] on div "11" at bounding box center [793, 112] width 21 height 17
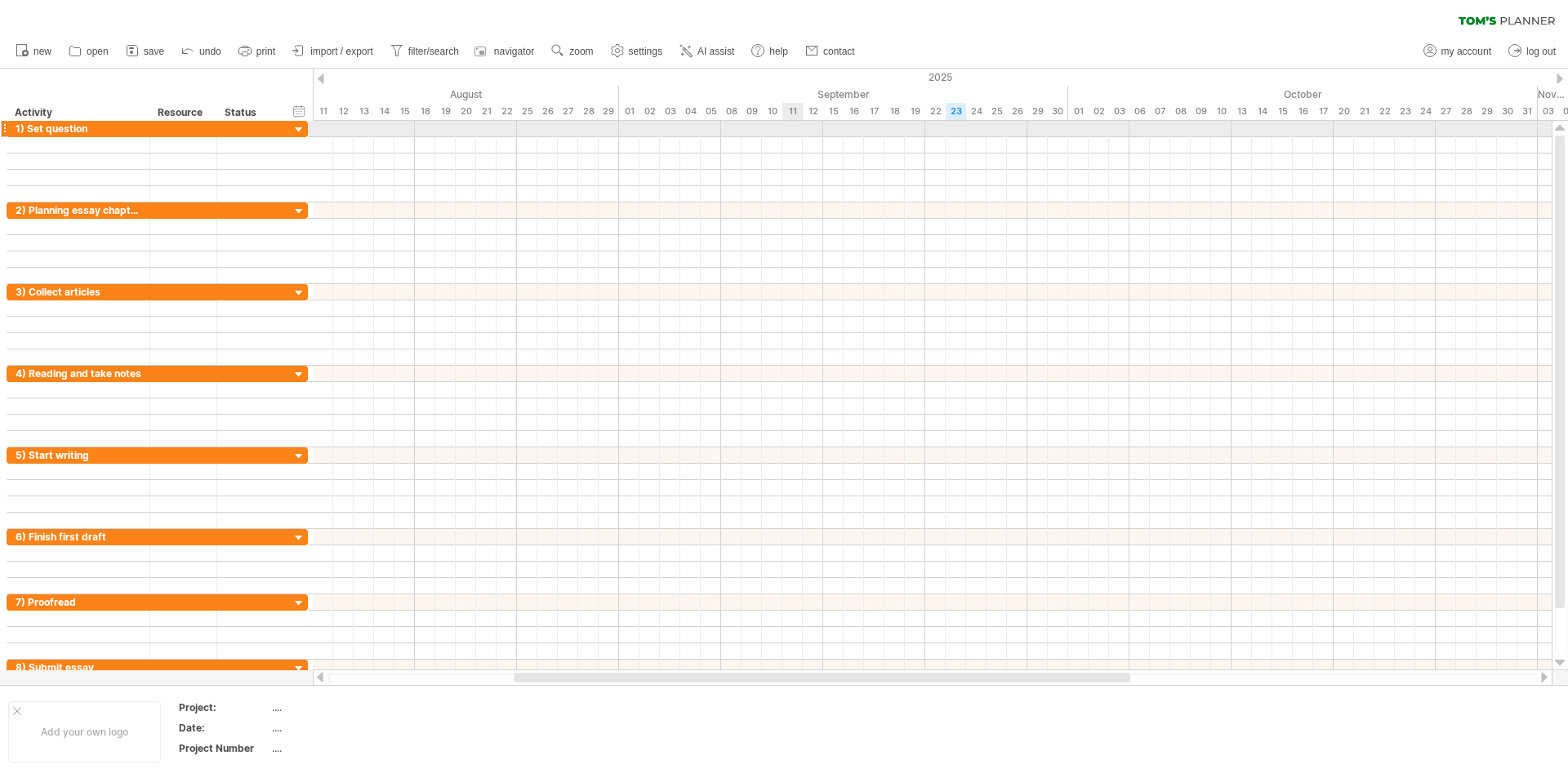
click at [794, 124] on div at bounding box center [932, 129] width 1239 height 16
click at [786, 126] on div at bounding box center [932, 129] width 1239 height 16
click at [949, 127] on div at bounding box center [932, 129] width 1239 height 16
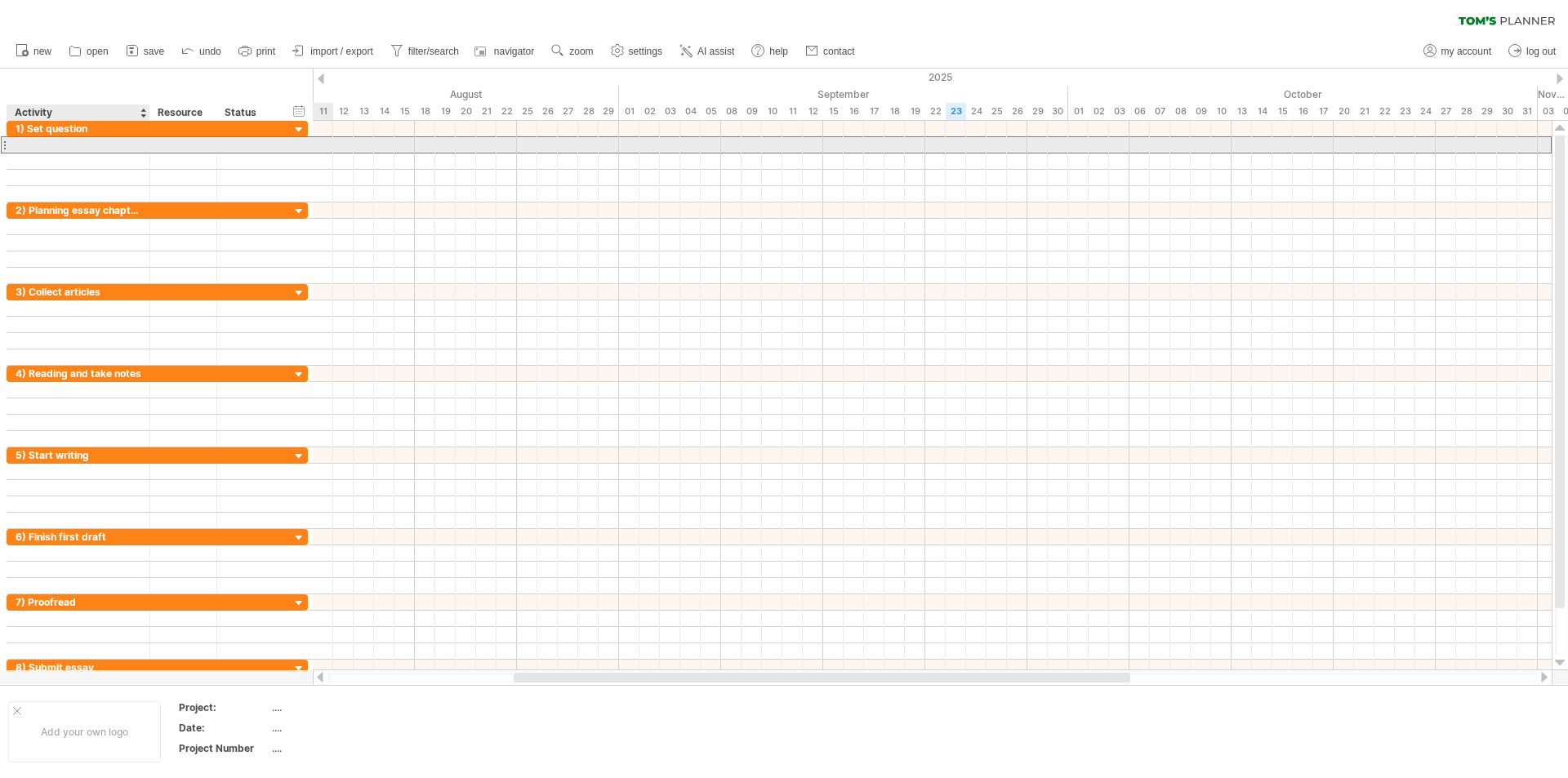
click at [36, 145] on div at bounding box center [78, 145] width 126 height 16
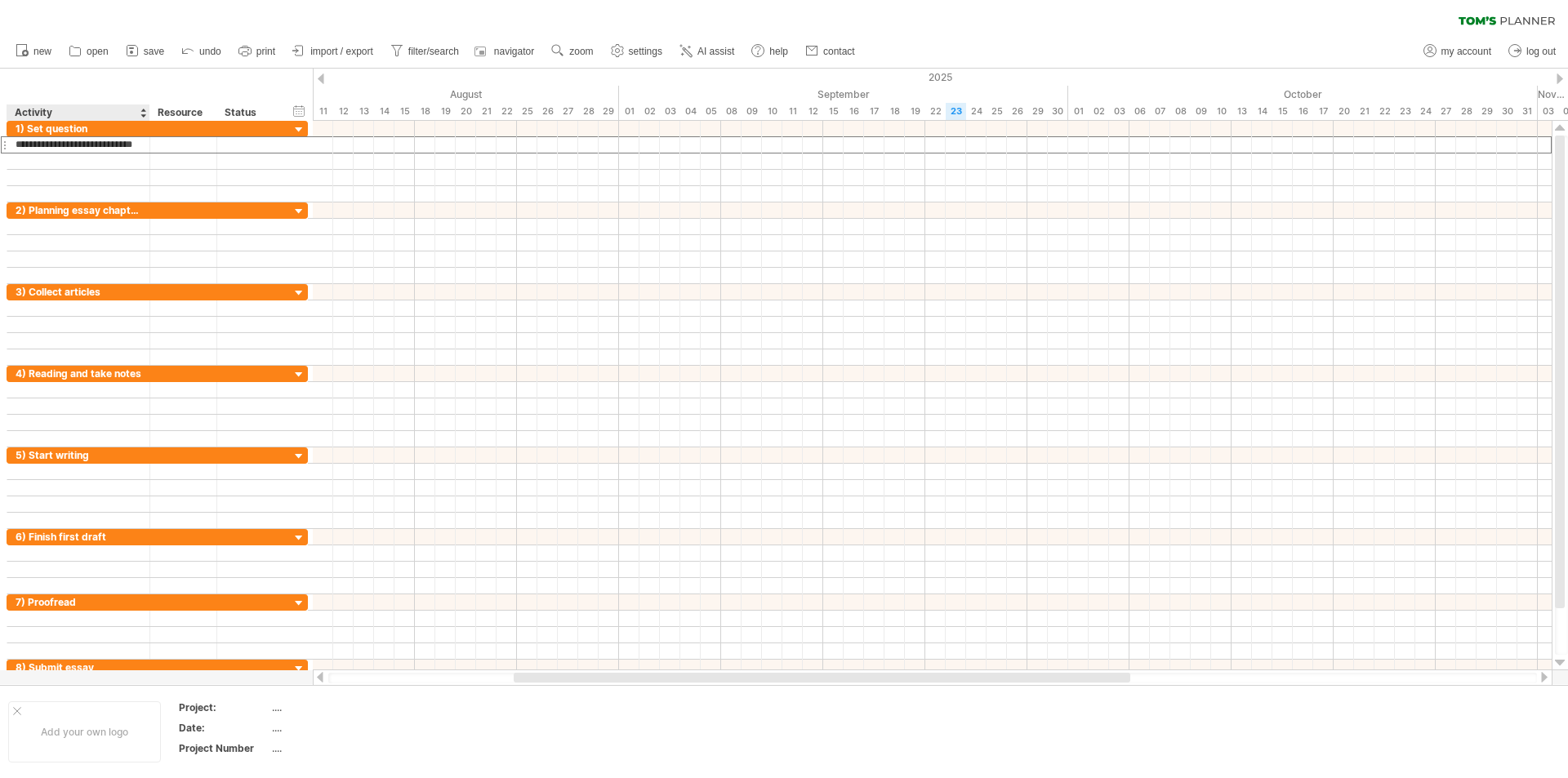
type input "**********"
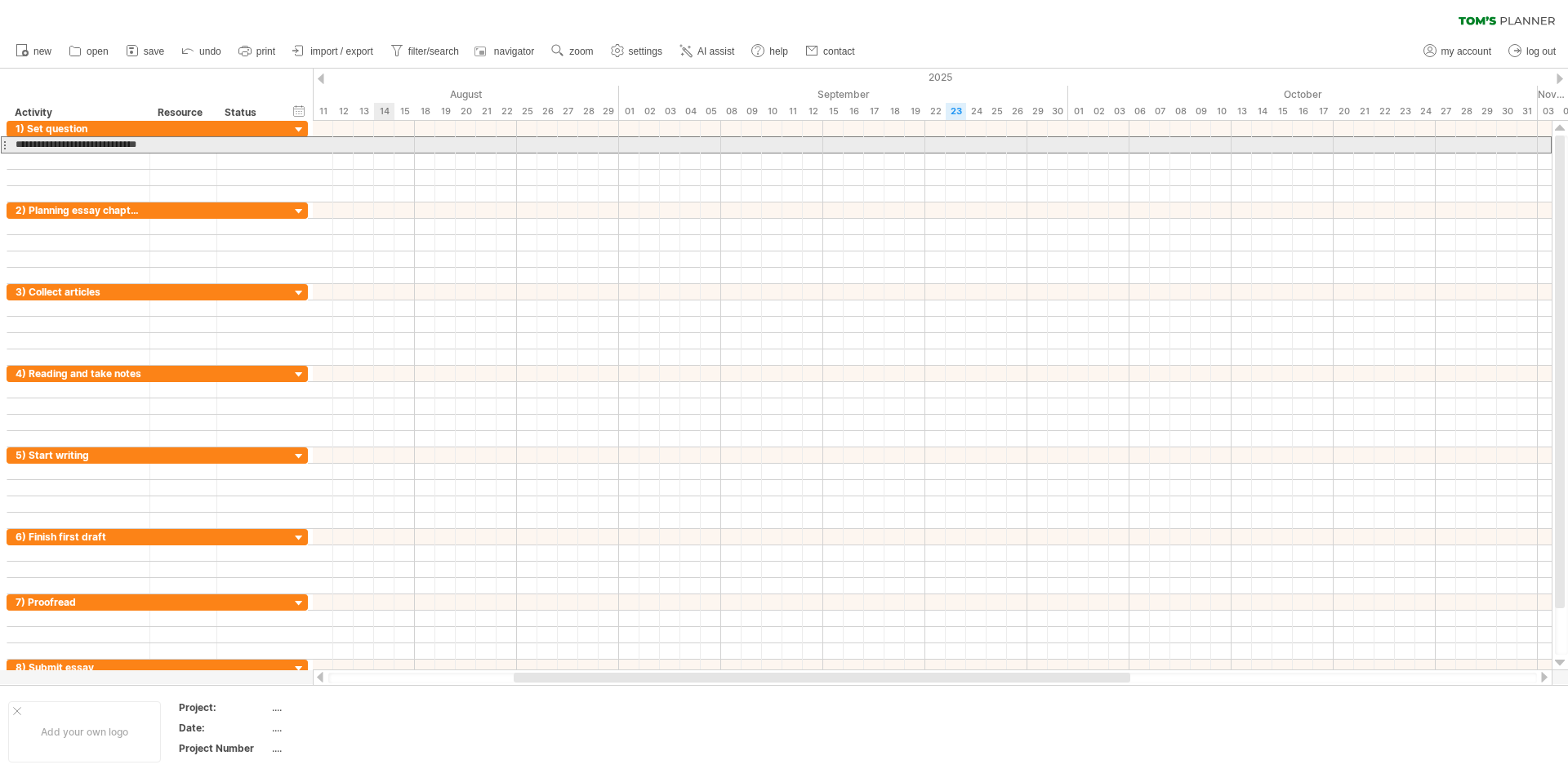
click at [375, 148] on div at bounding box center [932, 145] width 1239 height 17
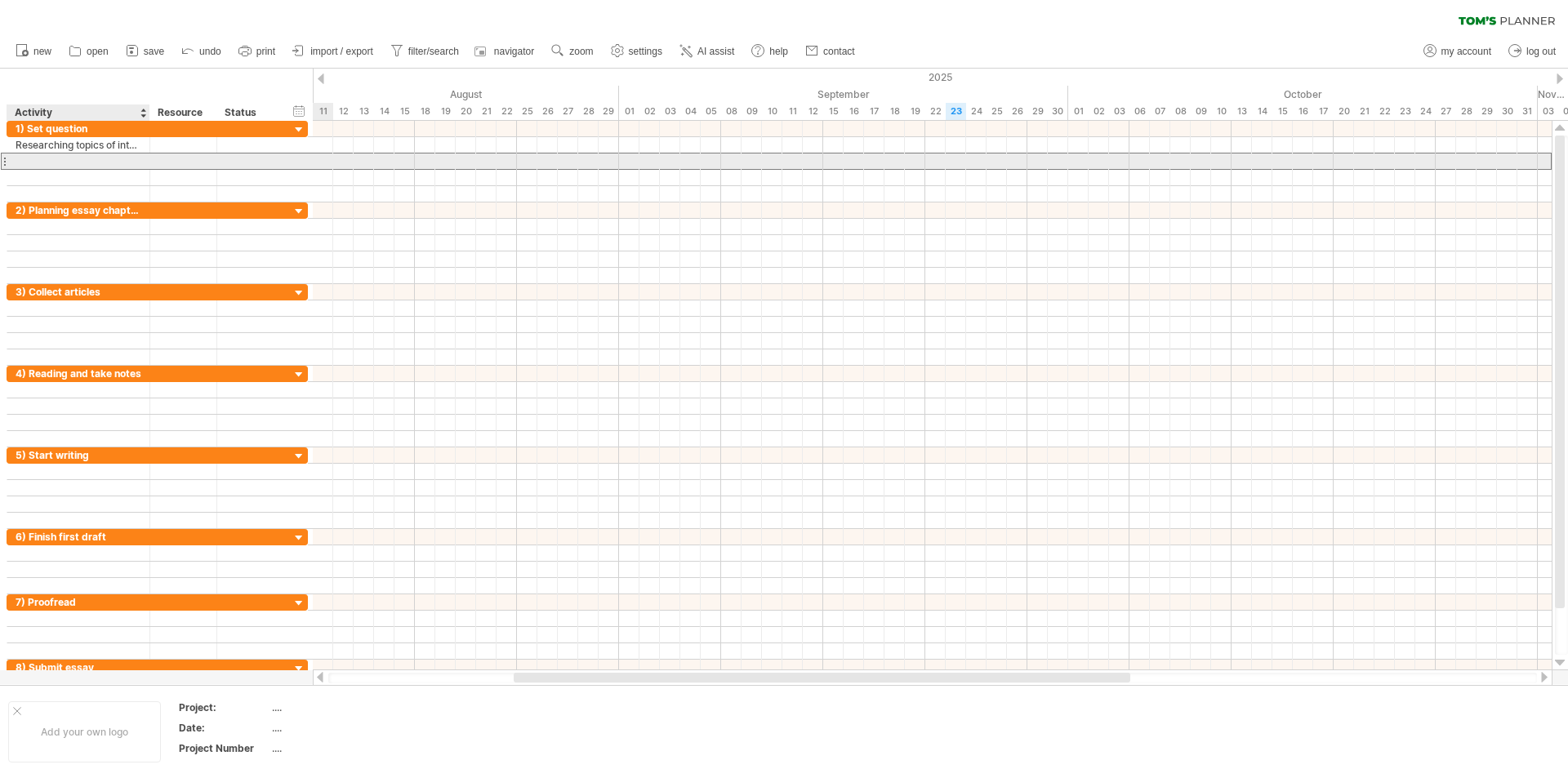
click at [41, 160] on div at bounding box center [78, 161] width 126 height 16
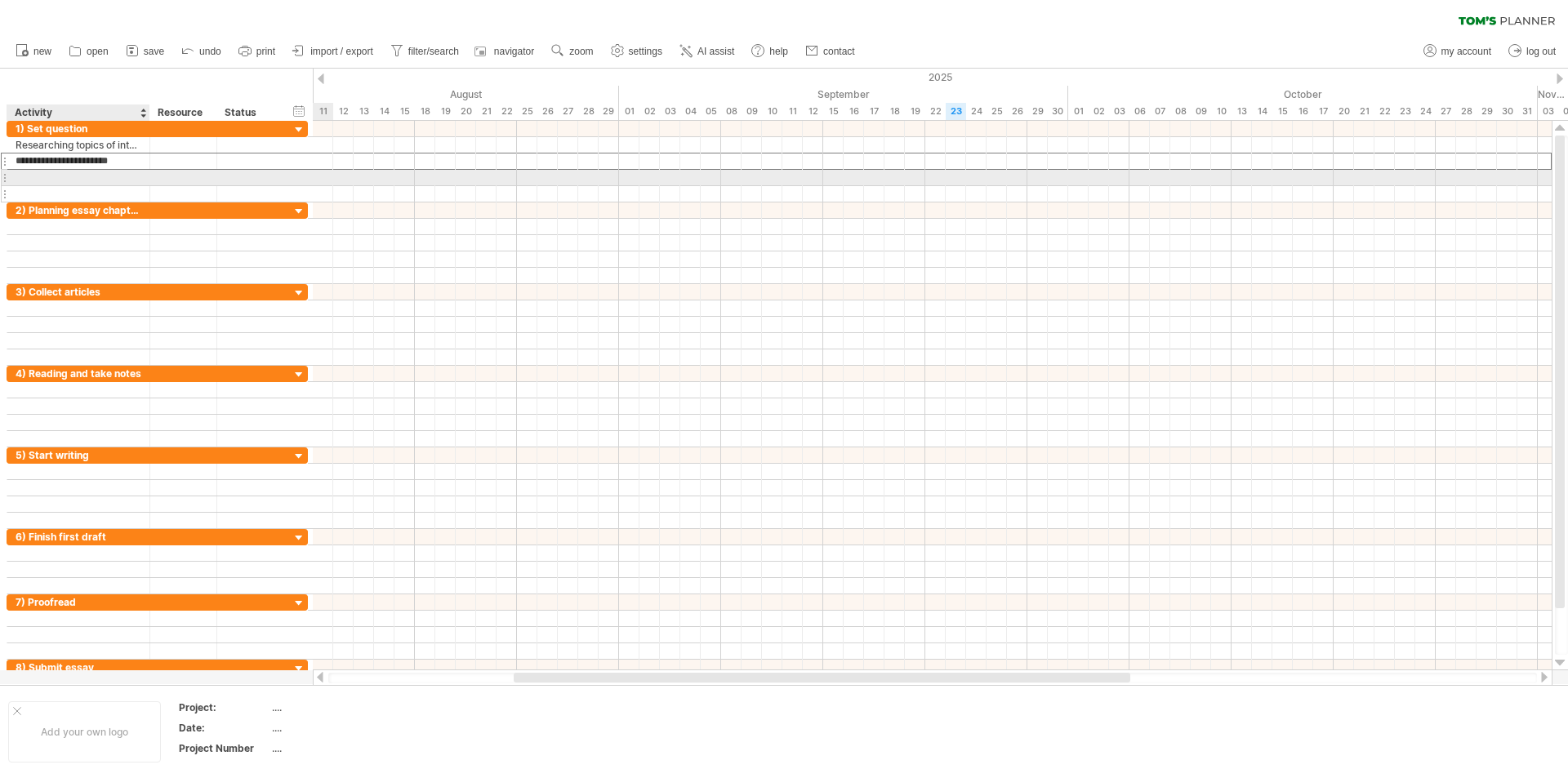
type input "**********"
click at [43, 178] on div at bounding box center [78, 178] width 126 height 16
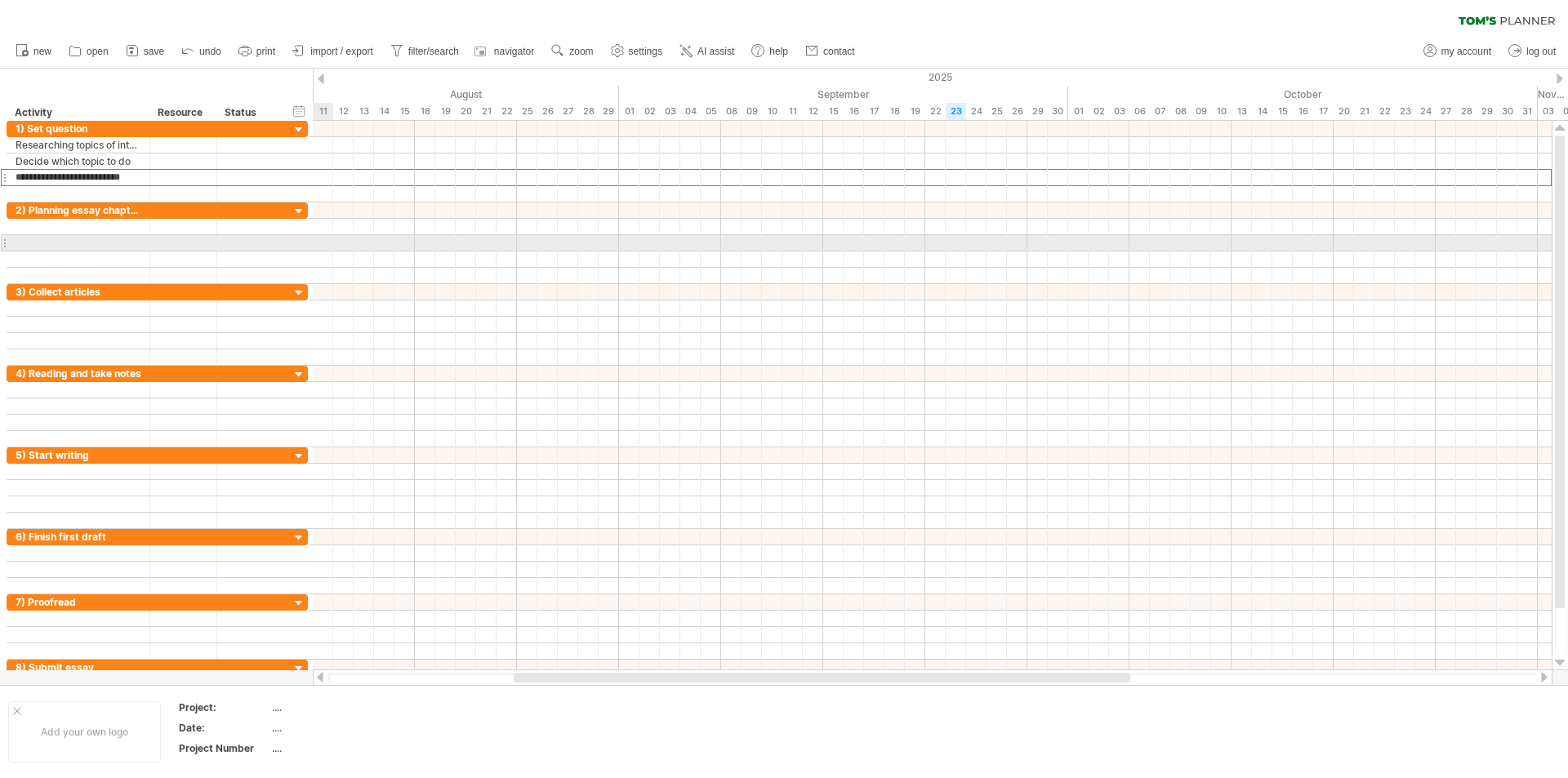
type input "**********"
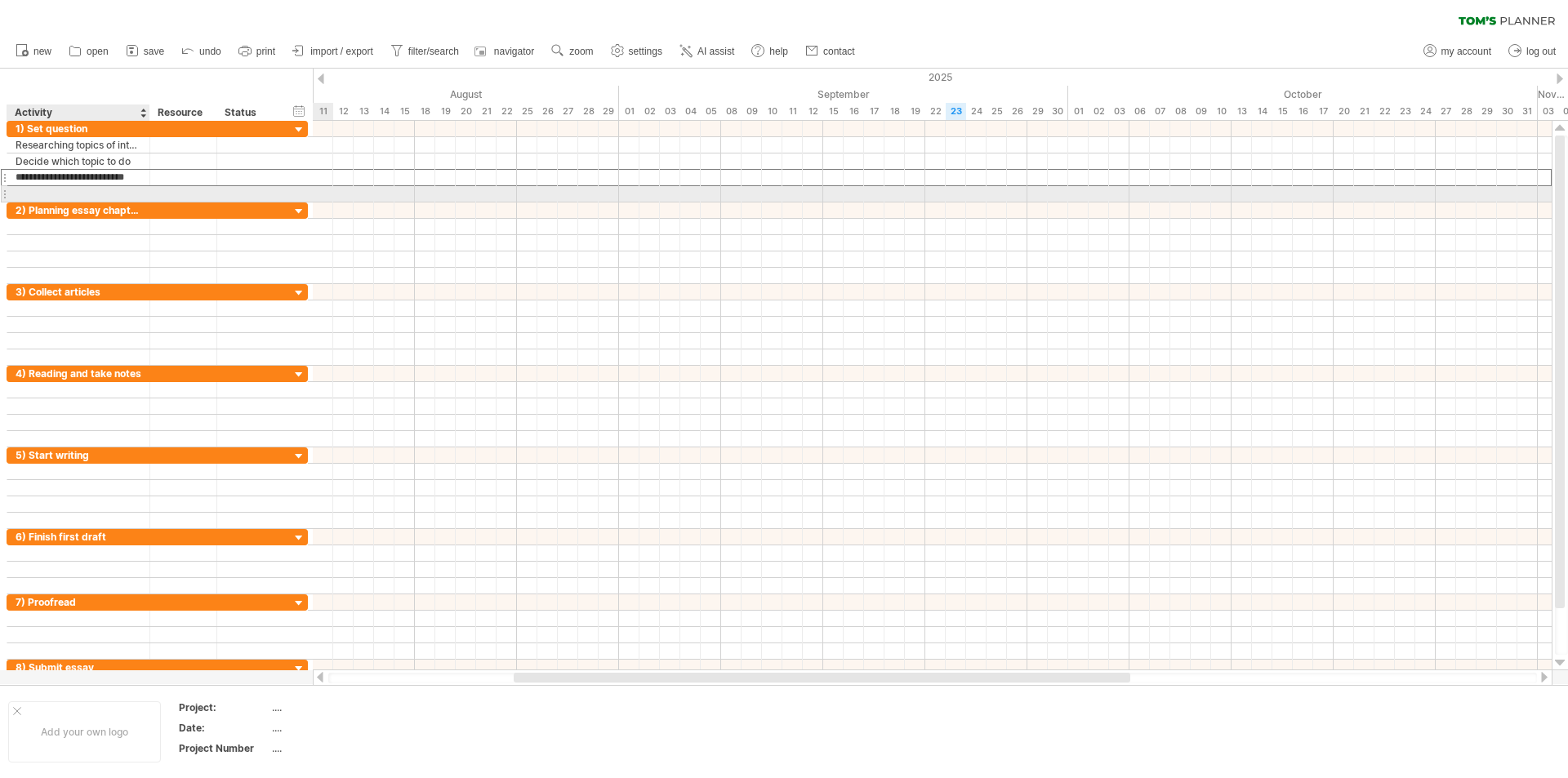
scroll to position [0, 0]
click at [40, 193] on div at bounding box center [78, 194] width 126 height 16
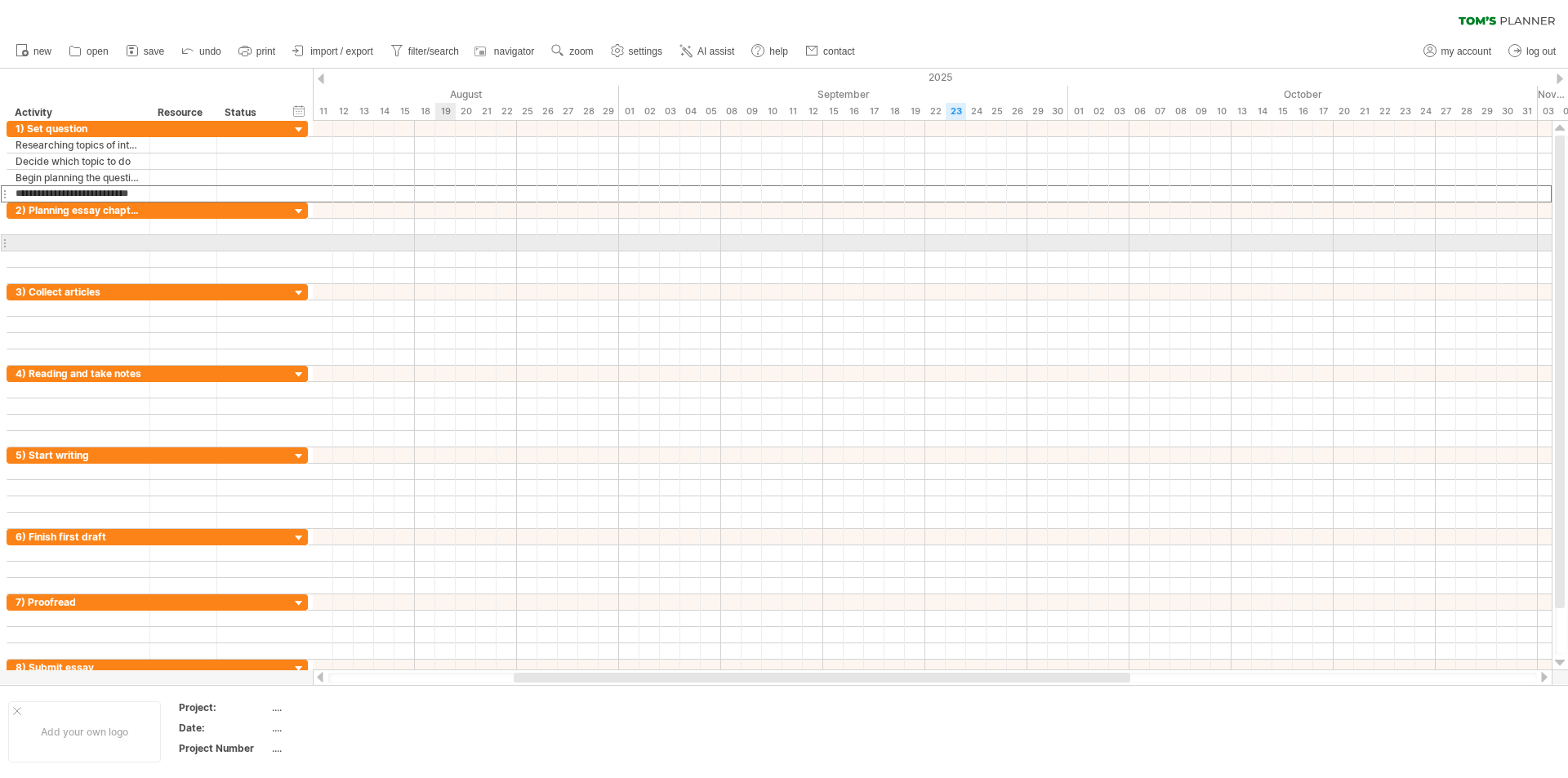
scroll to position [0, 10]
type input "**********"
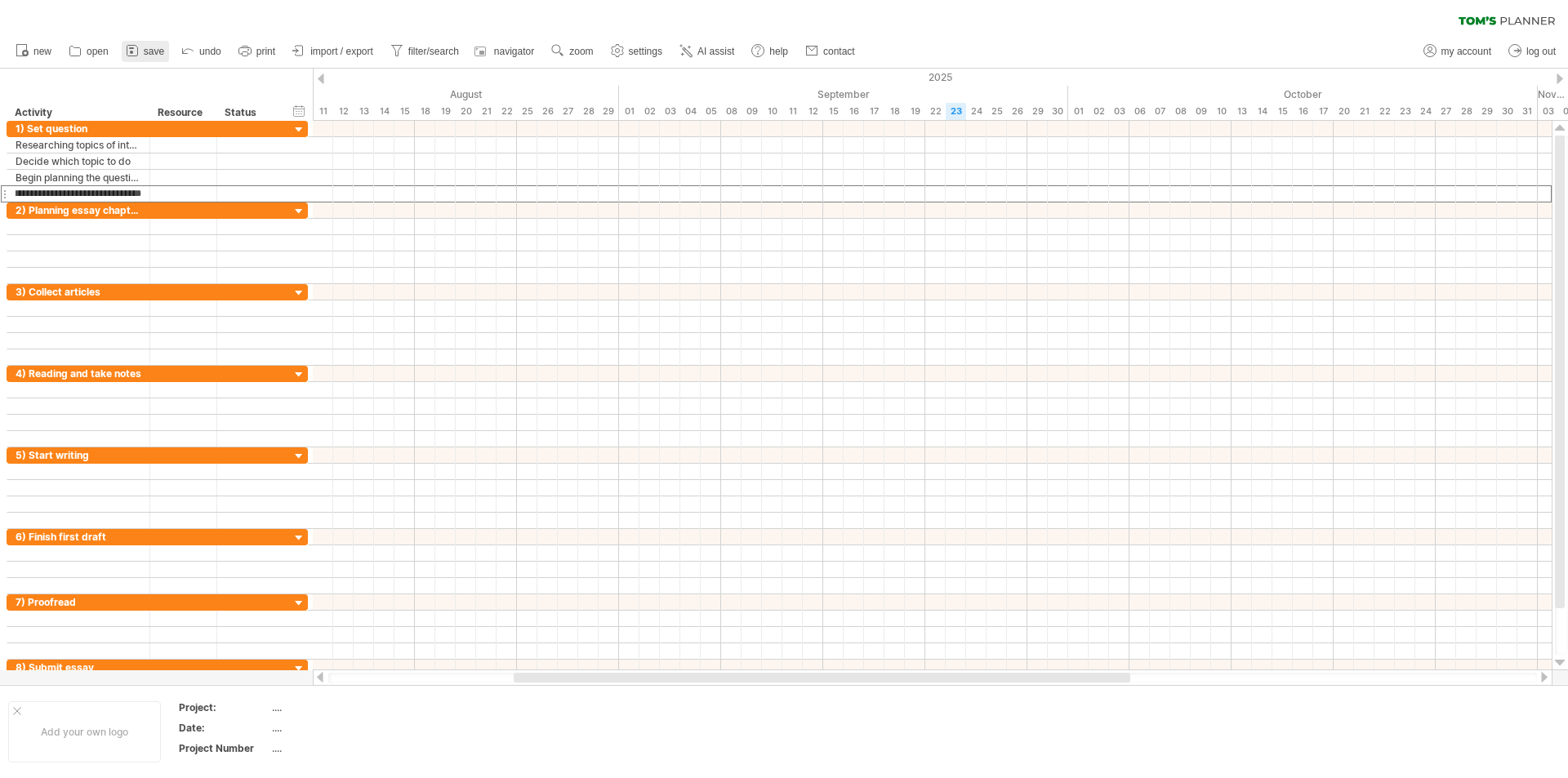
click at [130, 49] on icon at bounding box center [132, 50] width 16 height 16
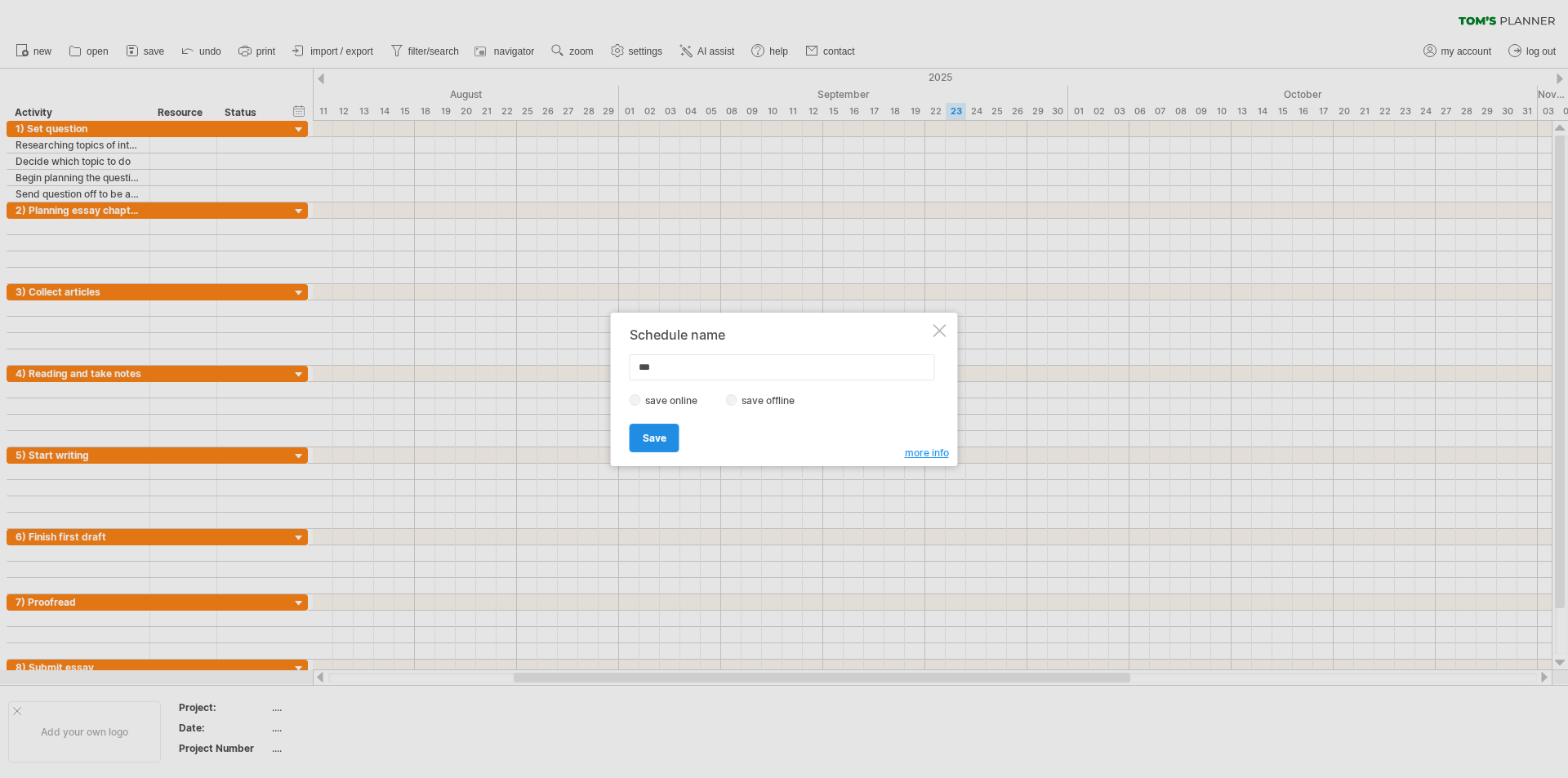
type input "***"
click at [650, 431] on link "Save" at bounding box center [655, 438] width 50 height 29
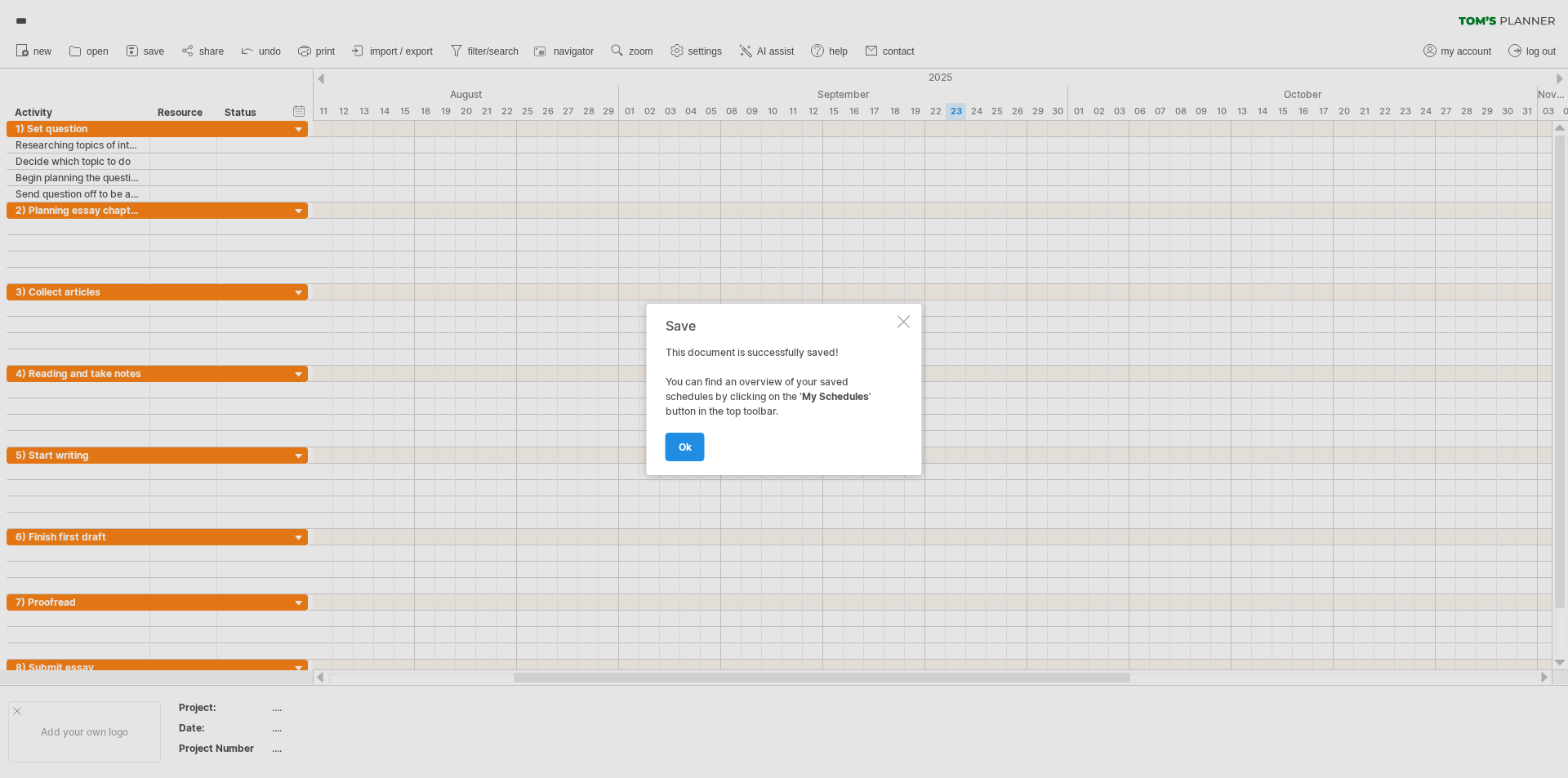
click at [684, 445] on span "ok" at bounding box center [684, 447] width 13 height 12
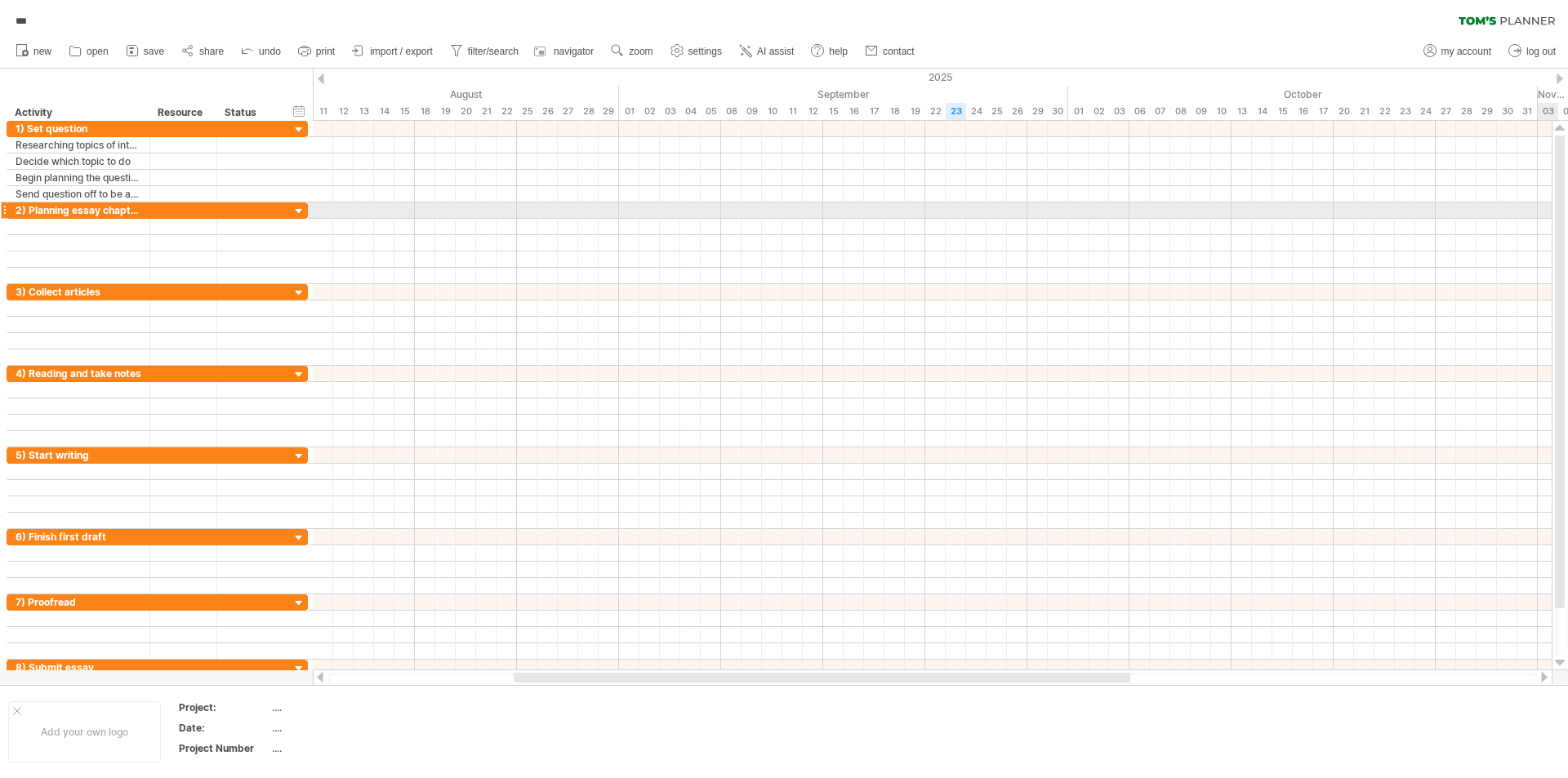
drag, startPoint x: 1565, startPoint y: 158, endPoint x: 1553, endPoint y: 232, distance: 75.0
click at [1553, 232] on div at bounding box center [1560, 396] width 17 height 550
drag, startPoint x: 1561, startPoint y: 146, endPoint x: 1567, endPoint y: 92, distance: 54.3
click at [1567, 92] on div "Trying to reach [DOMAIN_NAME] Connected again... 0% loading... *** clear filter…" at bounding box center [784, 389] width 1568 height 778
click at [144, 50] on span "save" at bounding box center [154, 51] width 21 height 11
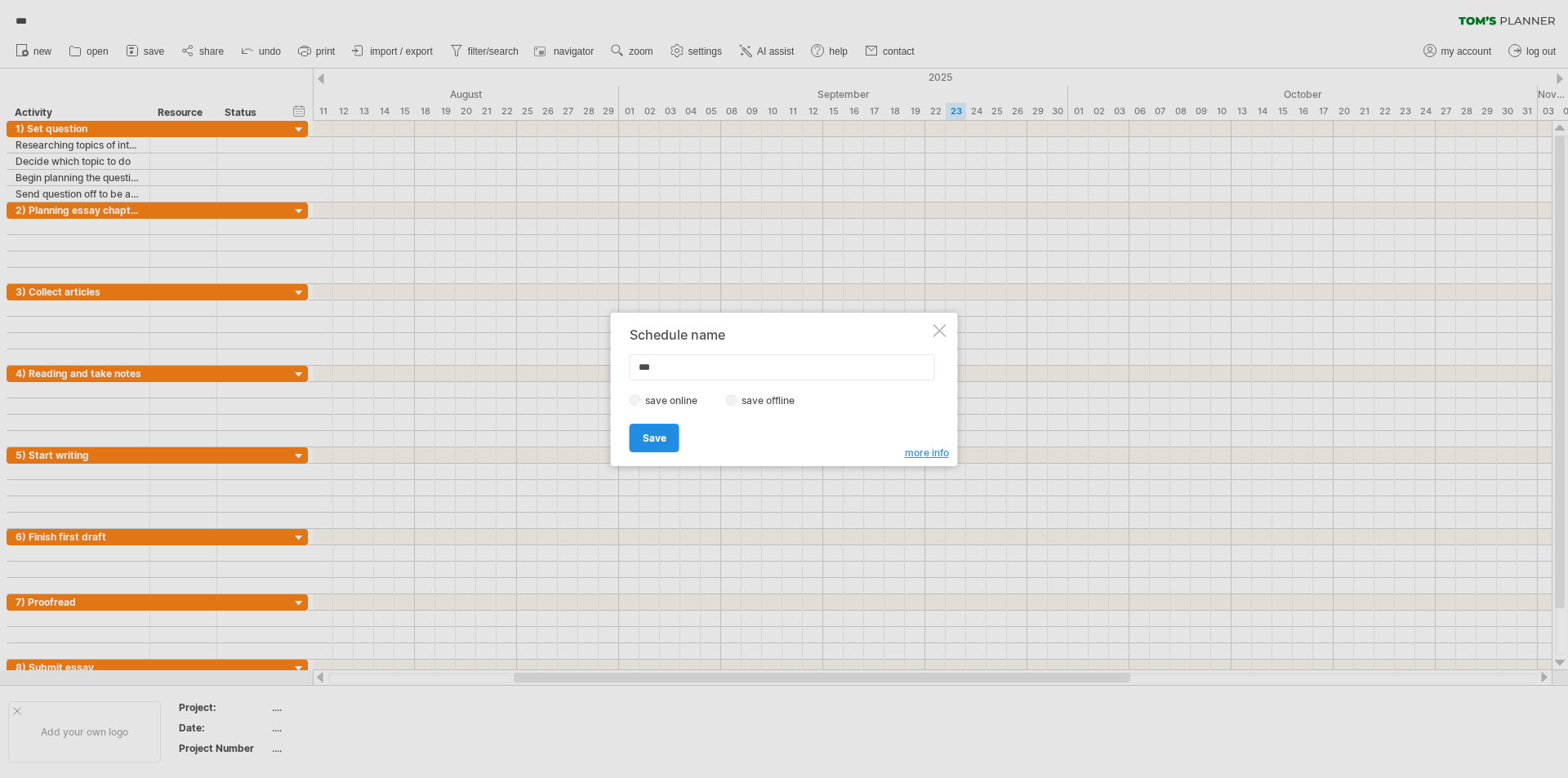
click at [662, 432] on span "Save" at bounding box center [654, 438] width 23 height 12
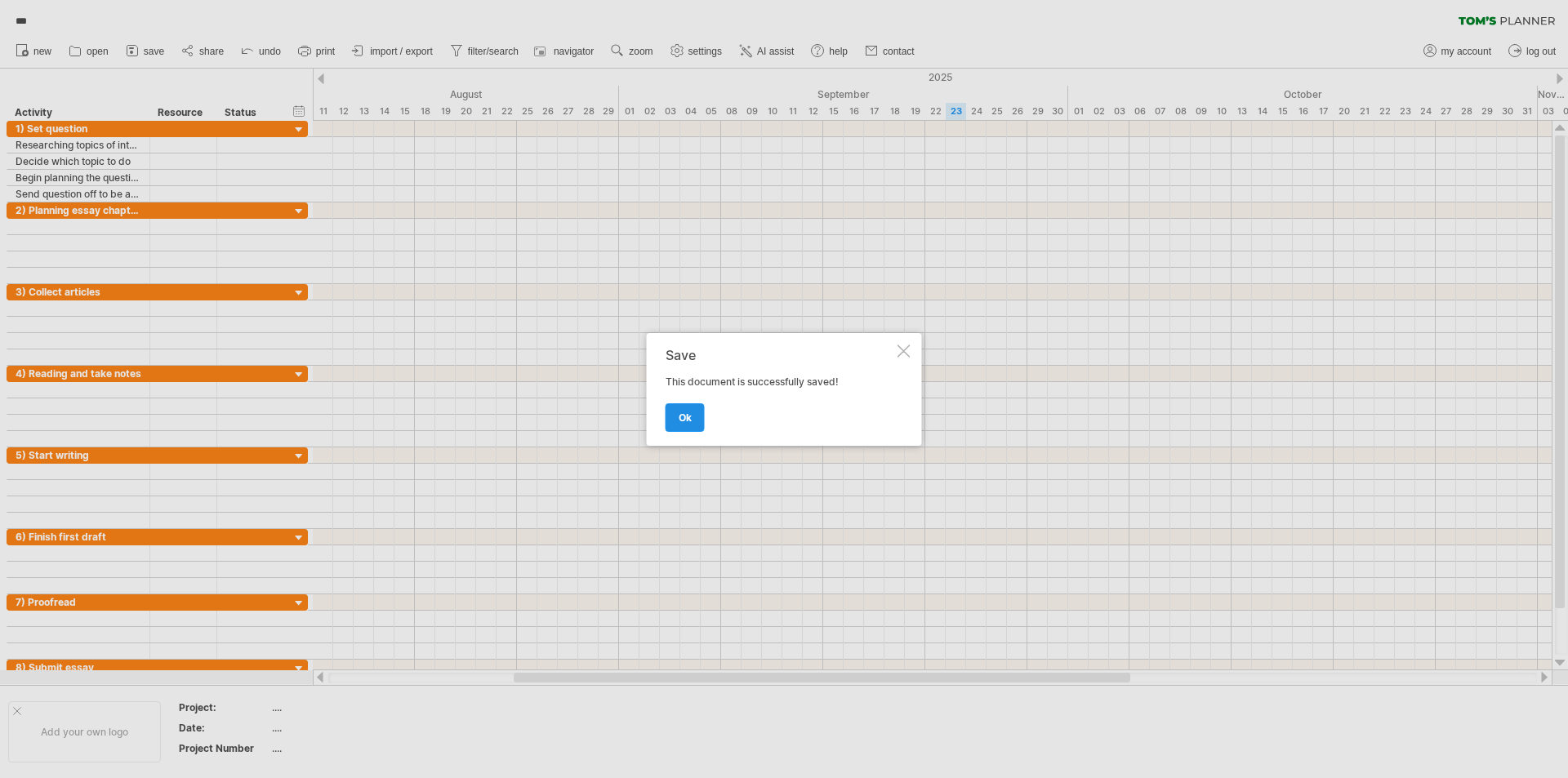
click at [693, 418] on link "ok" at bounding box center [684, 418] width 39 height 29
